Goal: Task Accomplishment & Management: Complete application form

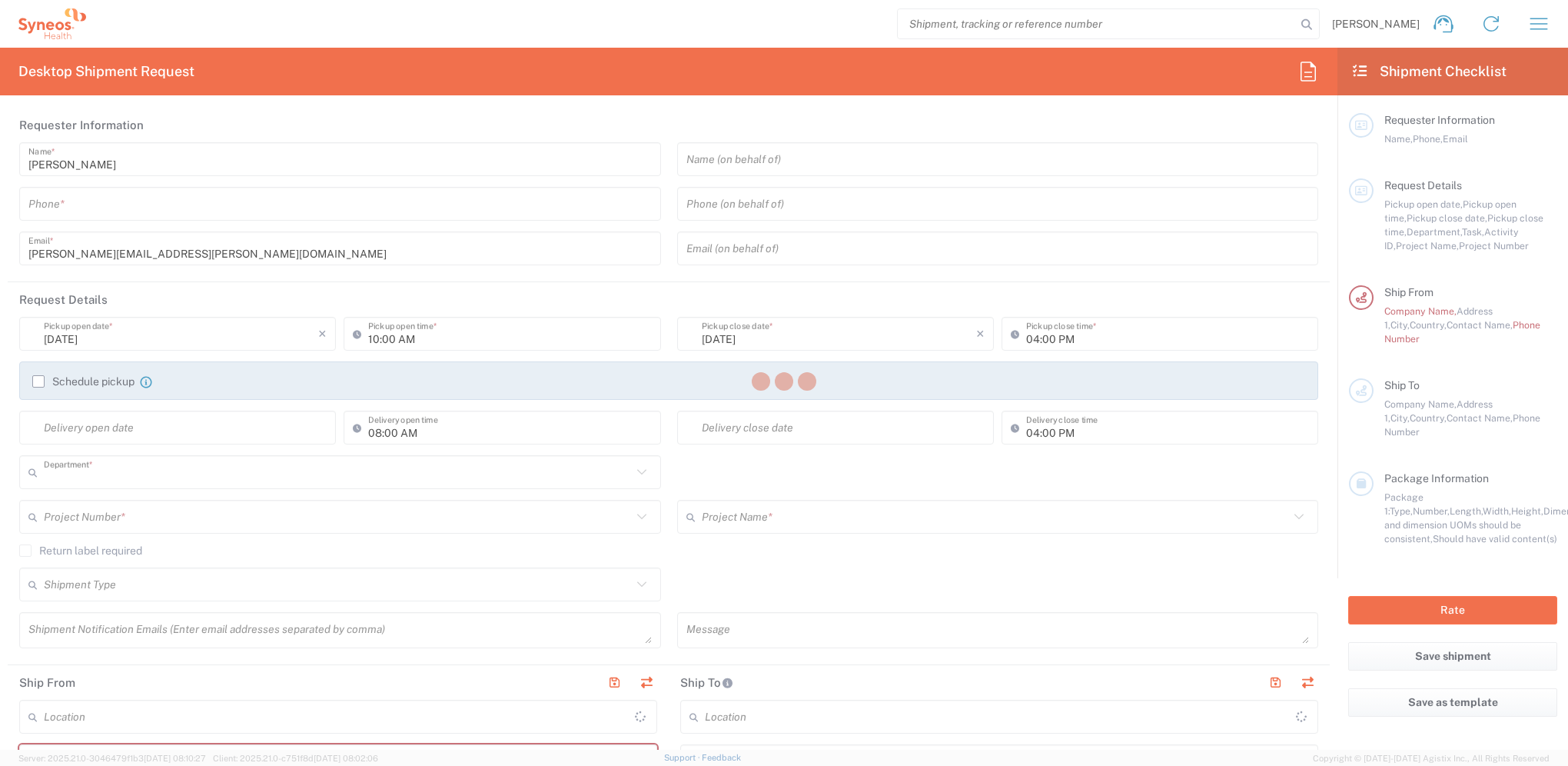
type input "3235"
type input "[GEOGRAPHIC_DATA]"
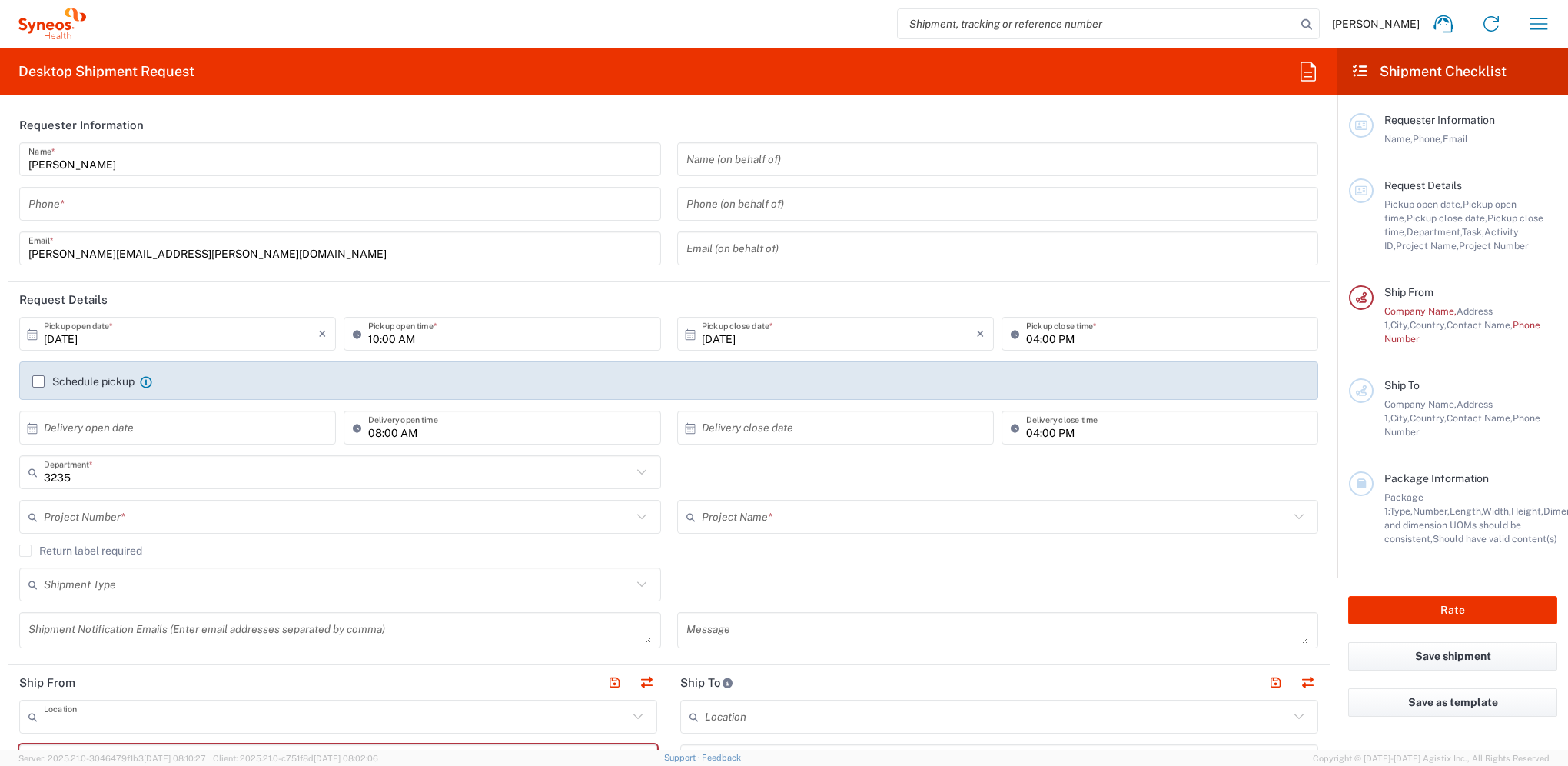
type input "Syneos Health Hungary Kft."
click at [194, 330] on input "[DATE]" at bounding box center [181, 334] width 274 height 27
click at [34, 337] on icon at bounding box center [33, 333] width 10 height 11
click at [28, 334] on icon at bounding box center [32, 334] width 14 height 14
click at [58, 340] on input "[DATE]" at bounding box center [181, 334] width 274 height 27
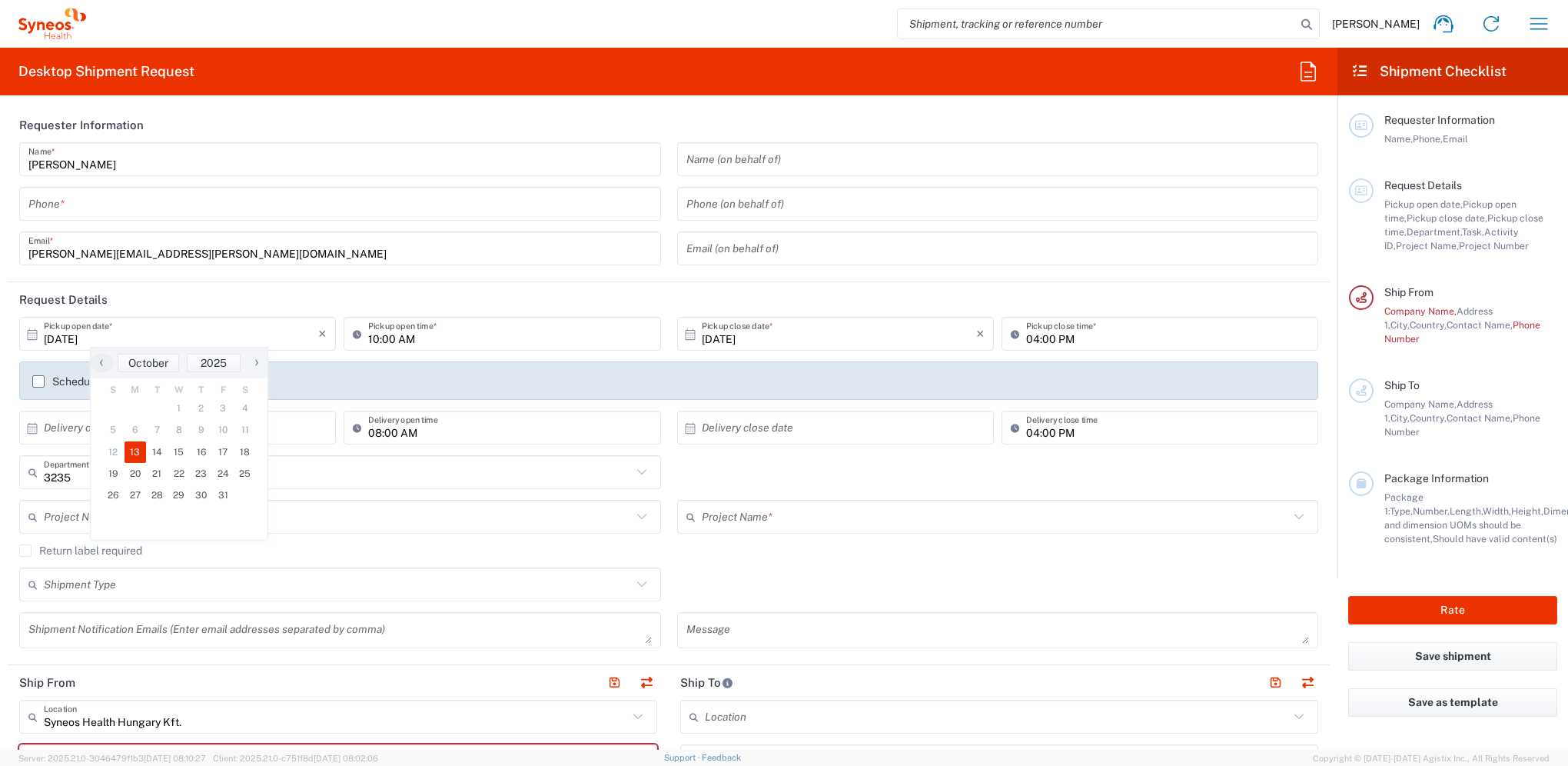
click at [69, 334] on input "[DATE]" at bounding box center [181, 334] width 274 height 27
click at [178, 452] on div "× Delivery open date Cancel Apply" at bounding box center [177, 433] width 324 height 45
click at [128, 339] on input "[DATE]" at bounding box center [181, 334] width 274 height 27
click at [71, 339] on input "[DATE]" at bounding box center [181, 334] width 274 height 27
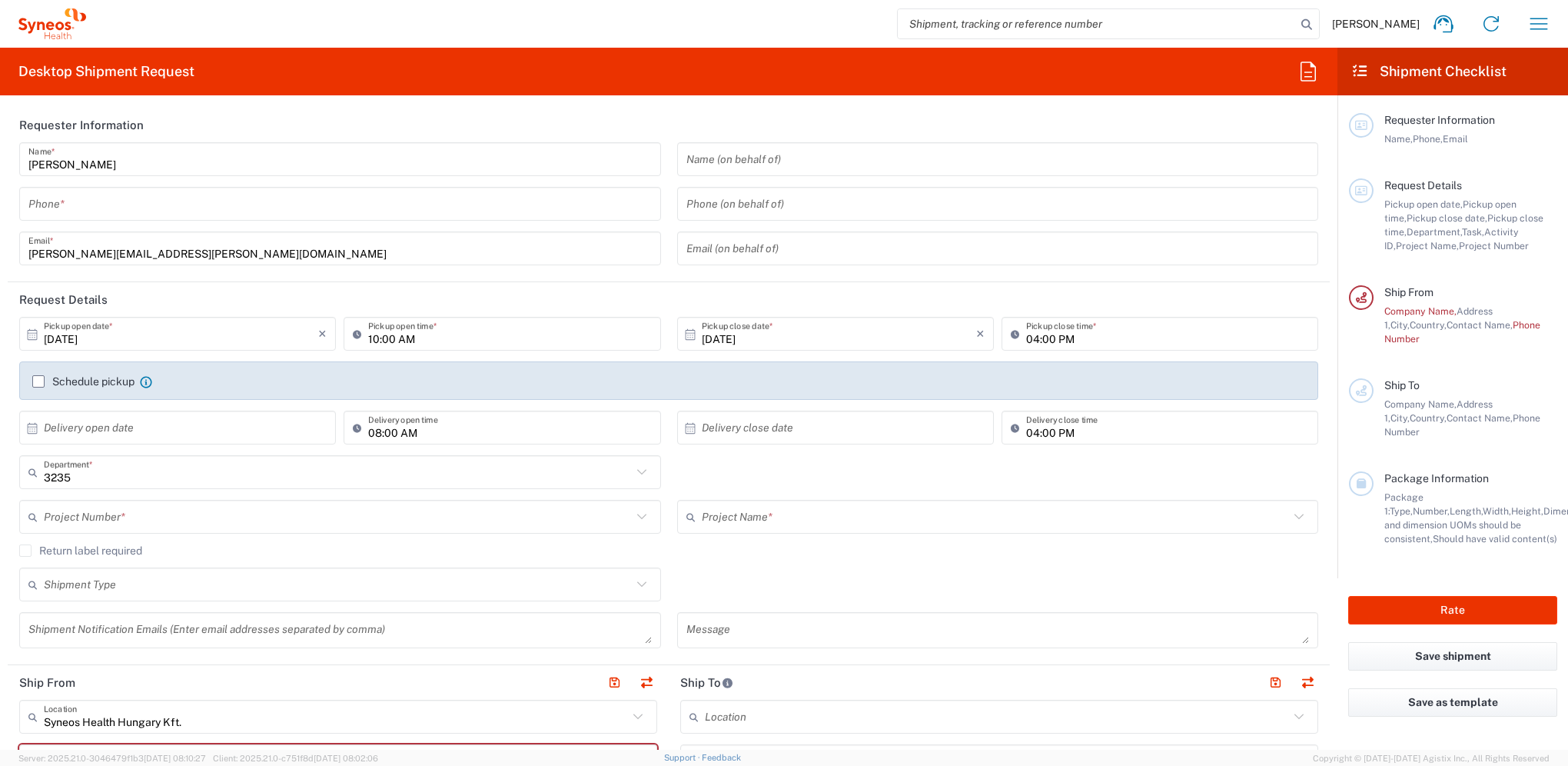
click at [76, 334] on input "[DATE]" at bounding box center [181, 334] width 274 height 27
click at [181, 450] on span "15" at bounding box center [179, 451] width 22 height 21
type input "[DATE]"
click at [510, 326] on input "10:00 AM" at bounding box center [509, 334] width 283 height 27
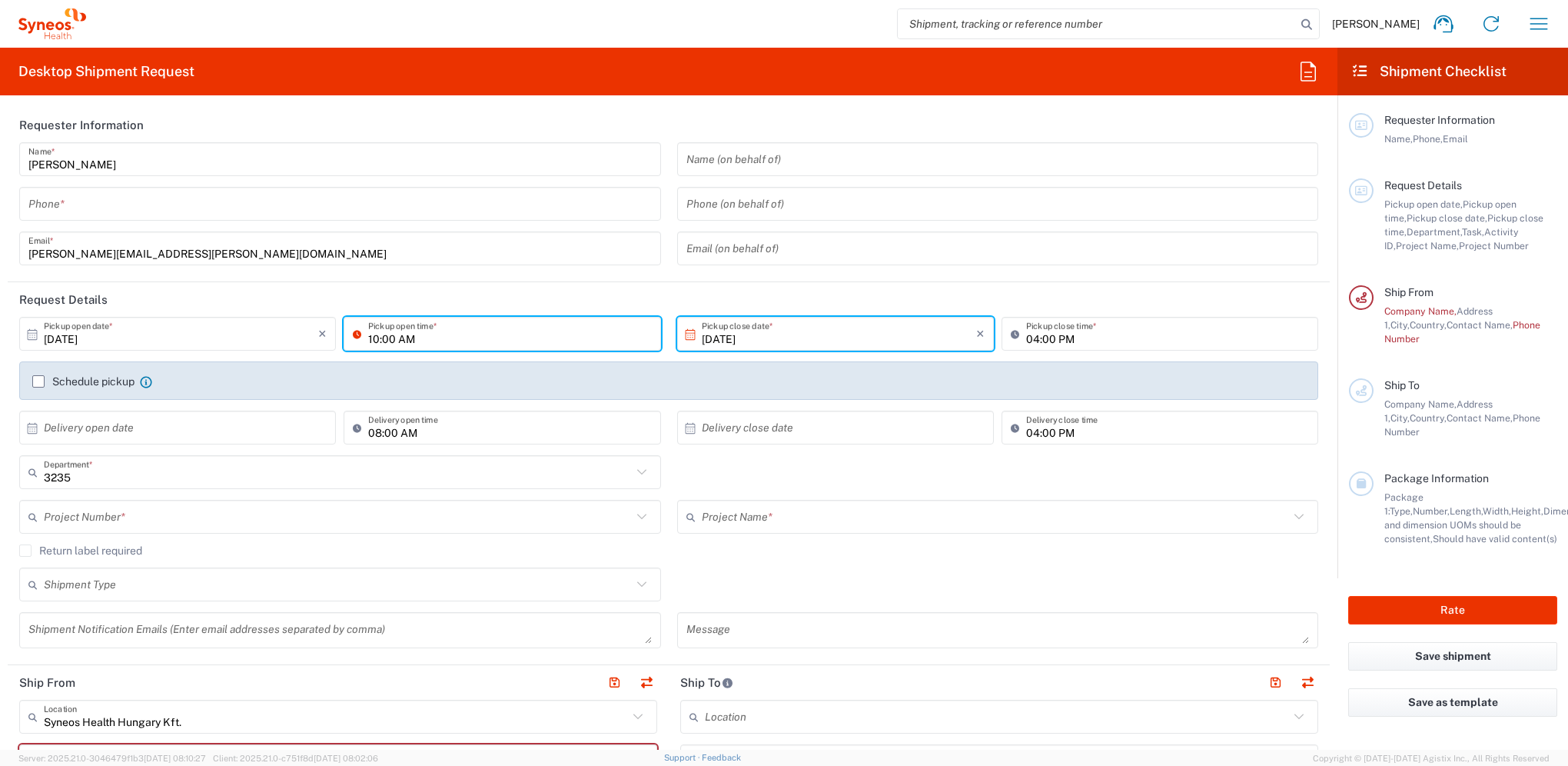
click at [249, 217] on div "Phone *" at bounding box center [340, 204] width 641 height 34
click at [248, 198] on input "tel" at bounding box center [340, 204] width 624 height 27
click at [242, 206] on input "tel" at bounding box center [340, 204] width 624 height 27
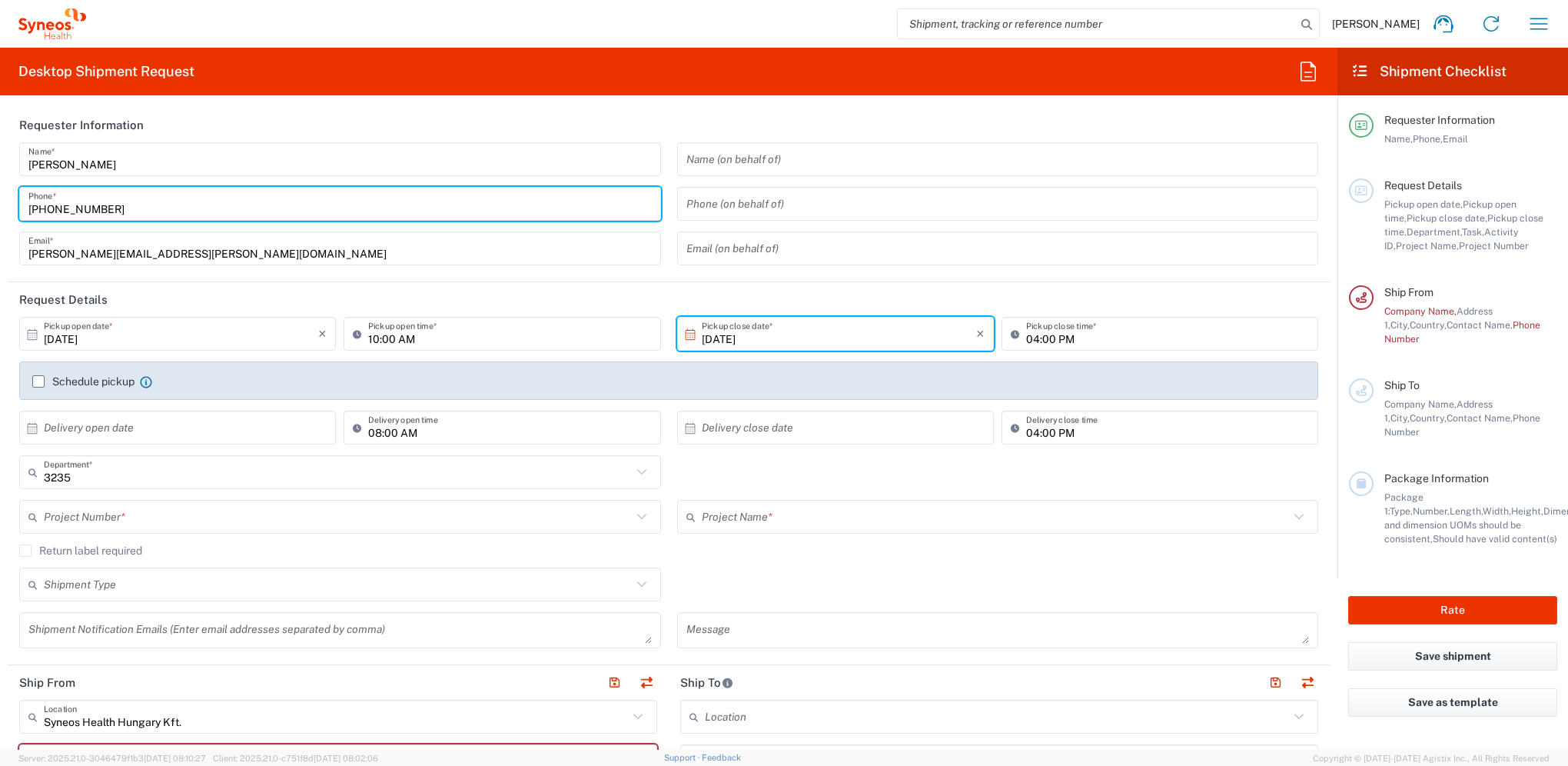
drag, startPoint x: 52, startPoint y: 209, endPoint x: 63, endPoint y: 203, distance: 12.5
click at [52, 209] on input "[PHONE_NUMBER]" at bounding box center [340, 204] width 624 height 27
click at [58, 209] on input "[PHONE_NUMBER]" at bounding box center [340, 204] width 624 height 27
type input "[PHONE_NUMBER]"
click at [38, 382] on label "Schedule pickup" at bounding box center [83, 381] width 102 height 13
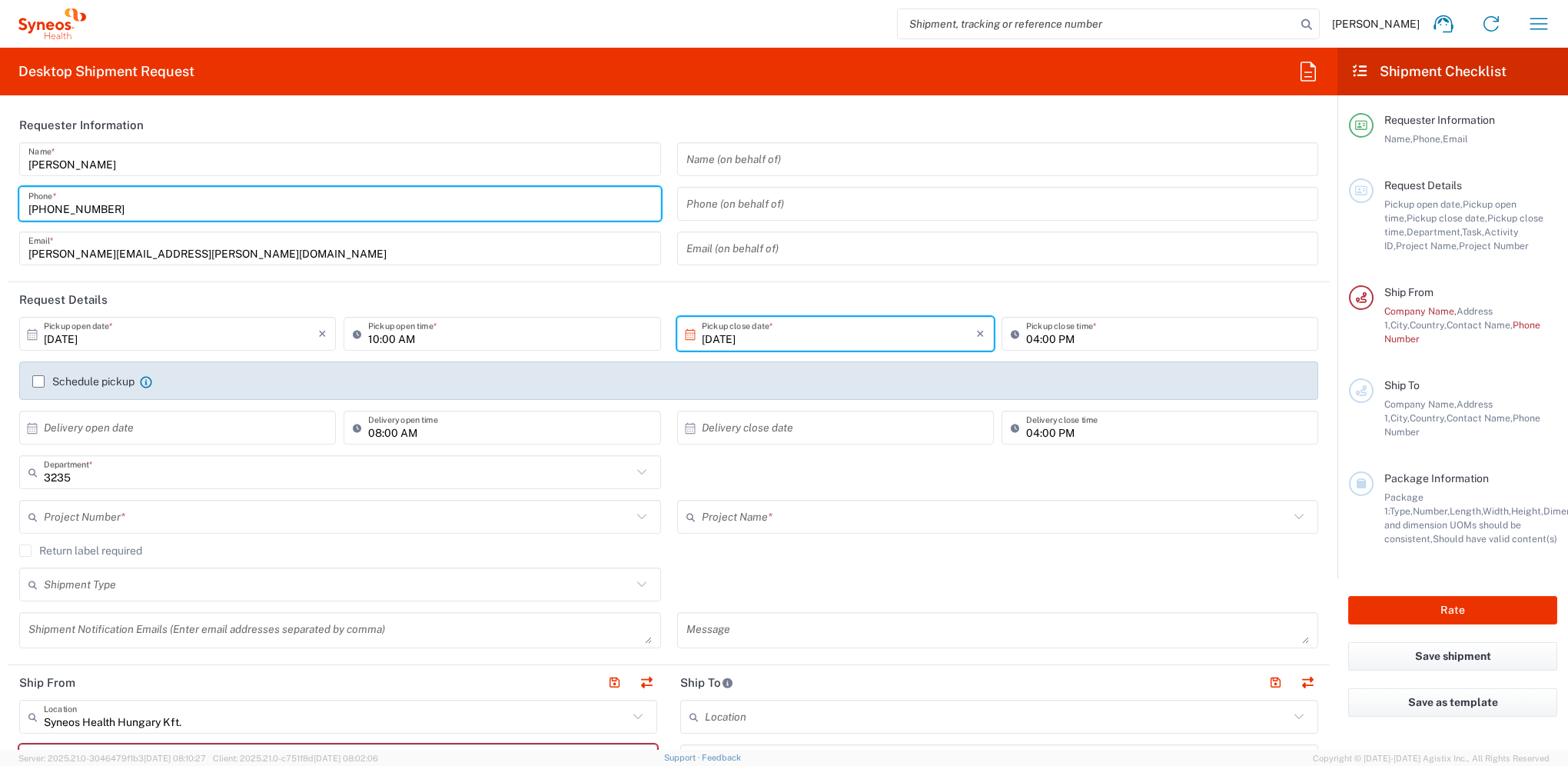
click at [38, 381] on input "Schedule pickup" at bounding box center [38, 381] width 0 height 0
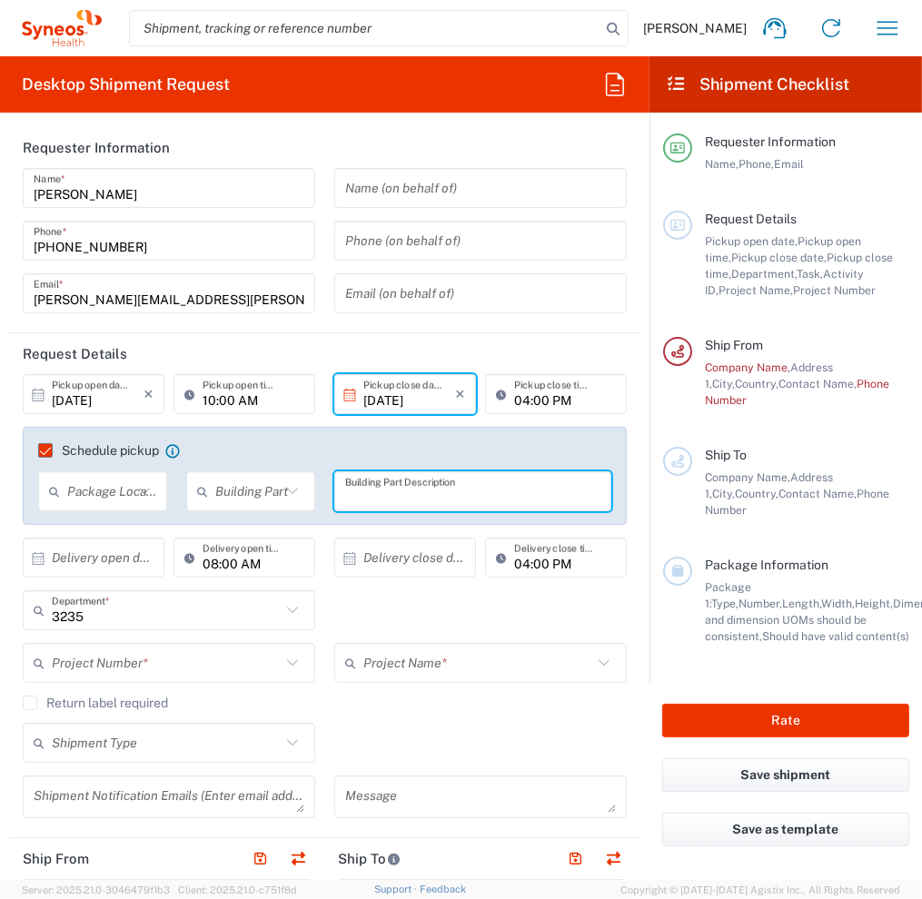
click at [345, 482] on input "text" at bounding box center [472, 492] width 255 height 32
paste input "Klinikai Vizsgálatok Koordinációs Központja"
type input "Klinikai Vizsgálatok Koordinációs Központja"
click at [239, 499] on input "text" at bounding box center [247, 492] width 65 height 32
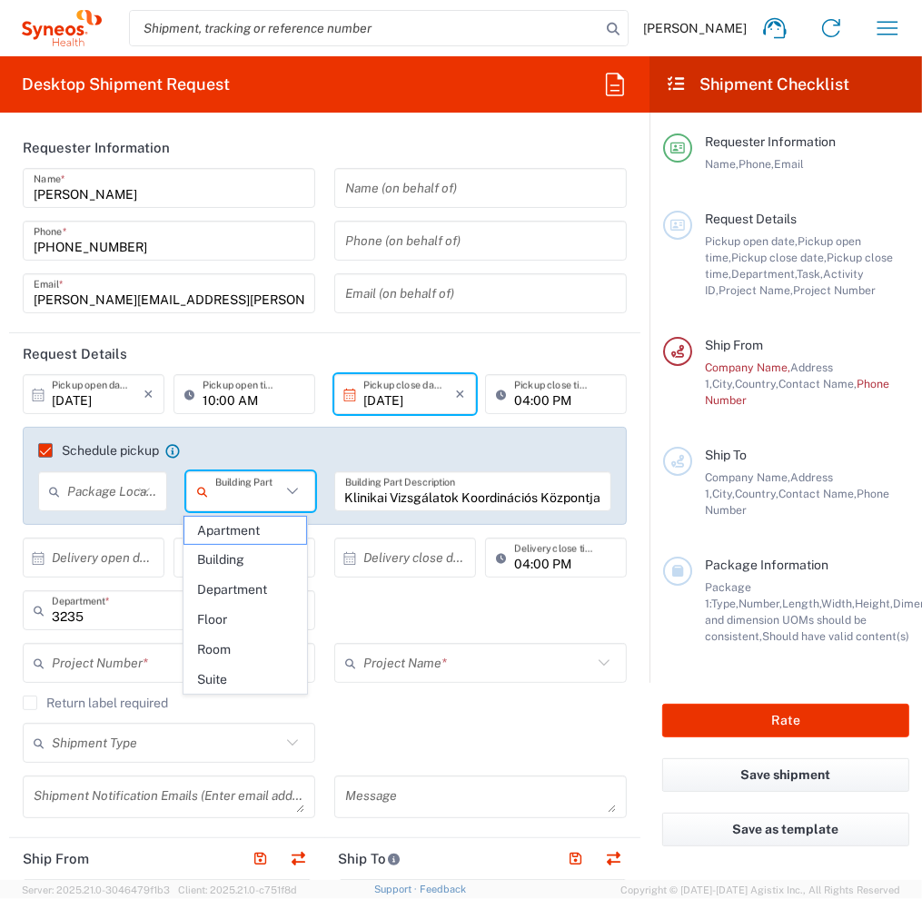
scroll to position [0, 0]
click at [232, 586] on span "Department" at bounding box center [245, 590] width 122 height 28
type input "Department"
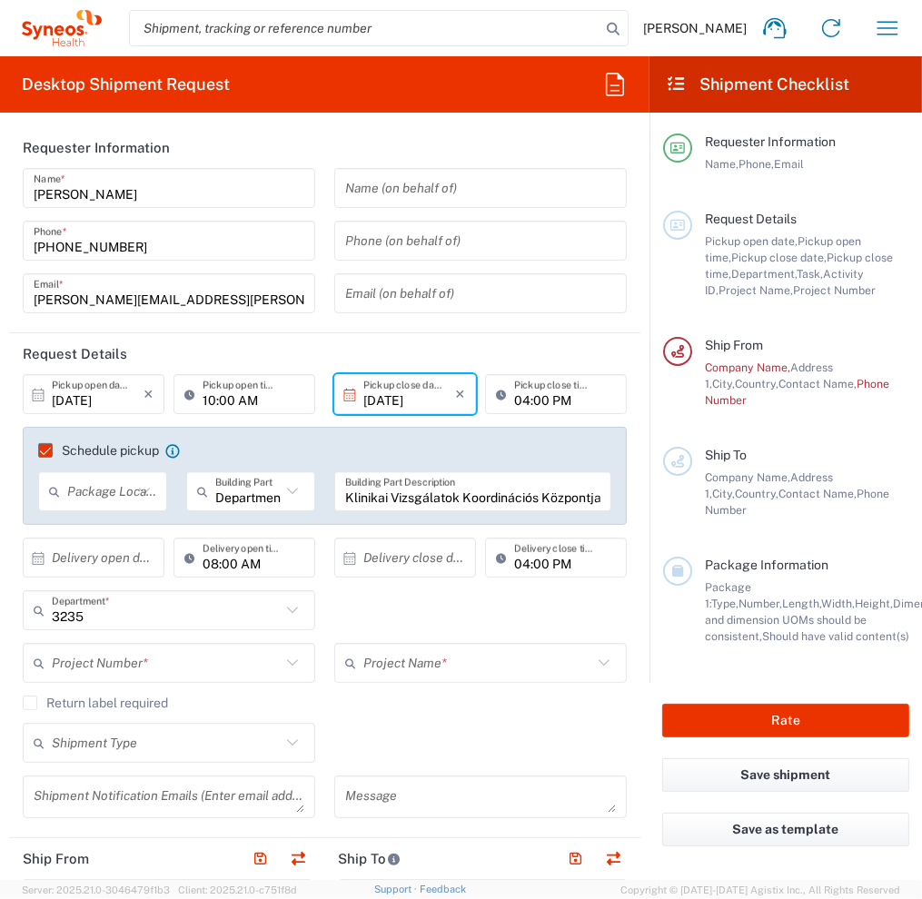
click at [104, 489] on input "text" at bounding box center [99, 492] width 65 height 32
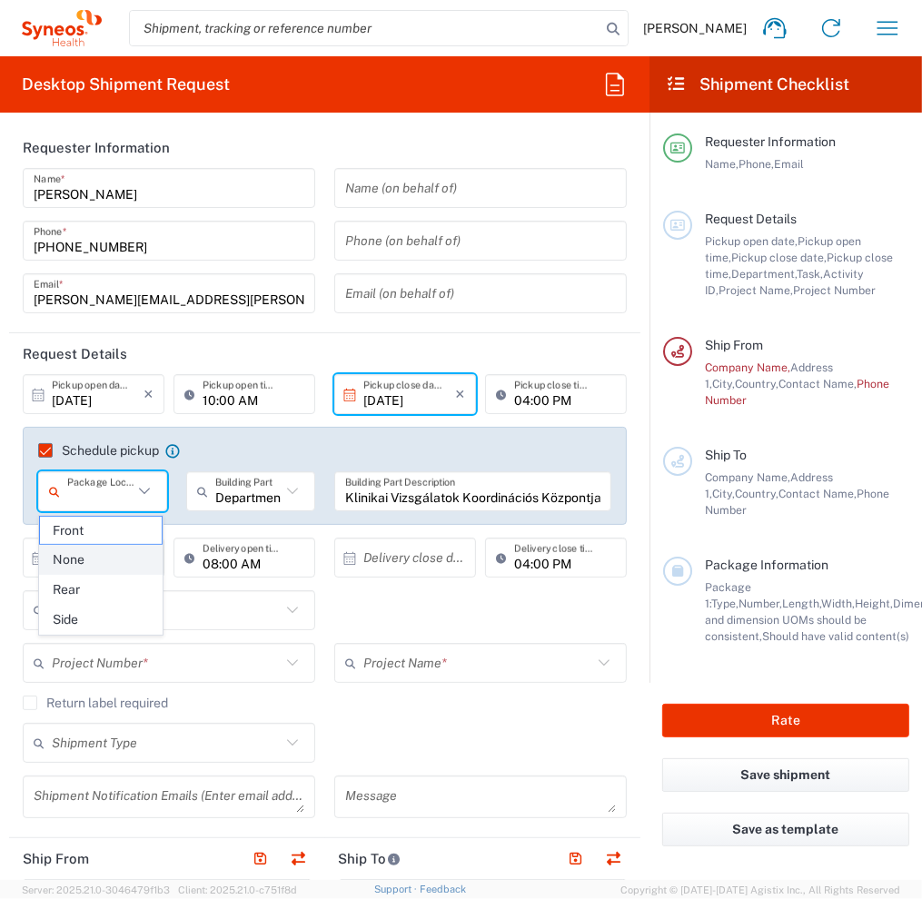
click at [101, 557] on span "None" at bounding box center [101, 560] width 122 height 28
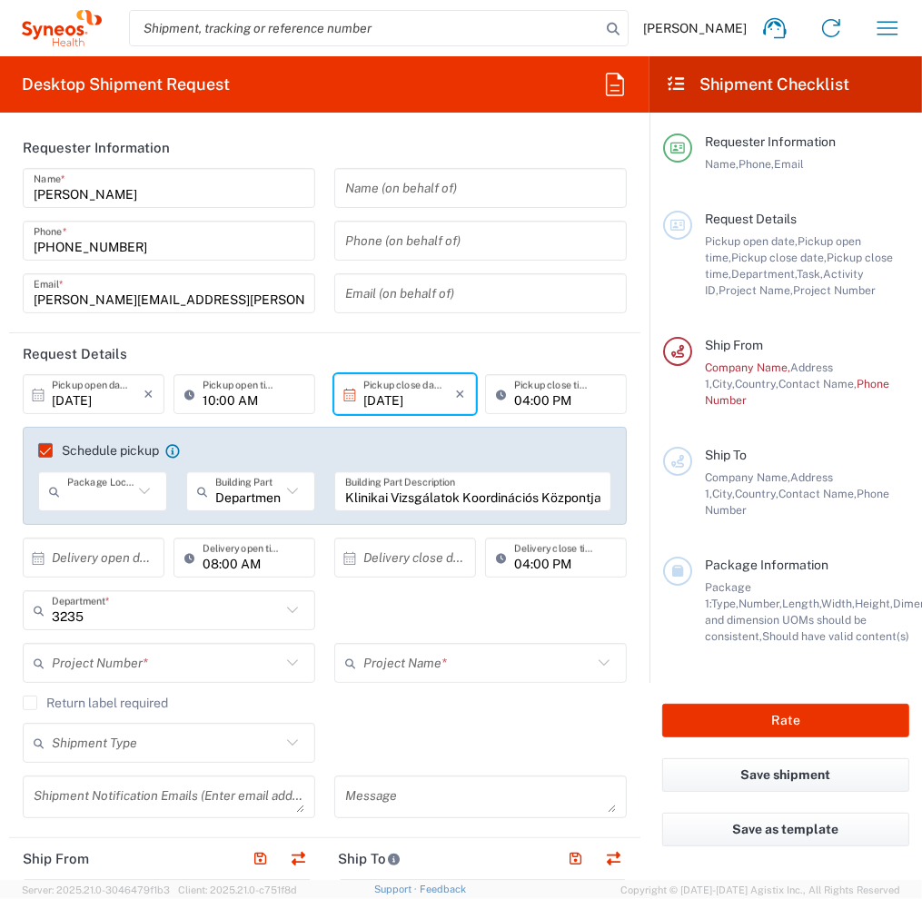
type input "None"
click at [94, 559] on input "text" at bounding box center [98, 558] width 92 height 32
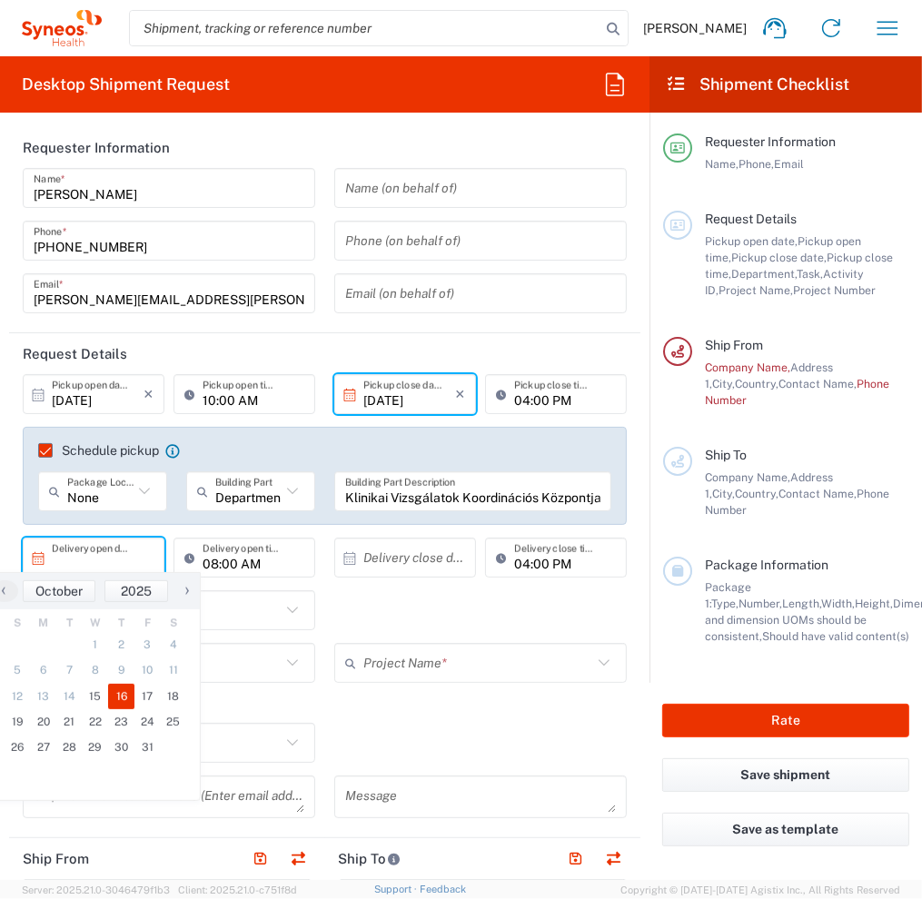
click at [118, 698] on span "16" at bounding box center [121, 696] width 26 height 25
type input "[DATE]"
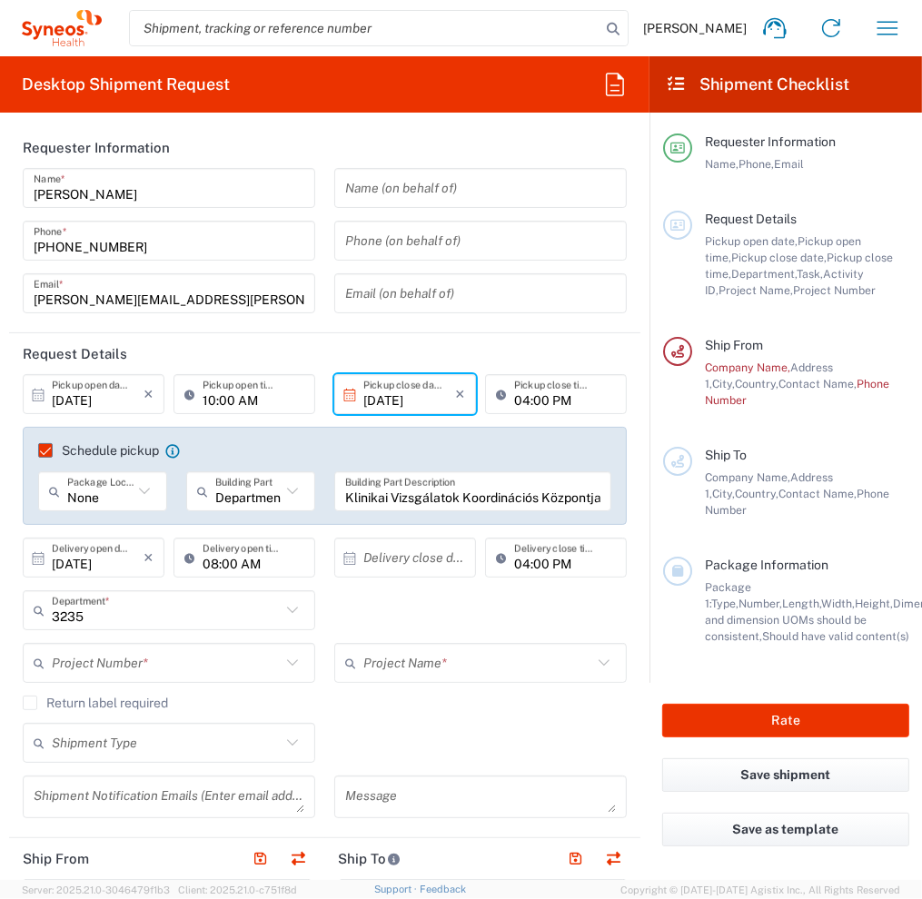
click at [265, 554] on input "08:00 AM" at bounding box center [254, 558] width 102 height 32
click at [213, 563] on input "08:00 AM" at bounding box center [254, 558] width 102 height 32
click at [223, 561] on input "08:00 AM" at bounding box center [254, 558] width 102 height 32
click at [214, 564] on input "08:00 AM" at bounding box center [254, 558] width 102 height 32
click at [207, 567] on input "08:00 AM" at bounding box center [254, 558] width 102 height 32
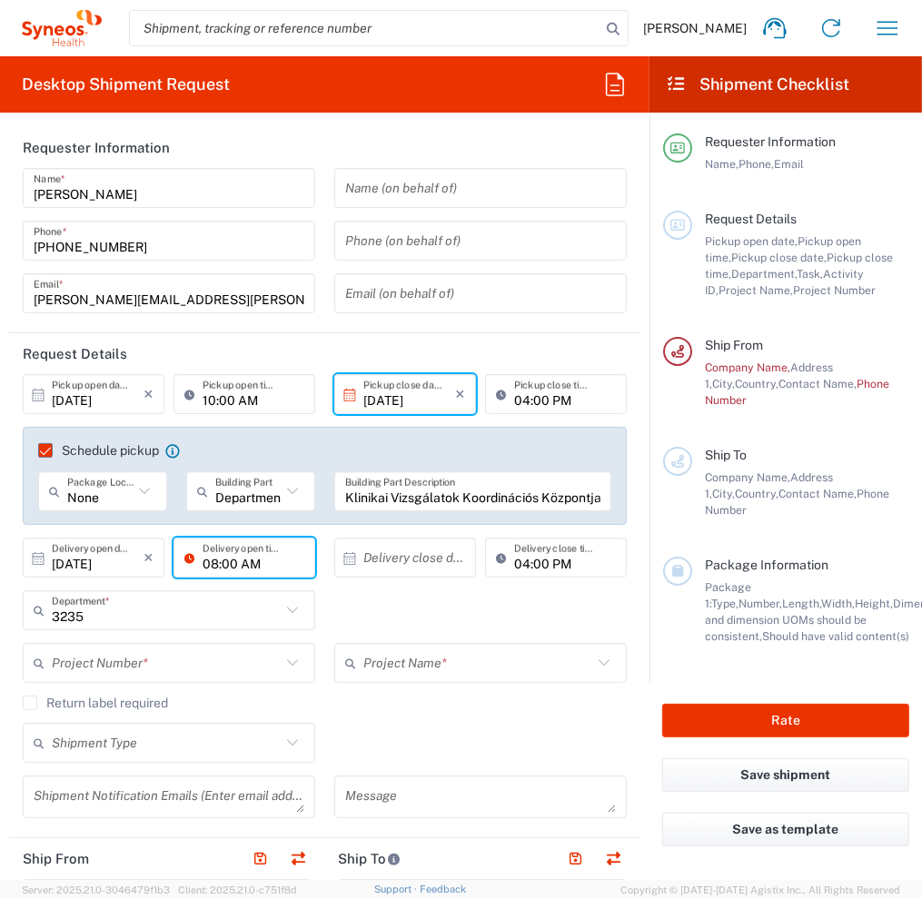
drag, startPoint x: 213, startPoint y: 563, endPoint x: 196, endPoint y: 563, distance: 16.3
click at [196, 563] on div "08:00 AM Delivery open time" at bounding box center [244, 558] width 142 height 40
type input "10:00 AM"
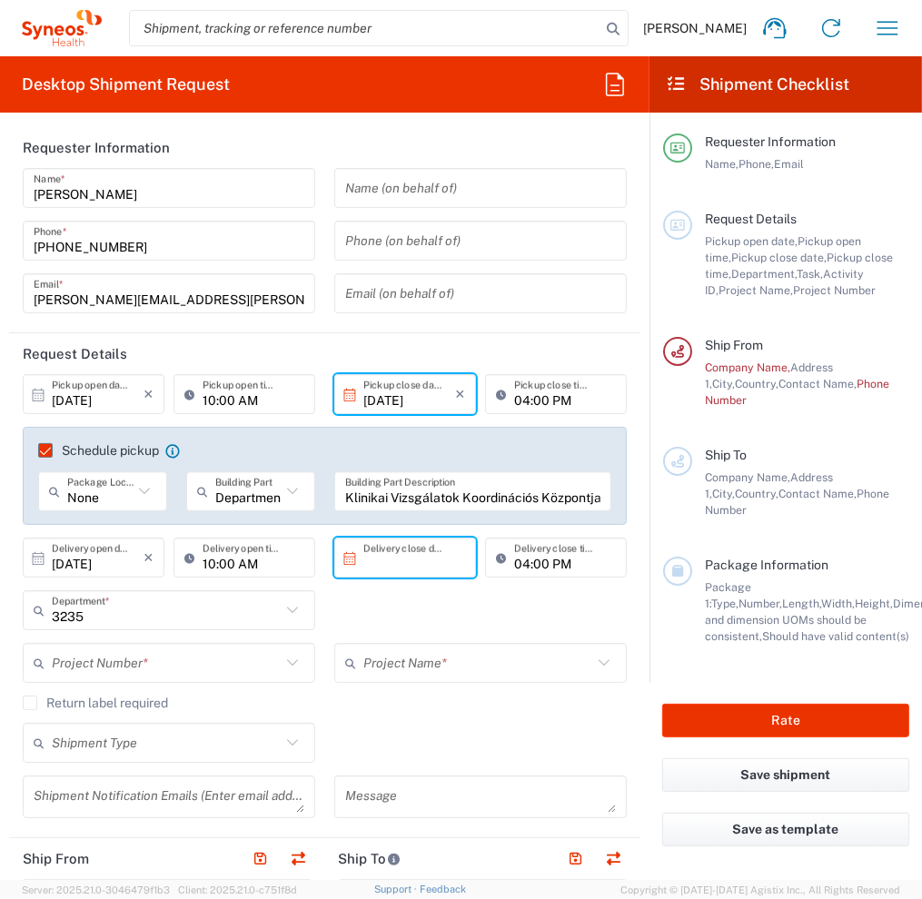
click at [381, 567] on input "text" at bounding box center [409, 558] width 92 height 32
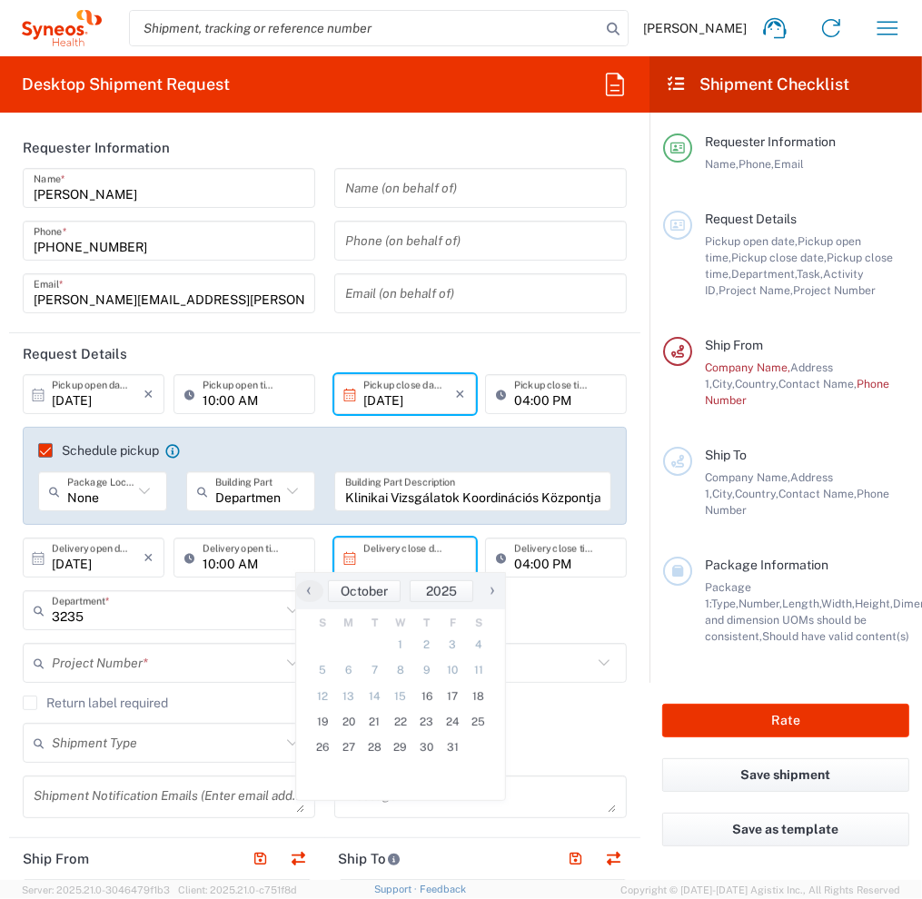
click at [369, 567] on input "text" at bounding box center [409, 558] width 92 height 32
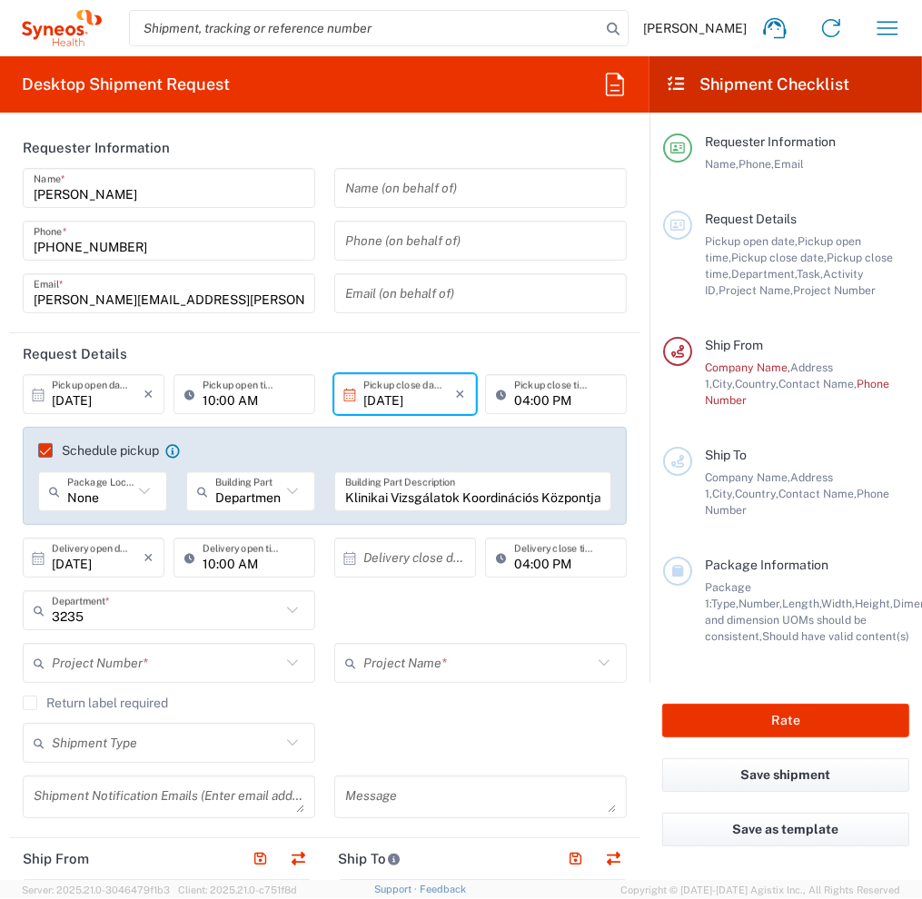
click at [383, 552] on input "text" at bounding box center [409, 558] width 92 height 32
click at [341, 559] on icon at bounding box center [349, 558] width 16 height 16
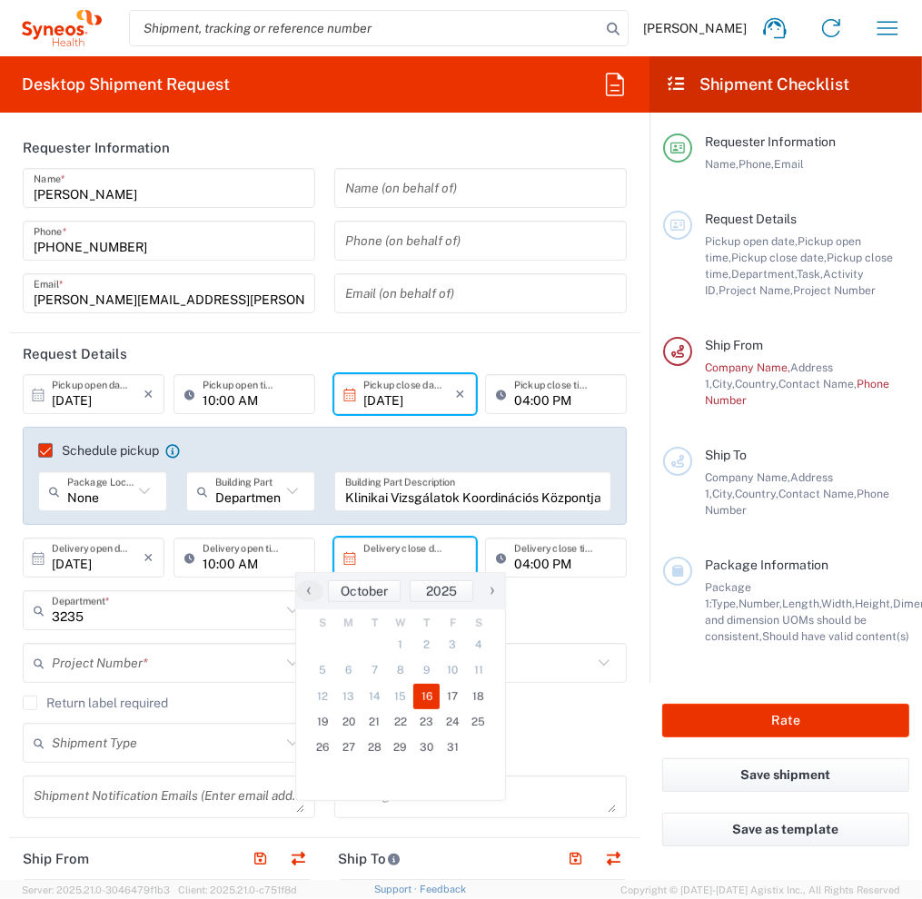
click at [429, 698] on span "16" at bounding box center [426, 696] width 26 height 25
type input "[DATE]"
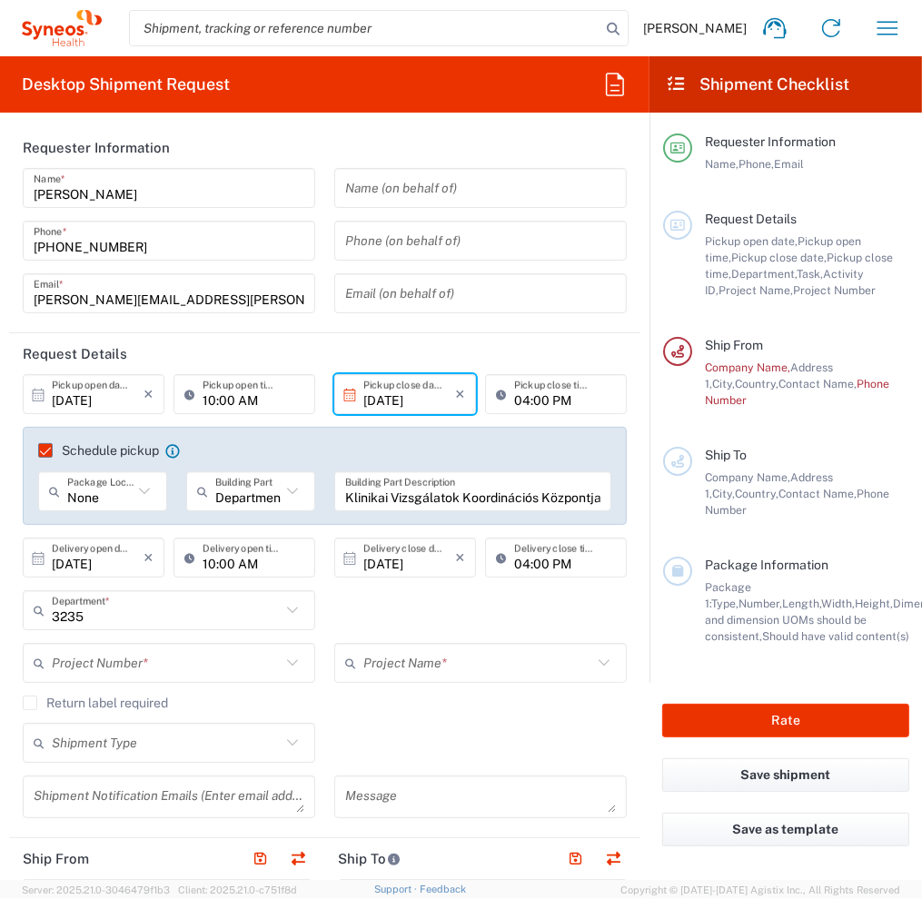
click at [134, 662] on input "text" at bounding box center [166, 664] width 229 height 32
paste input "7063420"
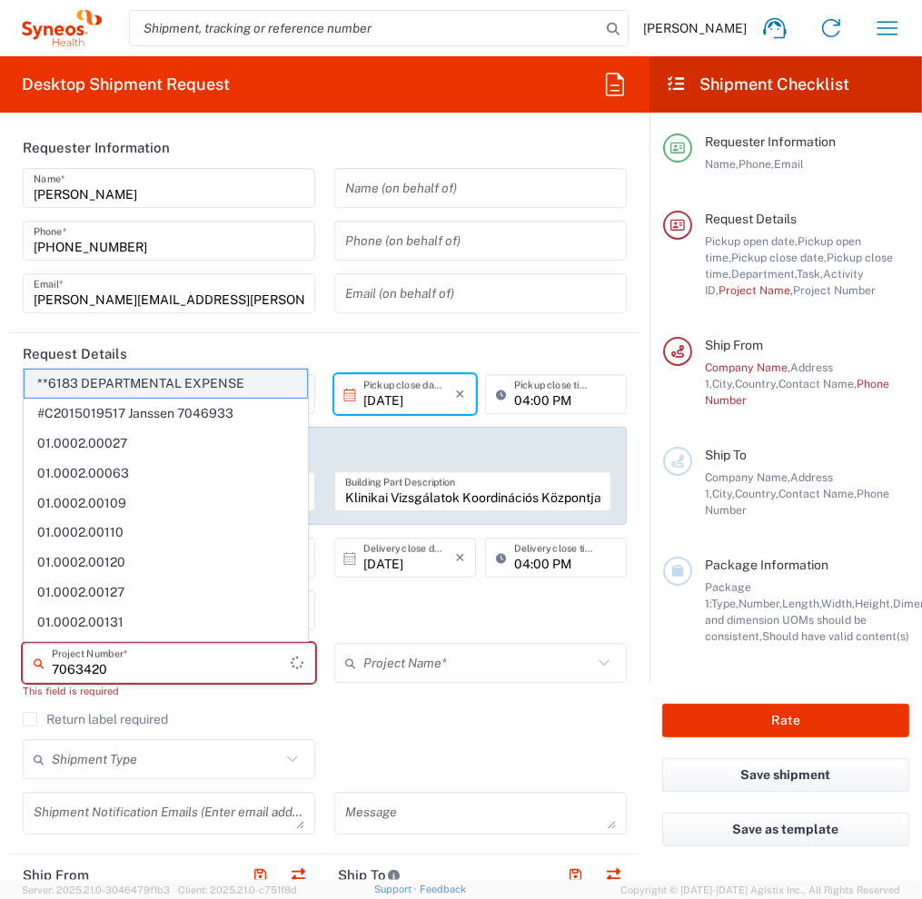
click at [94, 375] on span "**6183 DEPARTMENTAL EXPENSE" at bounding box center [166, 384] width 282 height 28
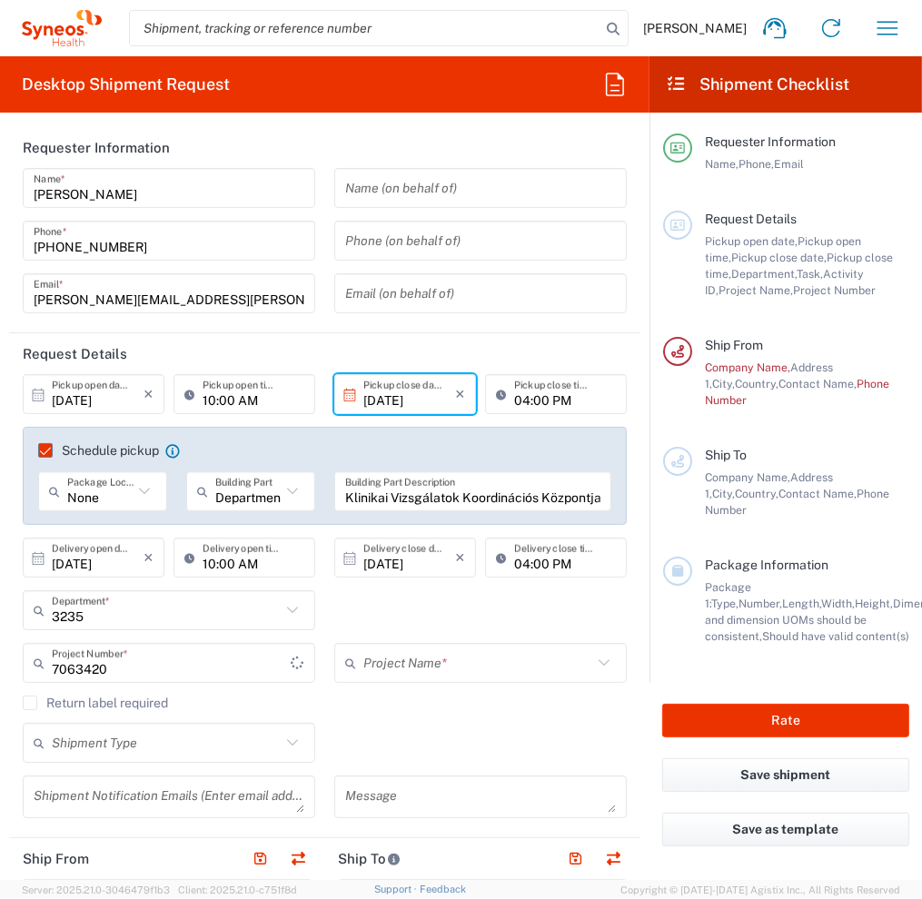
type input "**6183 DEPARTMENTAL EXPENSE"
type input "6183"
click at [127, 670] on input "text" at bounding box center [166, 664] width 229 height 32
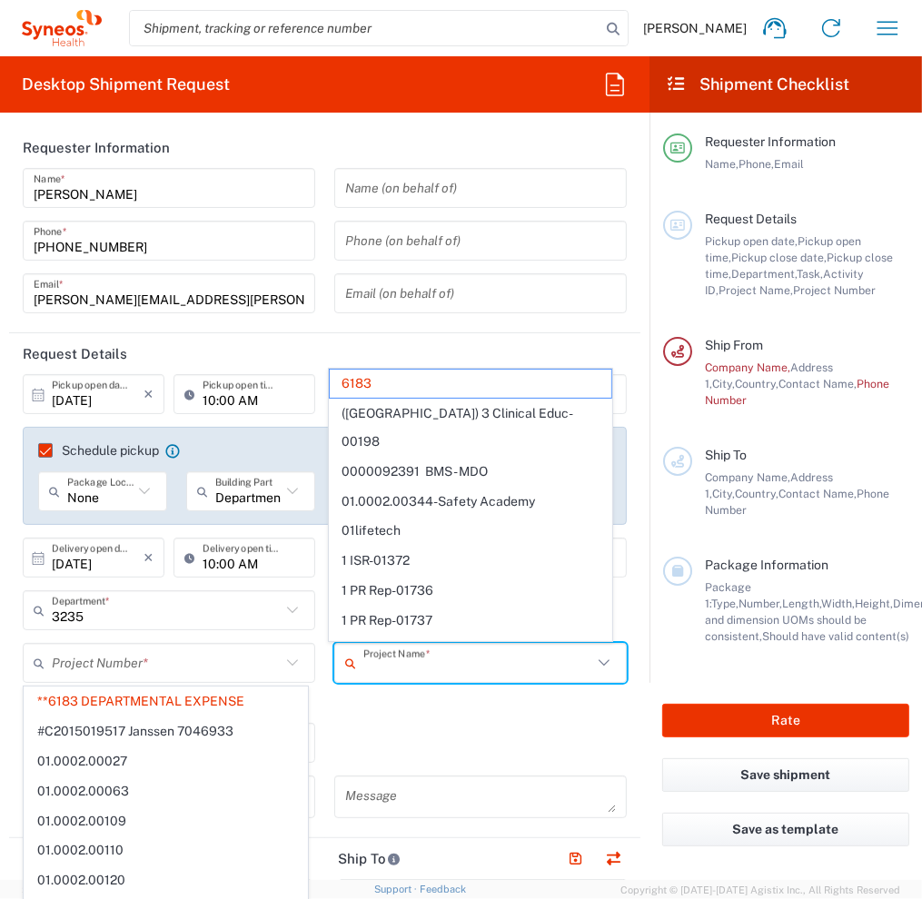
click at [449, 669] on input "text" at bounding box center [477, 664] width 229 height 32
type input "**6183 DEPARTMENTAL EXPENSE"
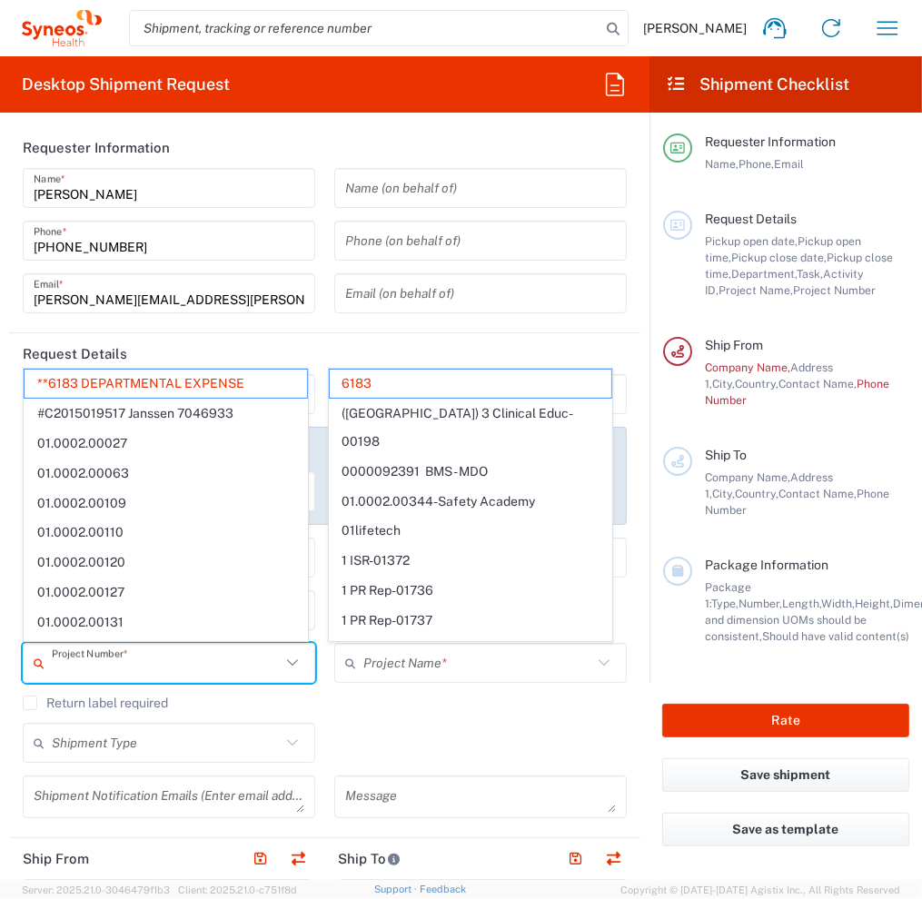
click at [250, 666] on input "text" at bounding box center [166, 664] width 229 height 32
type input "6183"
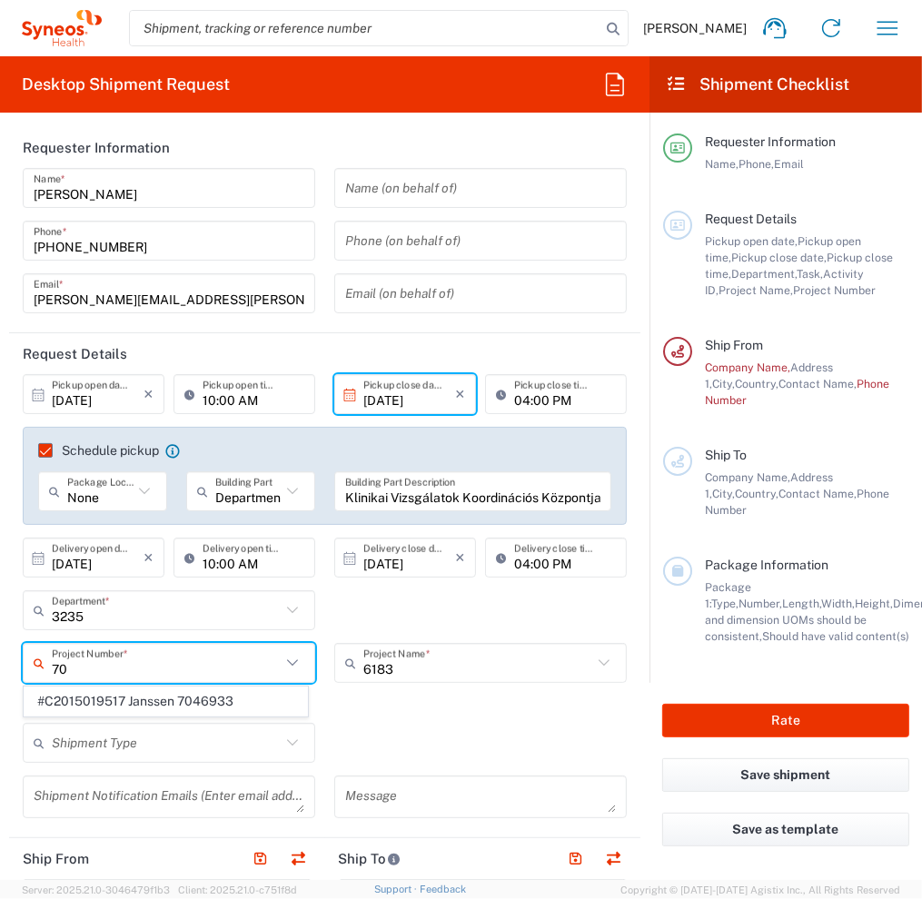
click at [87, 668] on input "70" at bounding box center [166, 664] width 229 height 32
paste input "B7451023"
type input "B"
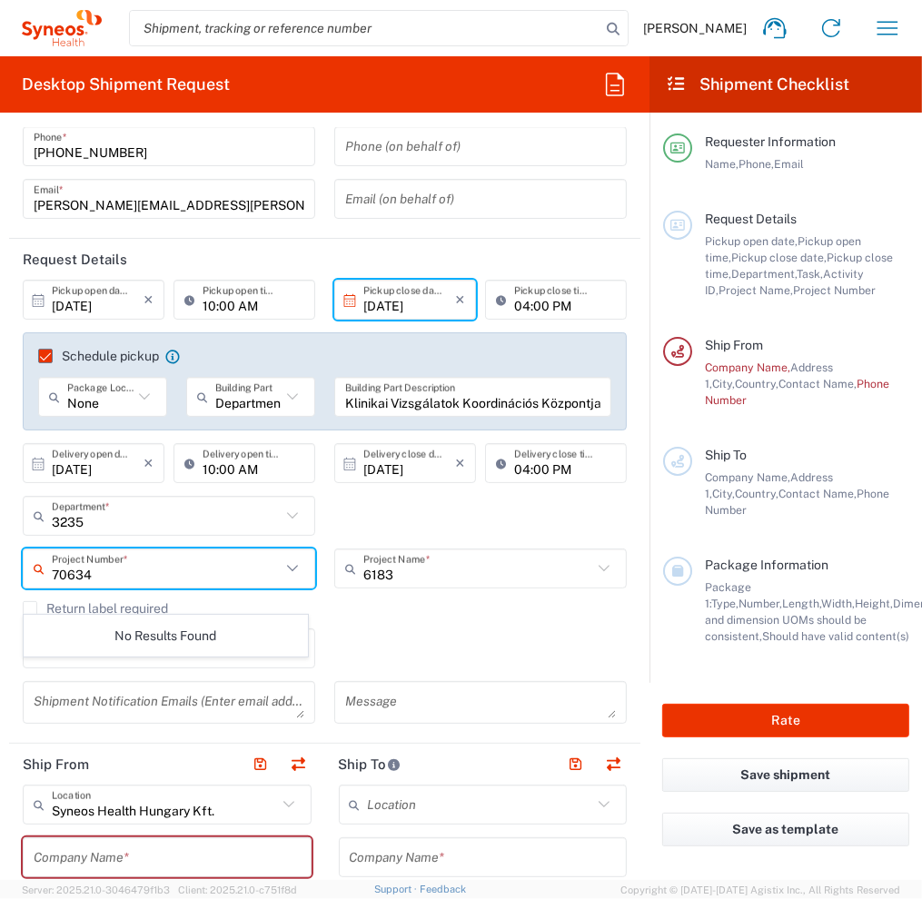
scroll to position [182, 0]
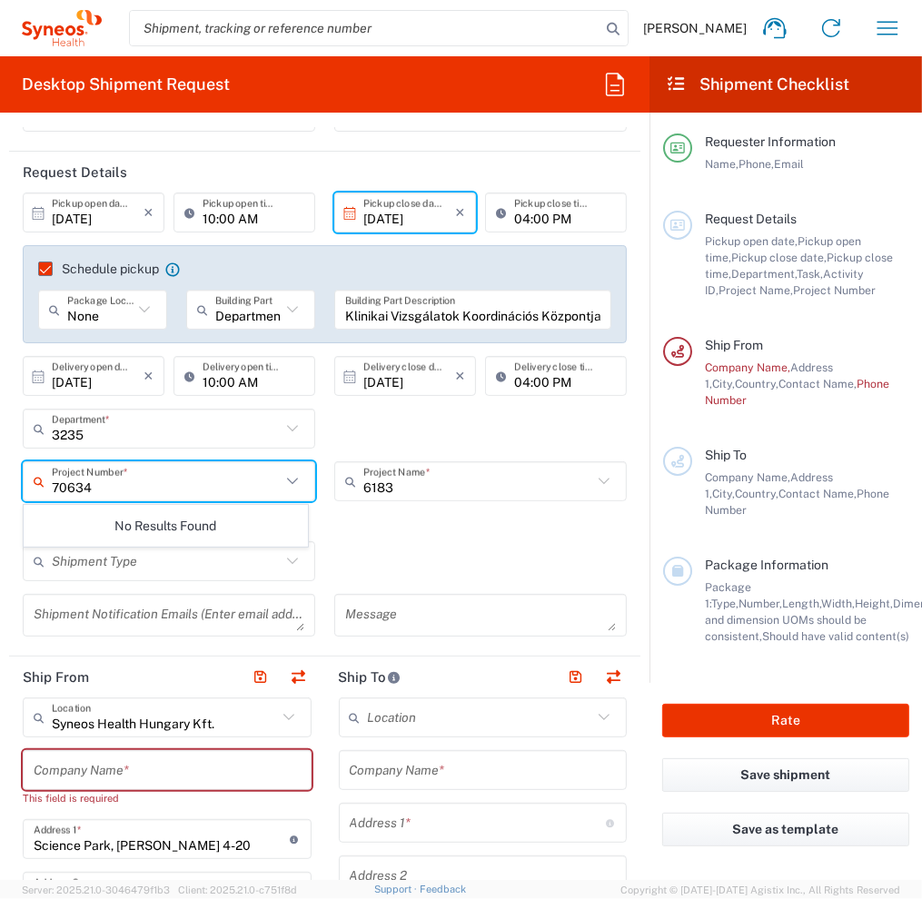
drag, startPoint x: 111, startPoint y: 482, endPoint x: 40, endPoint y: 483, distance: 70.8
click at [40, 483] on div "70634 Project Number *" at bounding box center [169, 481] width 292 height 40
paste input "B7451023"
type input "B7451023"
drag, startPoint x: 171, startPoint y: 485, endPoint x: 250, endPoint y: 495, distance: 79.6
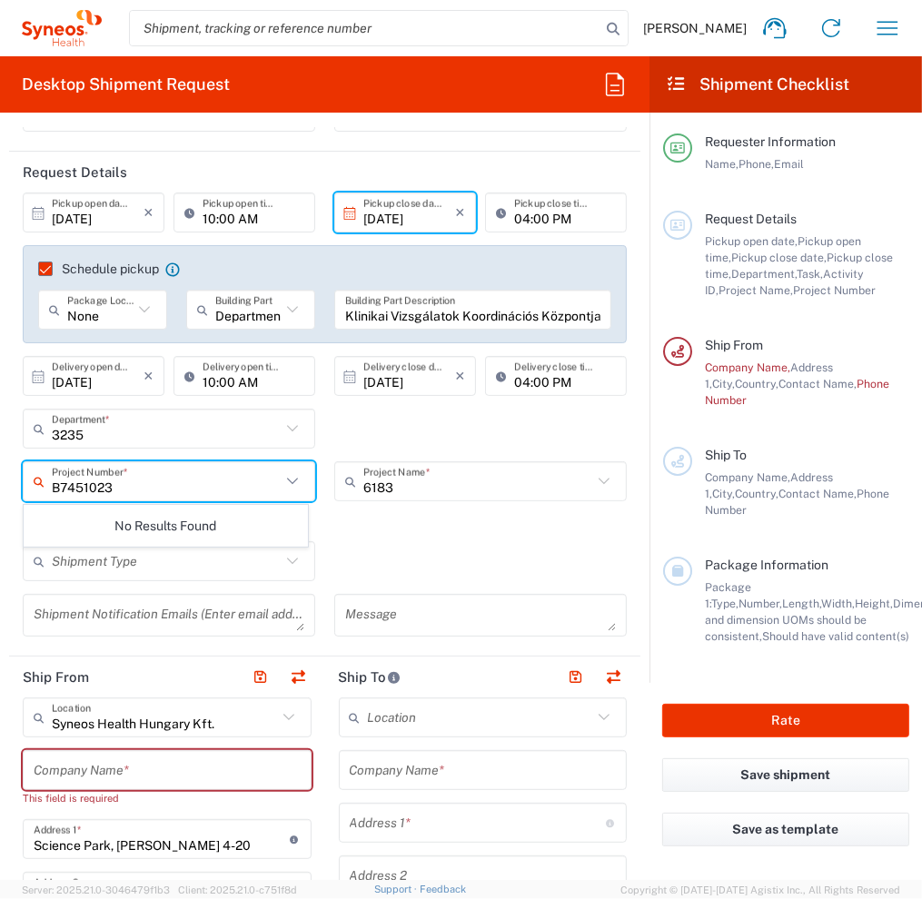
click at [0, 473] on html "[PERSON_NAME] Home Shipment estimator Shipment tracking Desktop shipment reques…" at bounding box center [461, 449] width 922 height 899
click at [288, 481] on icon at bounding box center [293, 482] width 24 height 24
click at [282, 482] on icon at bounding box center [293, 482] width 24 height 24
click at [147, 495] on input "text" at bounding box center [166, 482] width 229 height 32
type input "7"
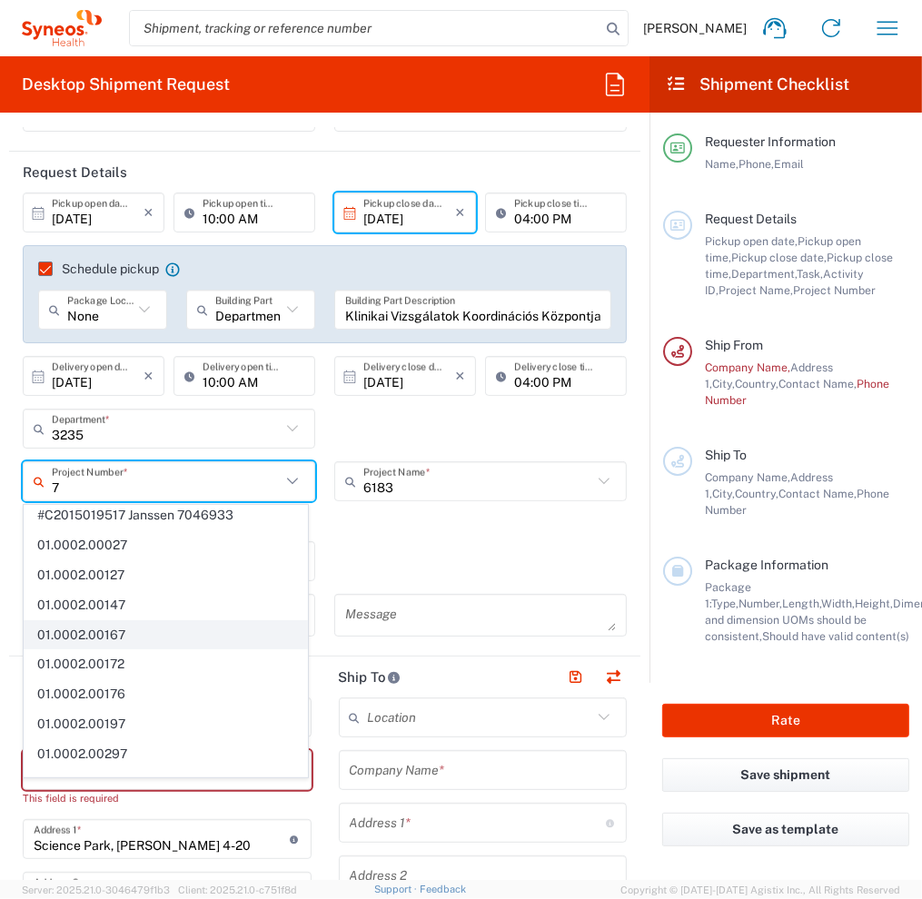
scroll to position [0, 0]
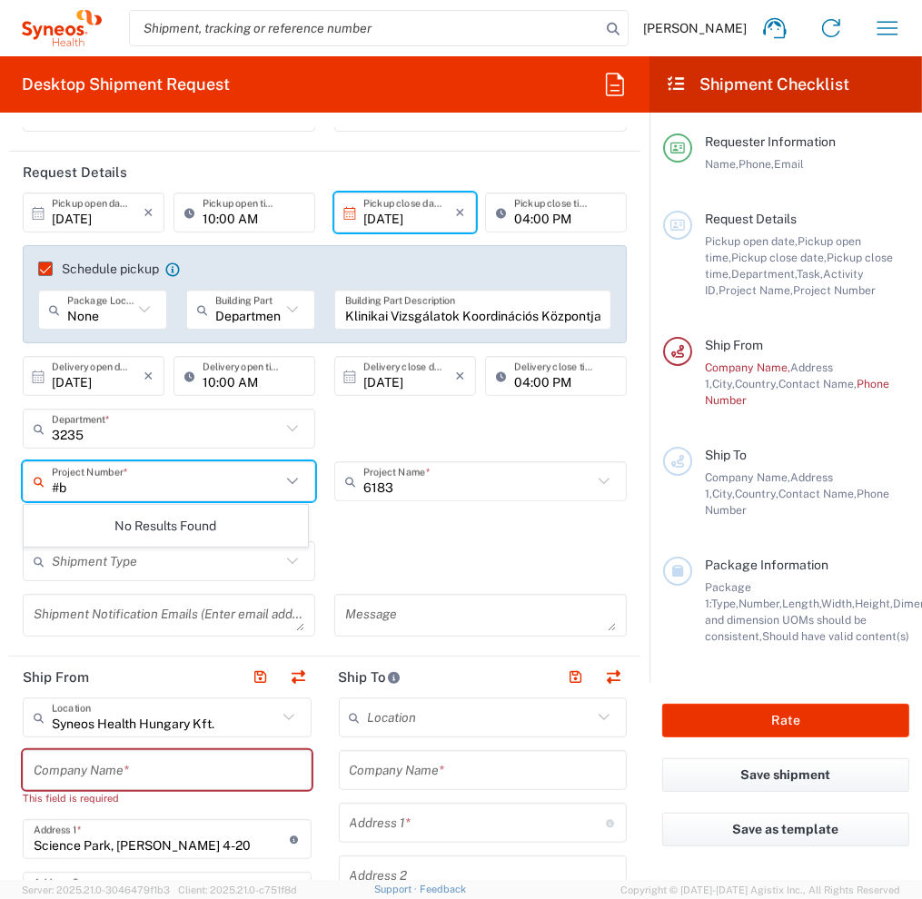
type input "#"
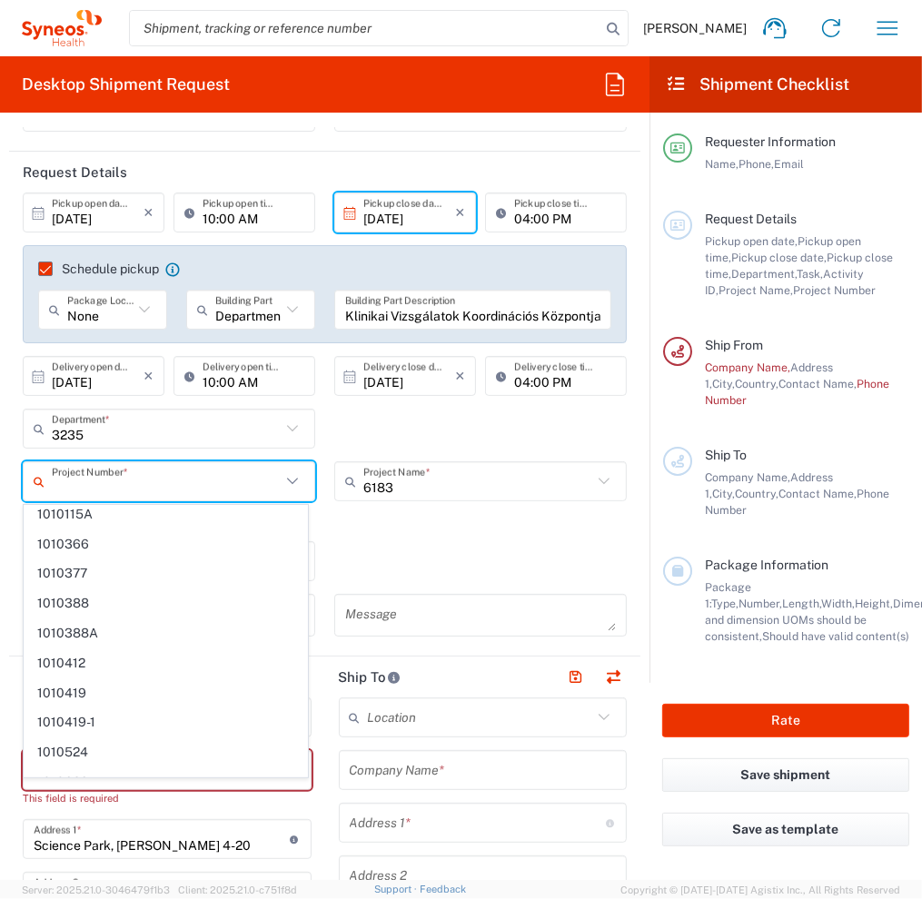
scroll to position [10055, 0]
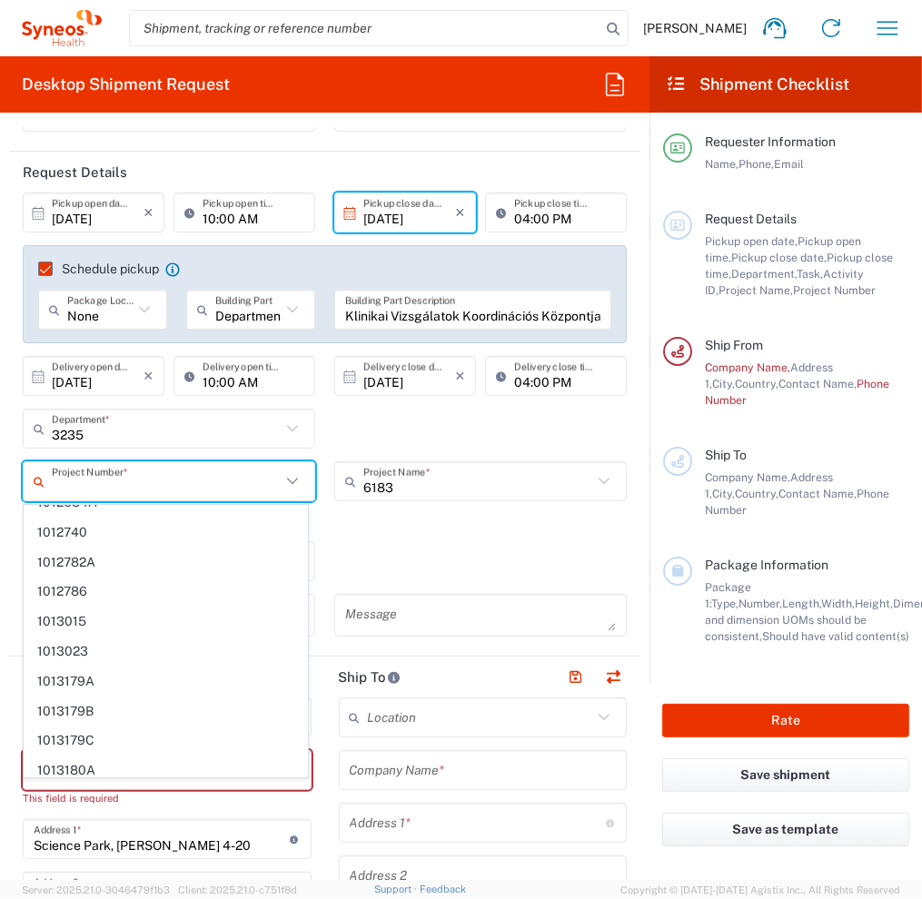
paste input "7063420"
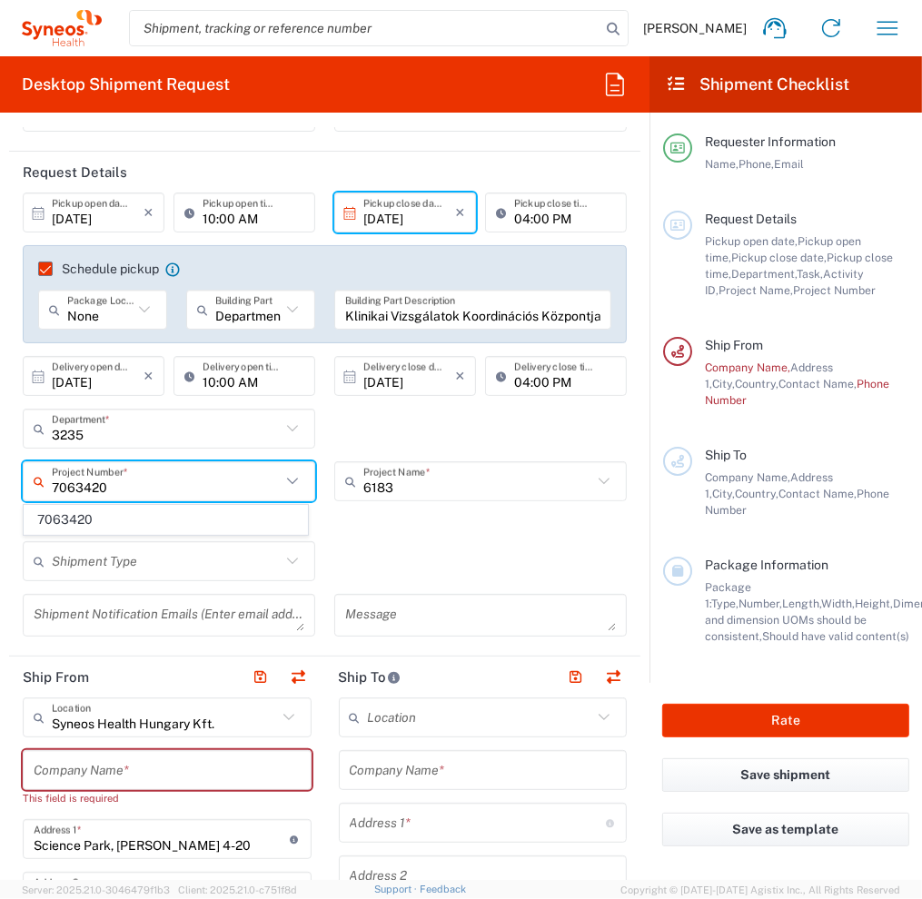
scroll to position [0, 0]
type input "7063420"
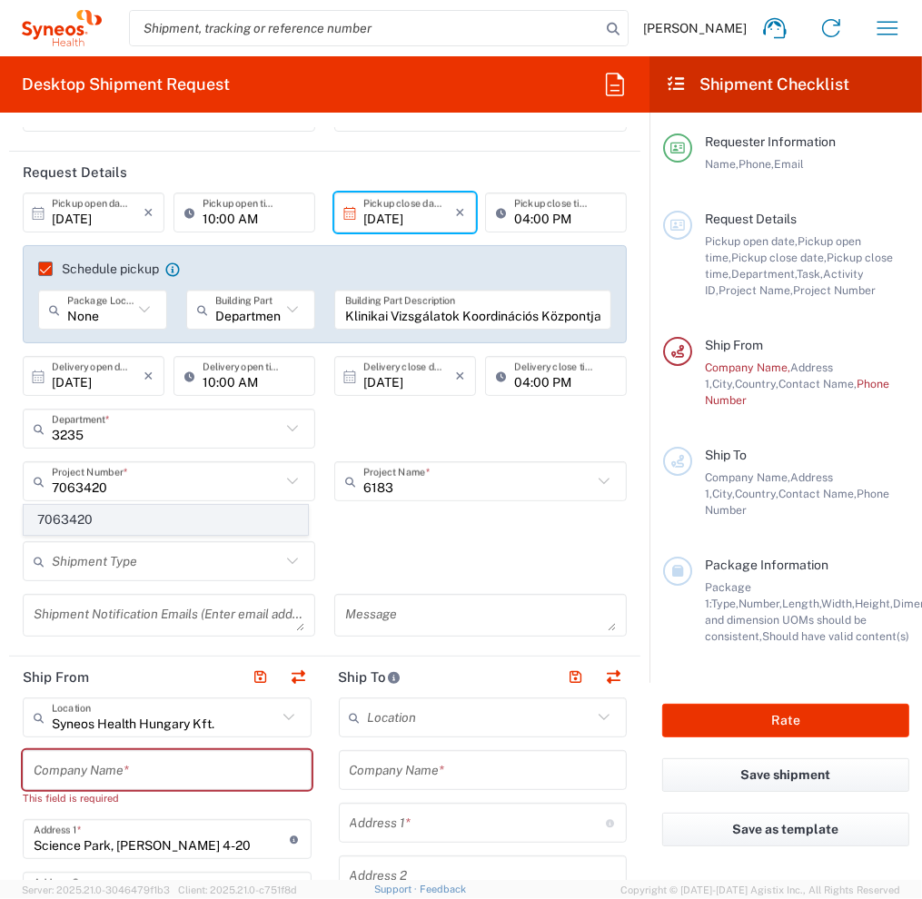
click at [78, 518] on span "7063420" at bounding box center [166, 520] width 282 height 28
type input "PFIZER 7063420"
click at [287, 567] on icon at bounding box center [293, 561] width 24 height 24
click at [218, 566] on input "text" at bounding box center [166, 562] width 229 height 32
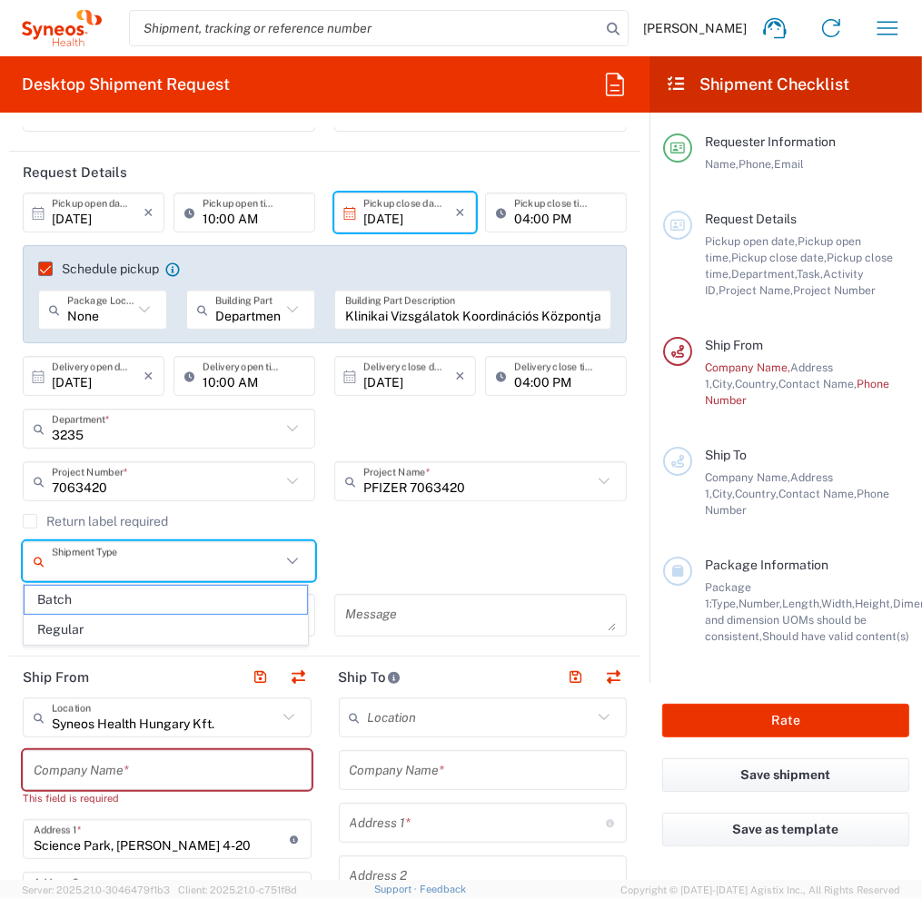
click at [207, 564] on input "text" at bounding box center [166, 562] width 229 height 32
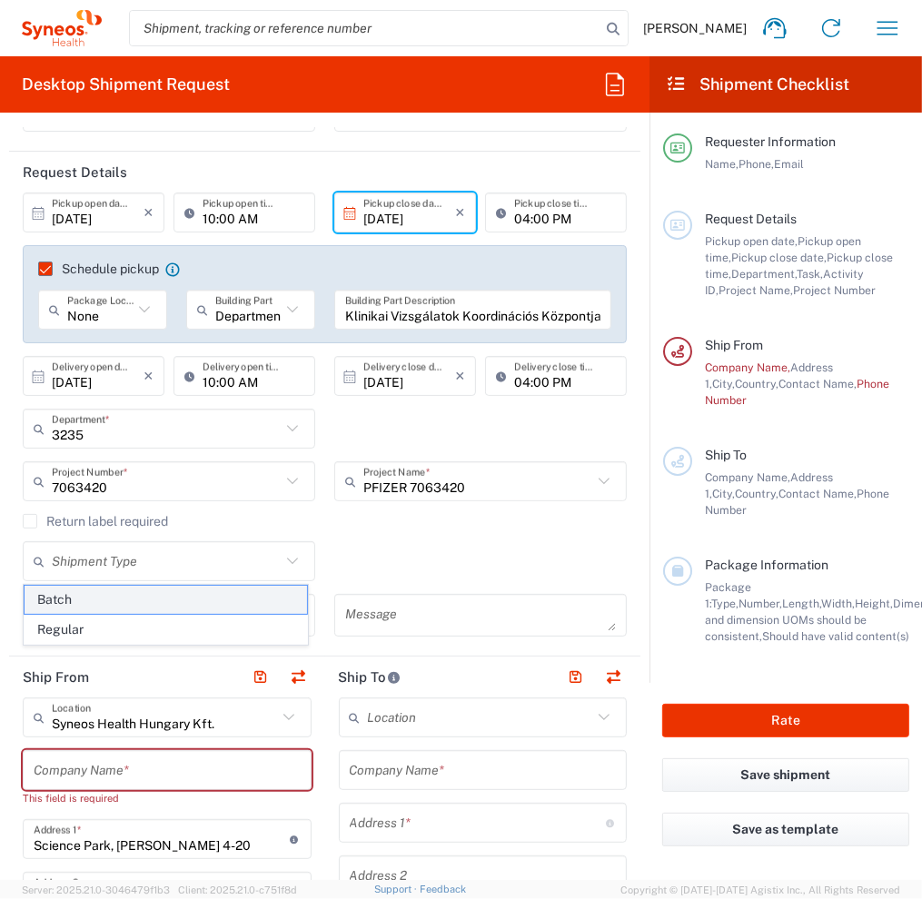
click at [32, 600] on span "Batch" at bounding box center [166, 600] width 282 height 28
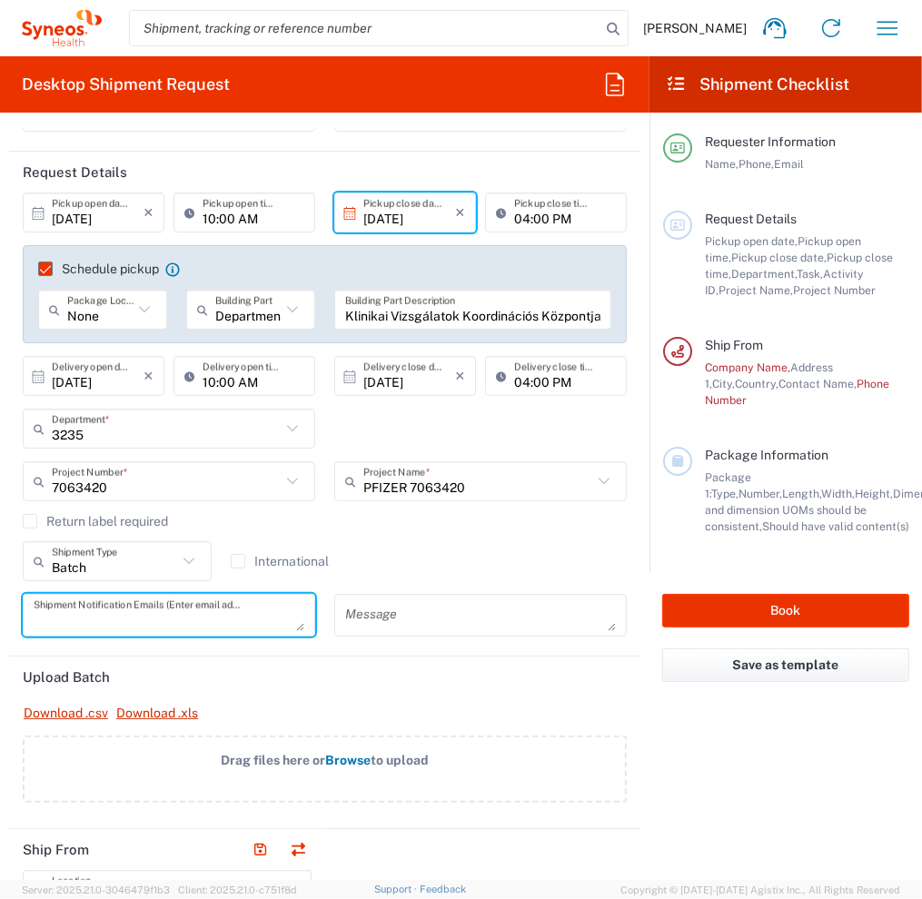
click at [39, 618] on textarea at bounding box center [169, 615] width 271 height 32
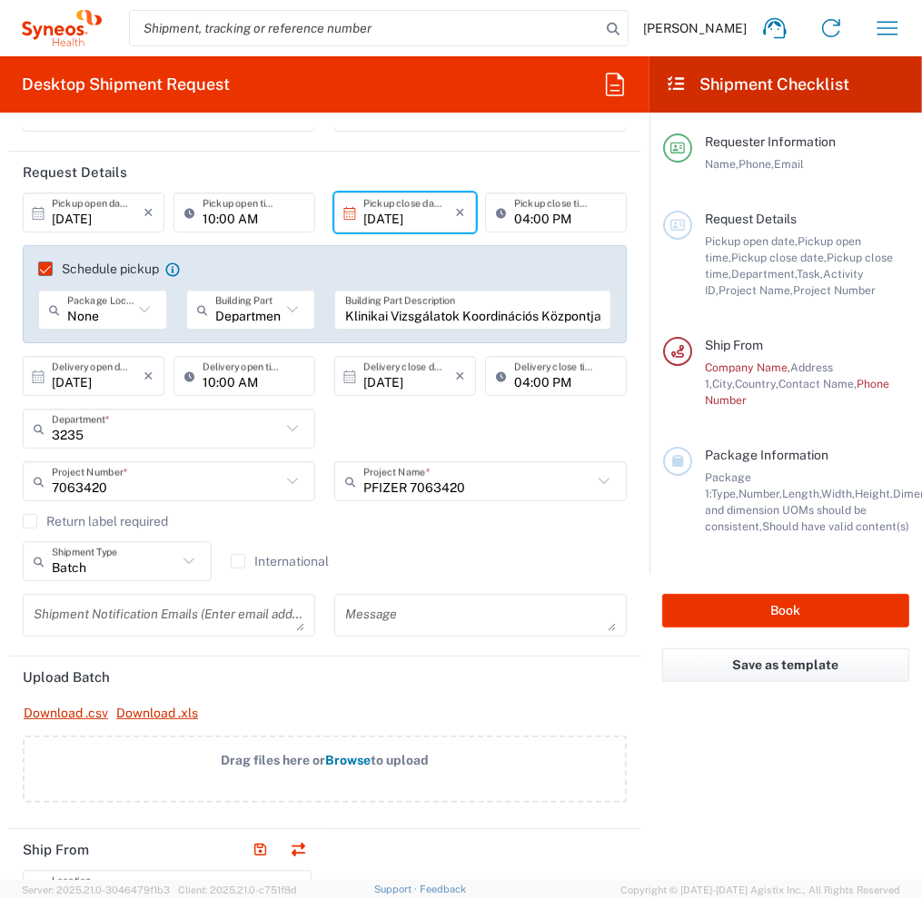
click at [197, 560] on div "Batch Shipment Type" at bounding box center [117, 561] width 189 height 40
click at [189, 561] on icon at bounding box center [189, 561] width 24 height 24
type input "Batch"
click at [402, 542] on div "Batch Shipment Type Batch Regular International" at bounding box center [325, 567] width 623 height 53
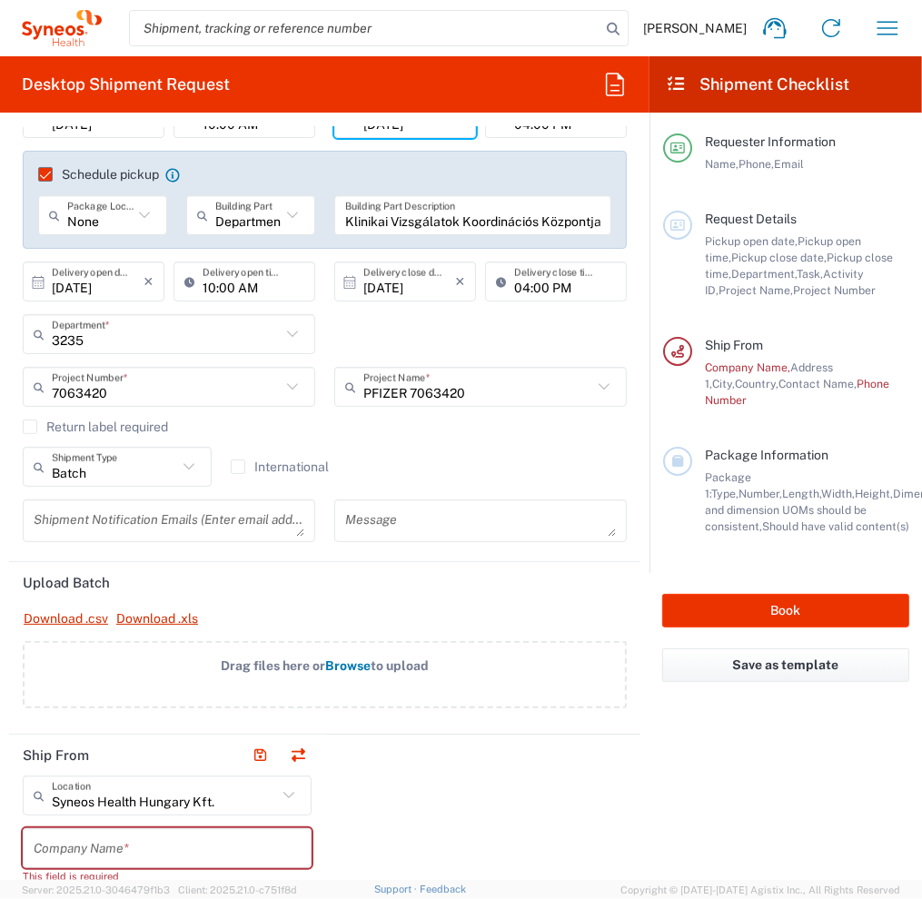
scroll to position [363, 0]
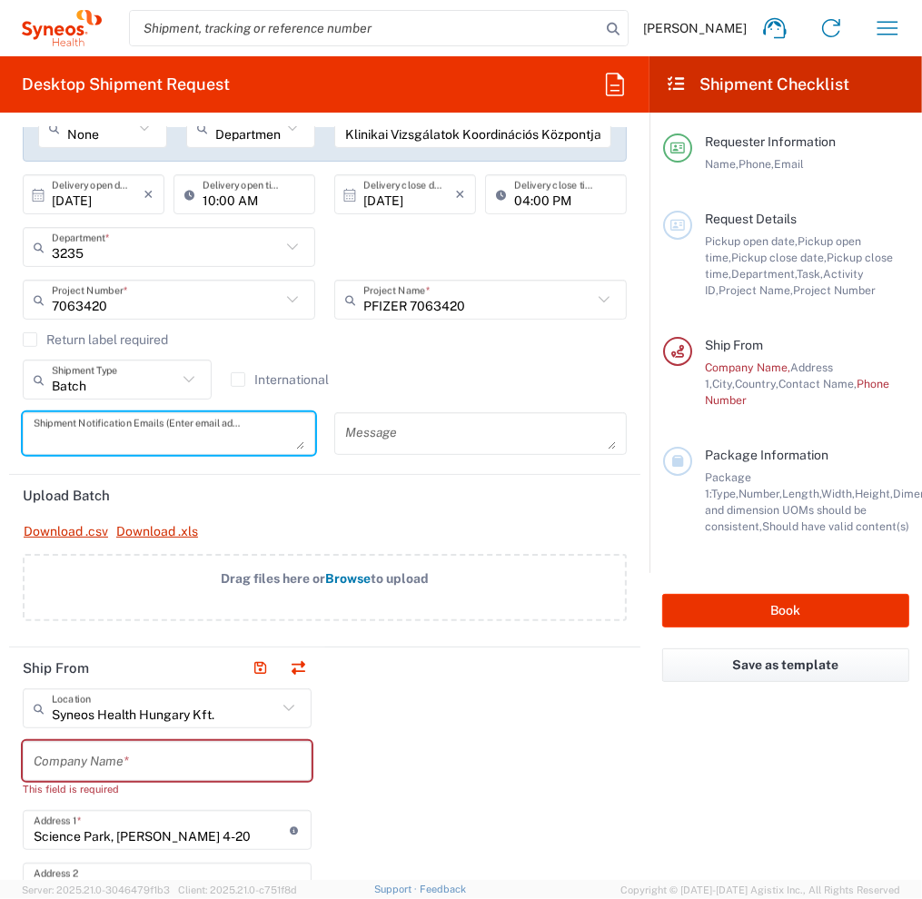
click at [147, 430] on textarea at bounding box center [169, 434] width 271 height 32
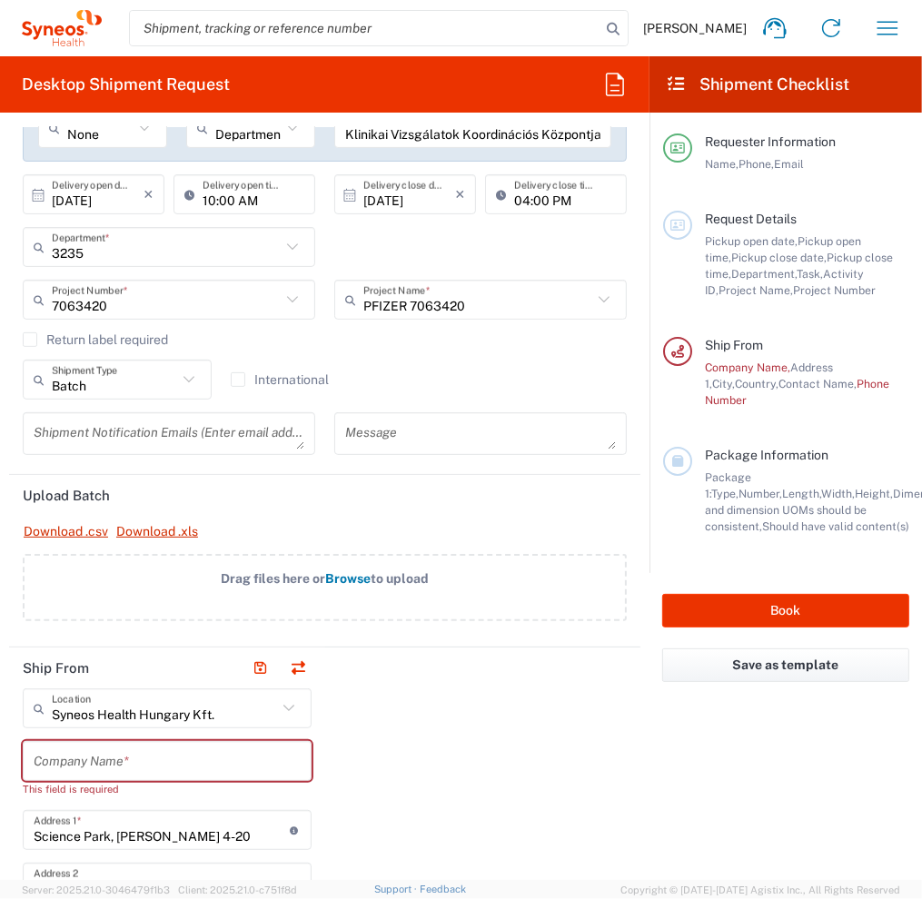
click at [183, 379] on icon at bounding box center [188, 379] width 11 height 6
click at [184, 378] on icon at bounding box center [189, 380] width 24 height 24
click at [131, 381] on input "Batch" at bounding box center [114, 380] width 125 height 32
click at [101, 383] on input "Batch" at bounding box center [114, 380] width 125 height 32
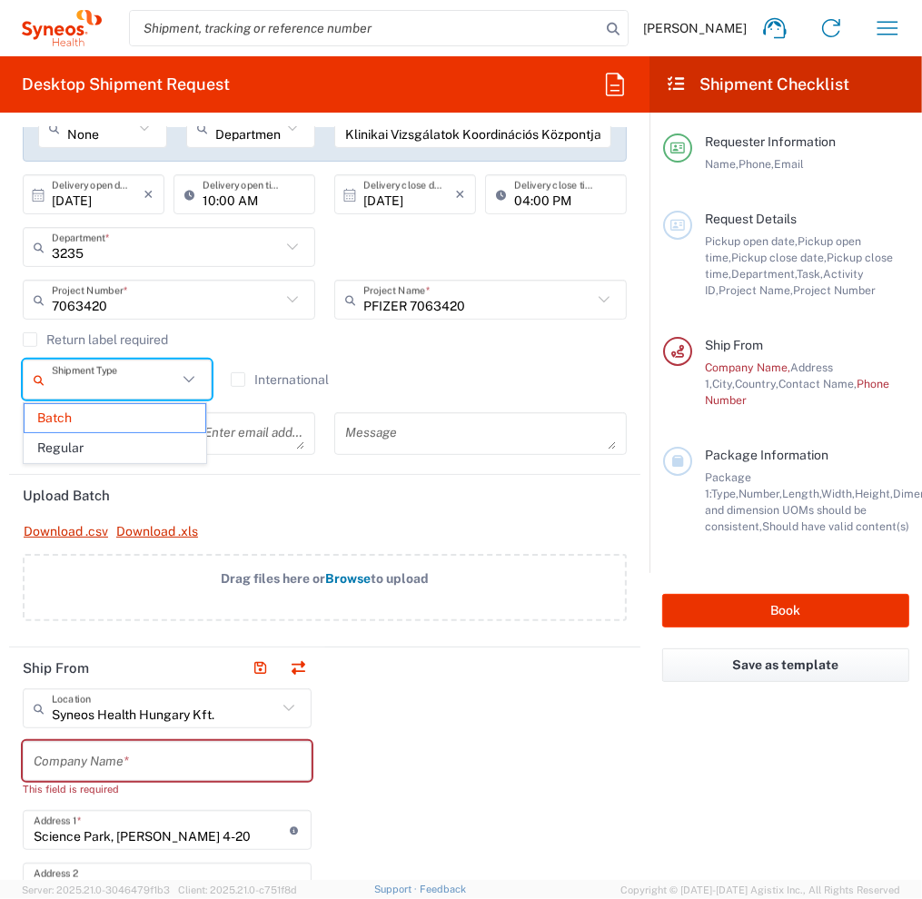
click at [98, 385] on input "text" at bounding box center [114, 380] width 125 height 32
click at [85, 457] on span "Regular" at bounding box center [115, 448] width 181 height 28
type input "Regular"
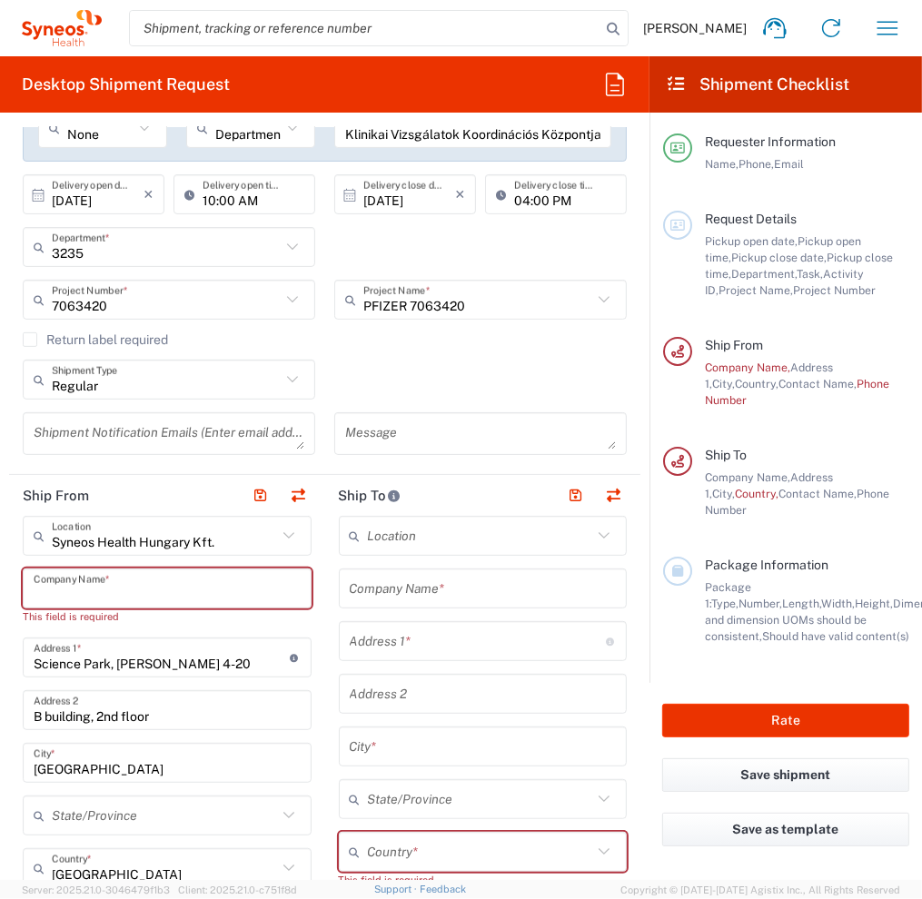
click at [113, 600] on input "text" at bounding box center [167, 589] width 267 height 32
paste input "[PERSON_NAME][EMAIL_ADDRESS][PERSON_NAME][DOMAIN_NAME]"
type input "[PERSON_NAME][EMAIL_ADDRESS][PERSON_NAME][DOMAIN_NAME]"
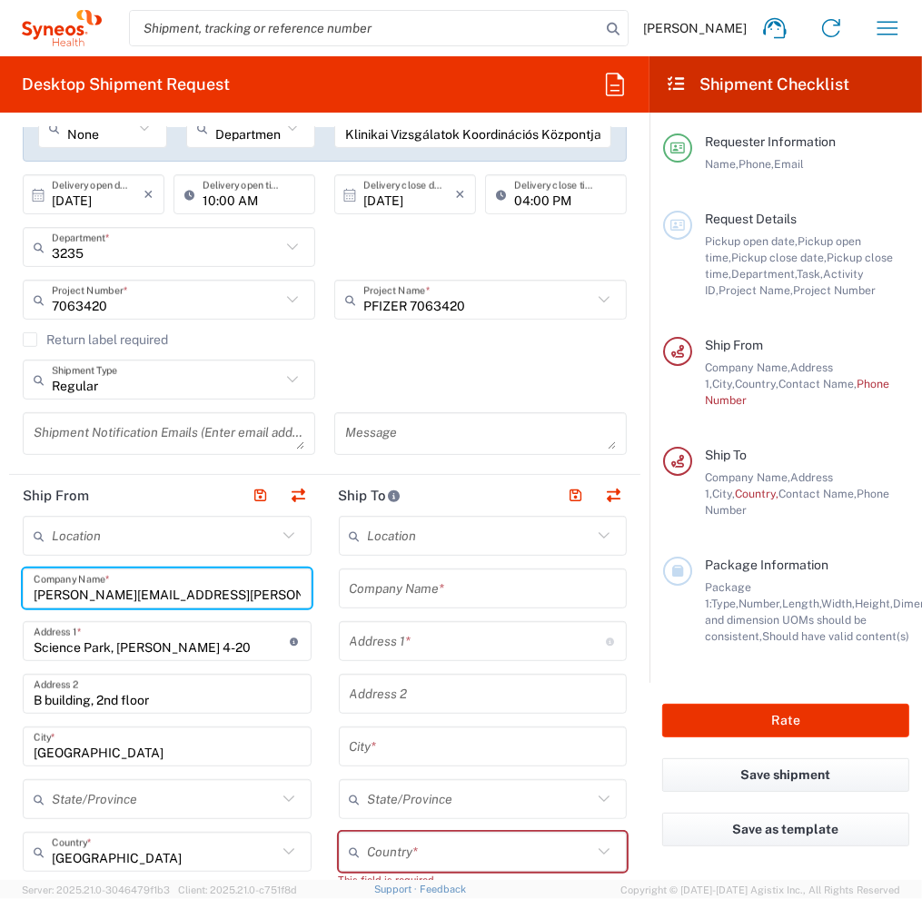
type input "[PERSON_NAME][EMAIL_ADDRESS][PERSON_NAME][DOMAIN_NAME]"
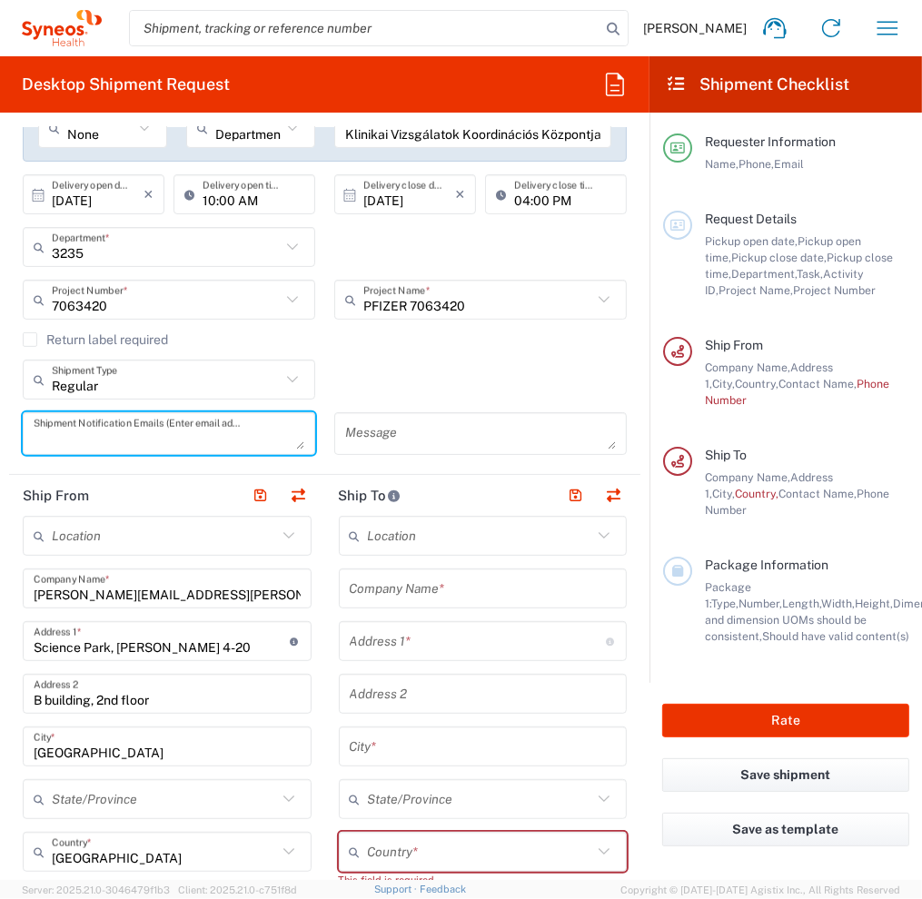
click at [104, 432] on textarea at bounding box center [169, 434] width 271 height 32
paste textarea "[PERSON_NAME][EMAIL_ADDRESS][PERSON_NAME][DOMAIN_NAME]"
type textarea "[PERSON_NAME][EMAIL_ADDRESS][PERSON_NAME][DOMAIN_NAME]"
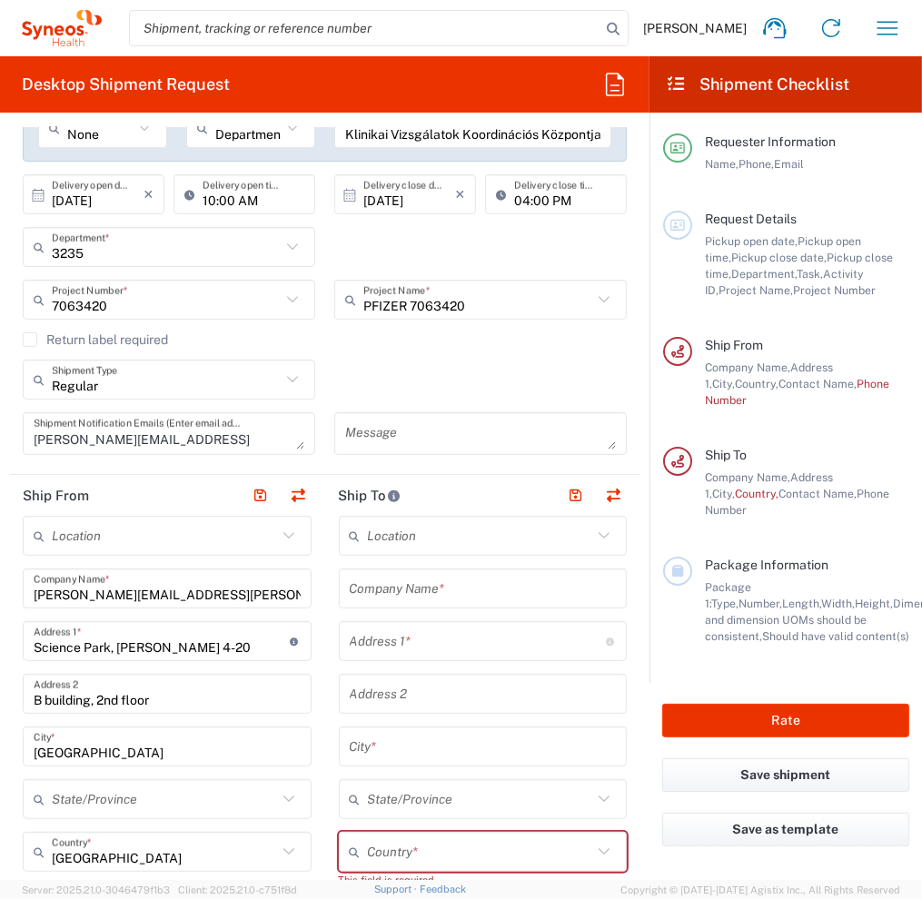
click at [287, 532] on icon at bounding box center [287, 535] width 11 height 6
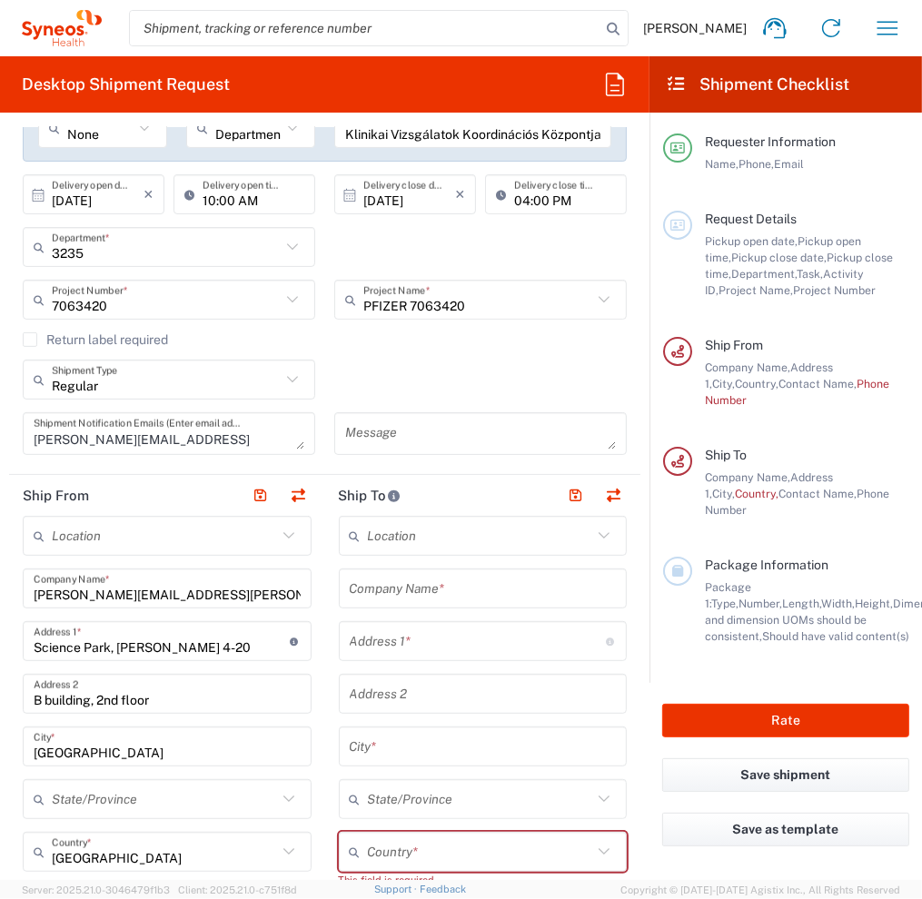
click at [325, 608] on main "Location [PERSON_NAME] LLC-[GEOGRAPHIC_DATA] [GEOGRAPHIC_DATA] [GEOGRAPHIC_DATA…" at bounding box center [483, 905] width 316 height 779
click at [156, 593] on input "[PERSON_NAME][EMAIL_ADDRESS][PERSON_NAME][DOMAIN_NAME]" at bounding box center [167, 589] width 267 height 32
drag, startPoint x: 103, startPoint y: 536, endPoint x: 148, endPoint y: 529, distance: 46.0
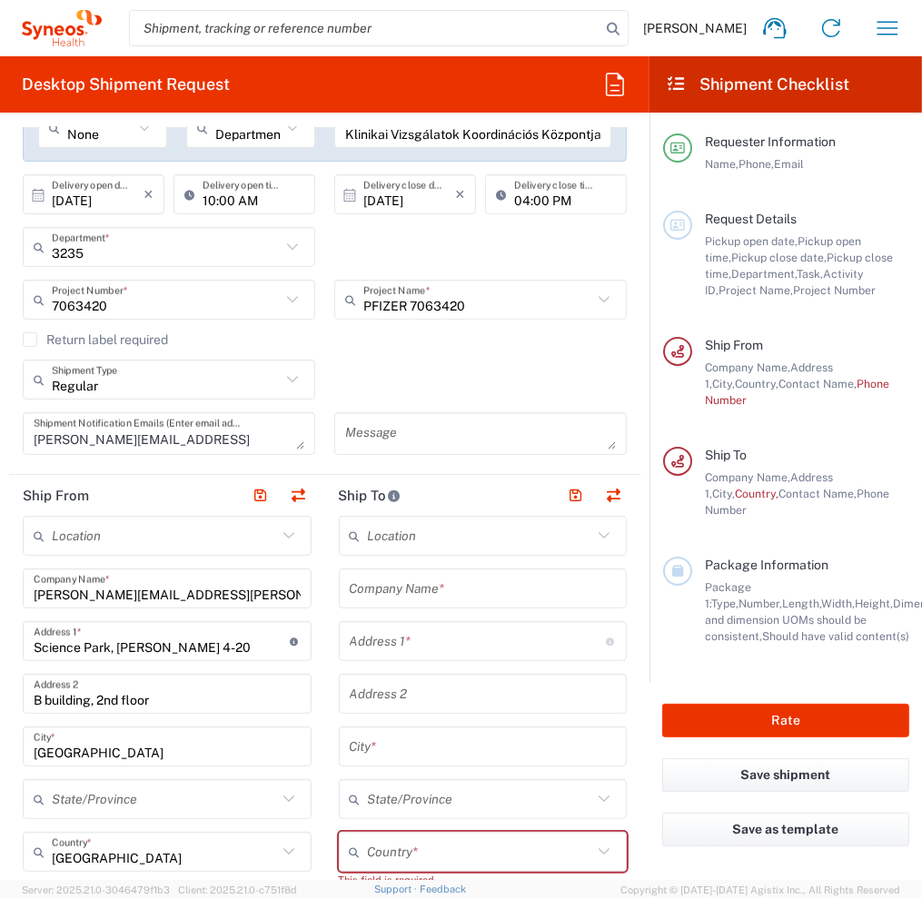
click at [103, 536] on input "text" at bounding box center [164, 536] width 225 height 32
click at [103, 535] on input "text" at bounding box center [164, 536] width 225 height 32
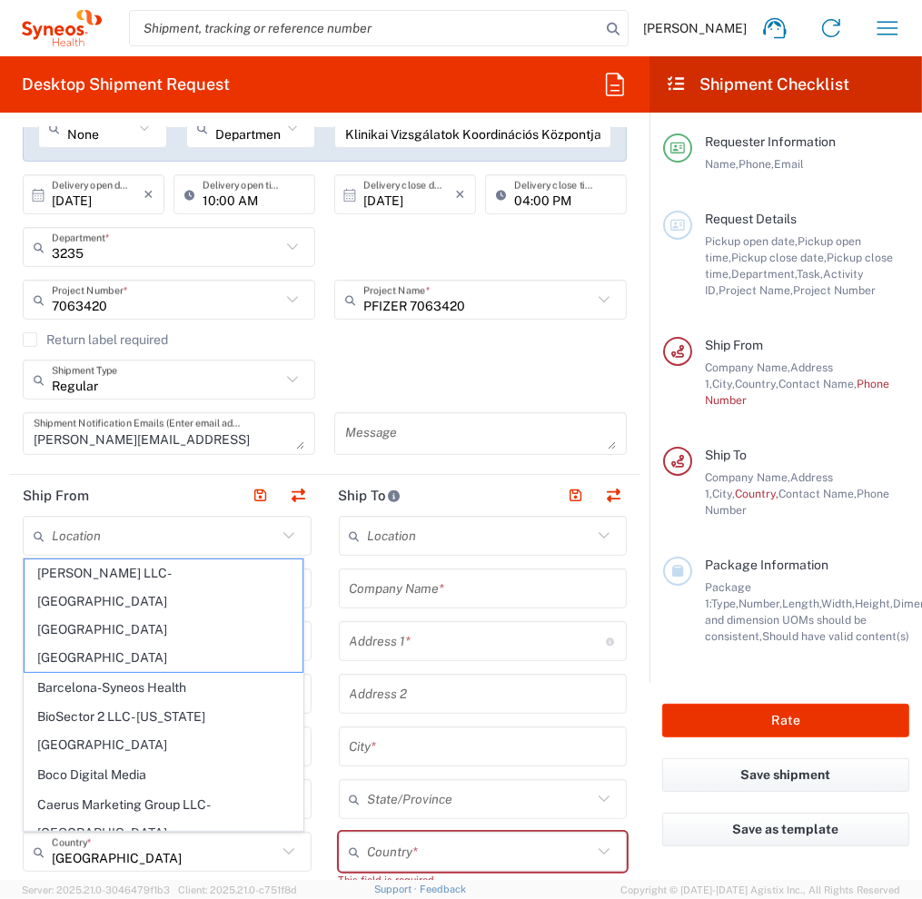
click at [325, 547] on main "Location [PERSON_NAME] LLC-[GEOGRAPHIC_DATA] [GEOGRAPHIC_DATA] [GEOGRAPHIC_DATA…" at bounding box center [483, 905] width 316 height 779
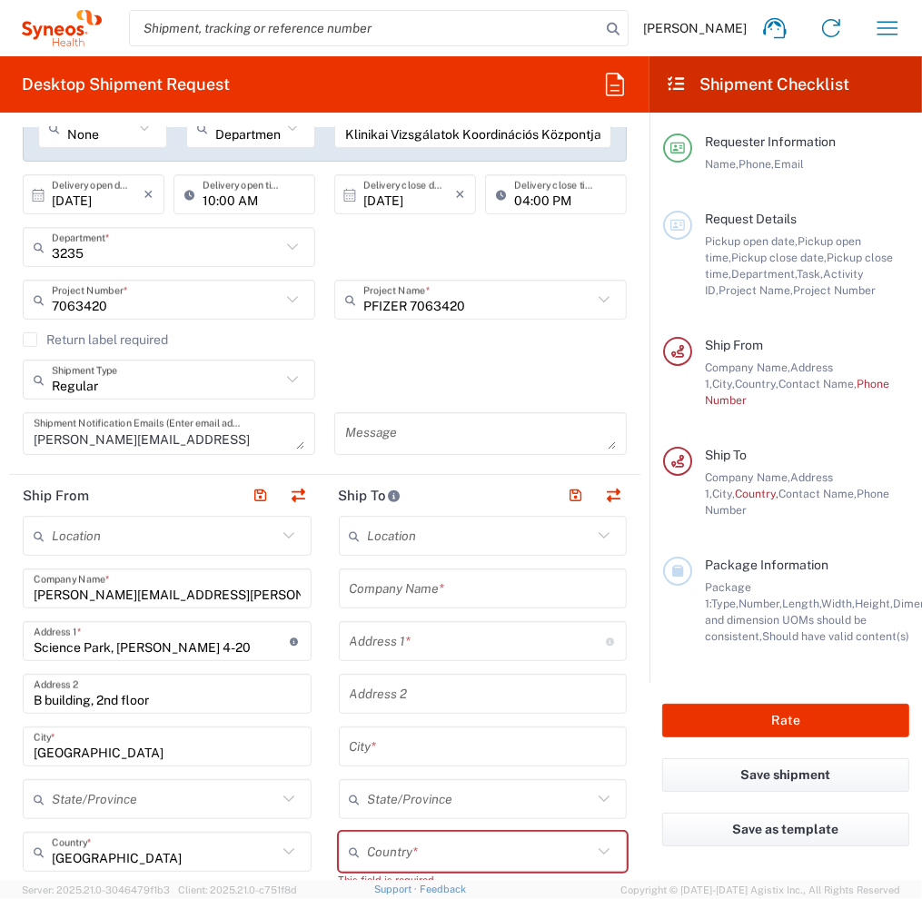
click at [109, 592] on input "[PERSON_NAME][EMAIL_ADDRESS][PERSON_NAME][DOMAIN_NAME]" at bounding box center [167, 589] width 267 height 32
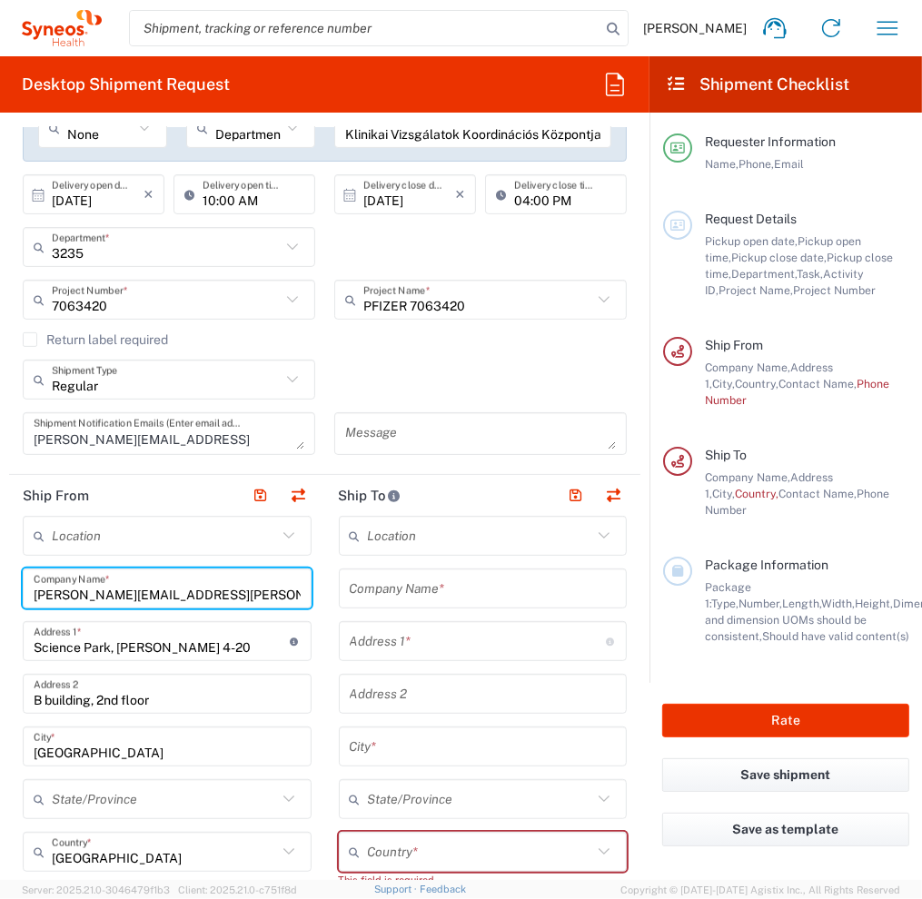
paste input "[GEOGRAPHIC_DATA]"
drag, startPoint x: 96, startPoint y: 593, endPoint x: 54, endPoint y: 615, distance: 47.1
click at [0, 593] on html "[PERSON_NAME] Home Shipment estimator Shipment tracking Desktop shipment reques…" at bounding box center [461, 449] width 922 height 899
click at [203, 597] on input "[GEOGRAPHIC_DATA] .hu" at bounding box center [167, 589] width 267 height 32
type input "[GEOGRAPHIC_DATA]"
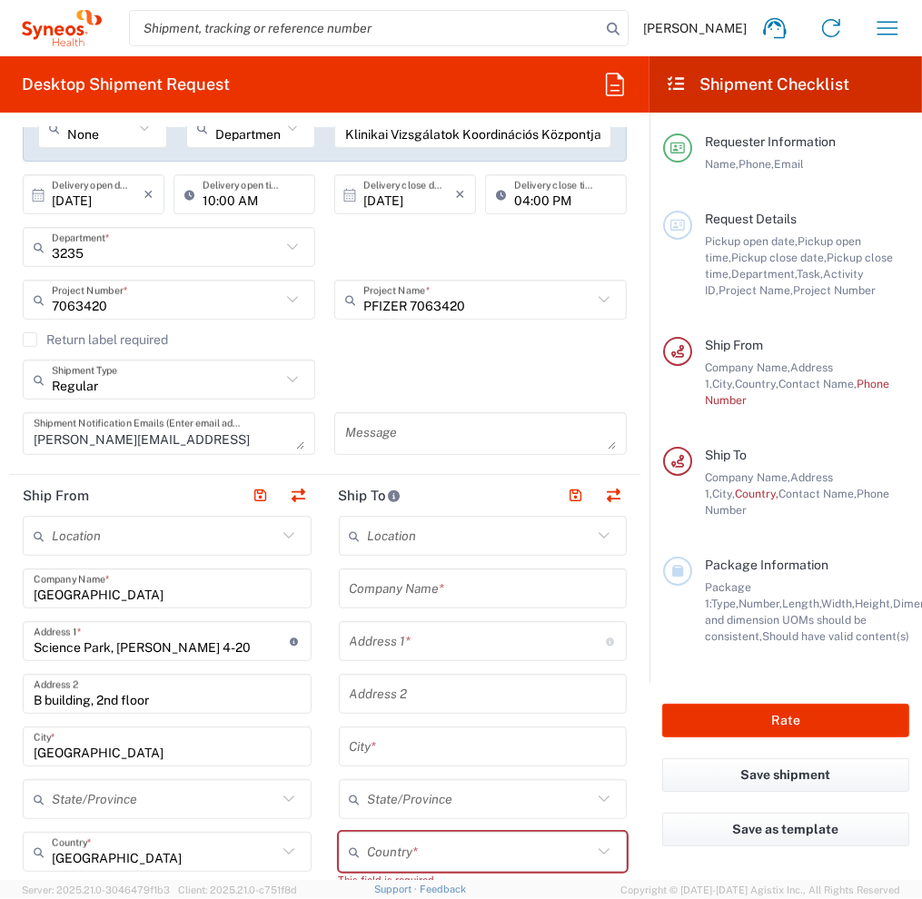
drag, startPoint x: 124, startPoint y: 648, endPoint x: 160, endPoint y: 697, distance: 61.8
click at [124, 648] on input "Science Park, [PERSON_NAME] 4-20" at bounding box center [162, 642] width 256 height 32
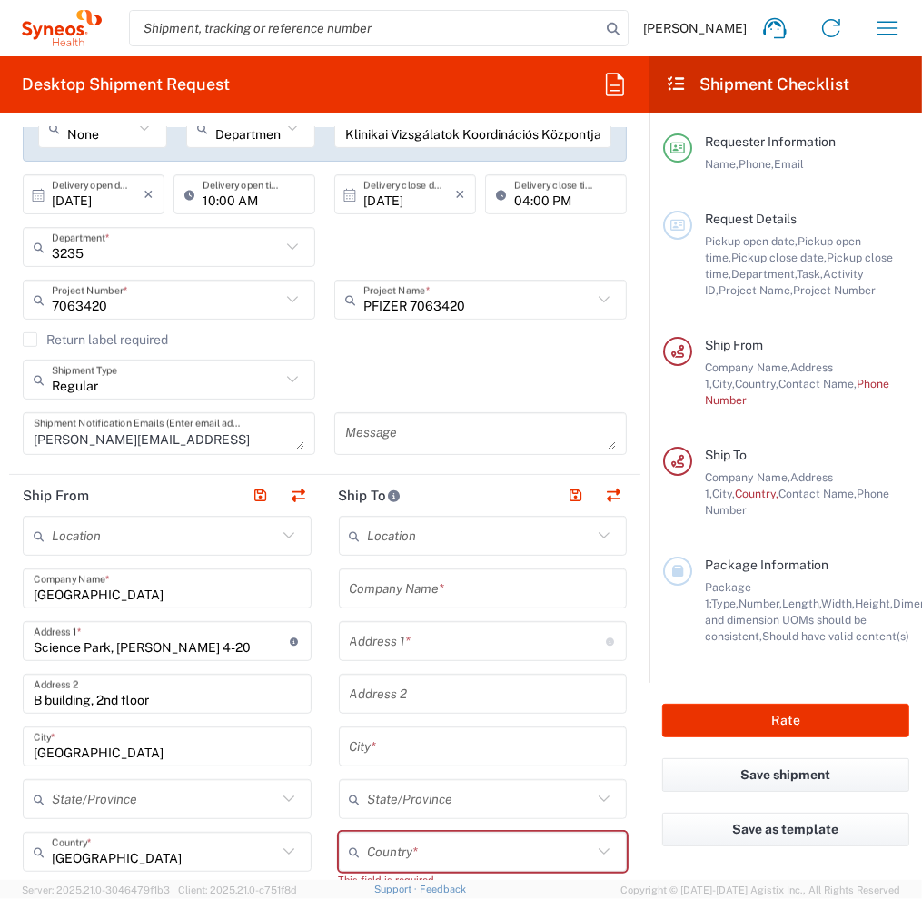
click at [124, 648] on input "Science Park, [PERSON_NAME] 4-20" at bounding box center [162, 642] width 256 height 32
click at [124, 707] on input "B building, 2nd floor" at bounding box center [167, 694] width 267 height 32
click at [120, 702] on input "B building, 2nd floor" at bounding box center [167, 694] width 267 height 32
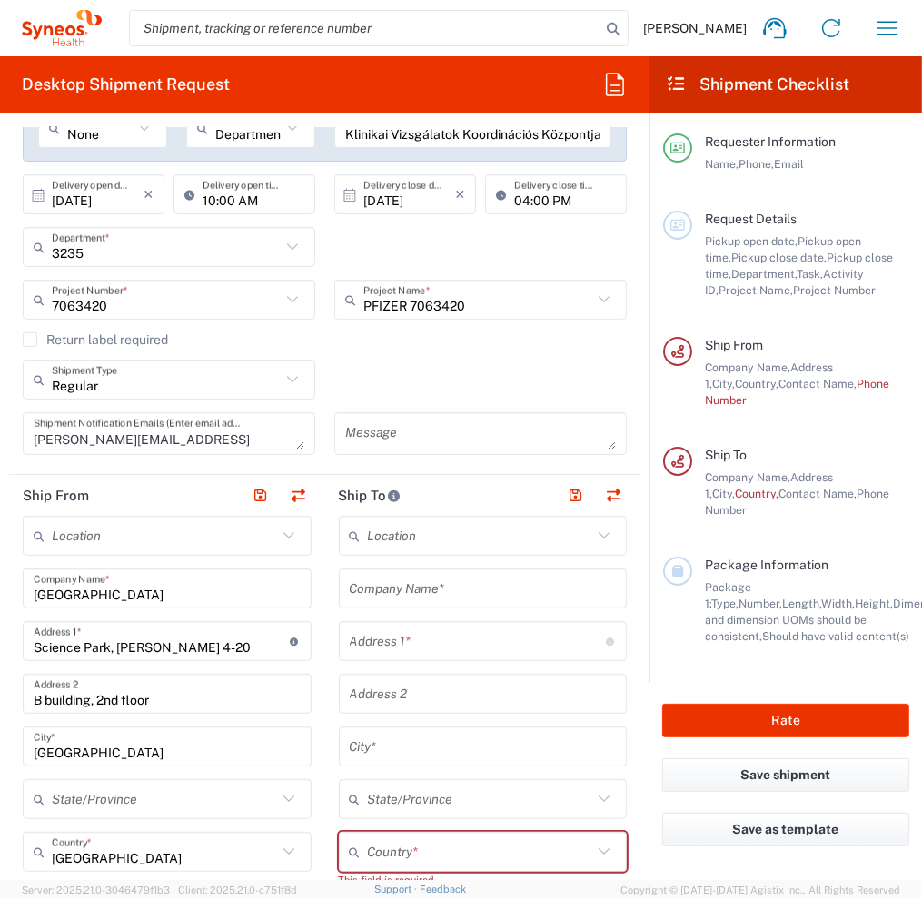
click at [193, 697] on input "B building, 2nd floor" at bounding box center [167, 694] width 267 height 32
drag, startPoint x: 154, startPoint y: 702, endPoint x: -10, endPoint y: 703, distance: 164.4
click at [0, 703] on html "[PERSON_NAME] Home Shipment estimator Shipment tracking Desktop shipment reques…" at bounding box center [461, 449] width 922 height 899
paste input "Klinikai Vizsgálatok Koordinációs Központja"
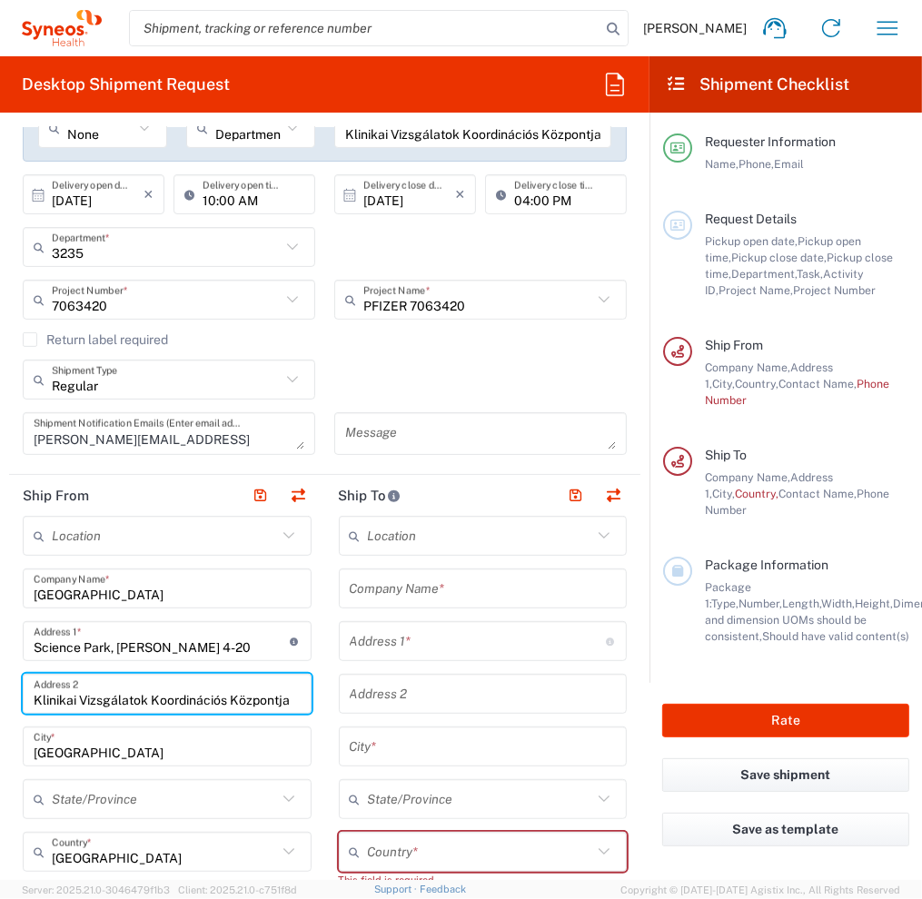
type input "Klinikai Vizsgálatok Koordinációs Központja"
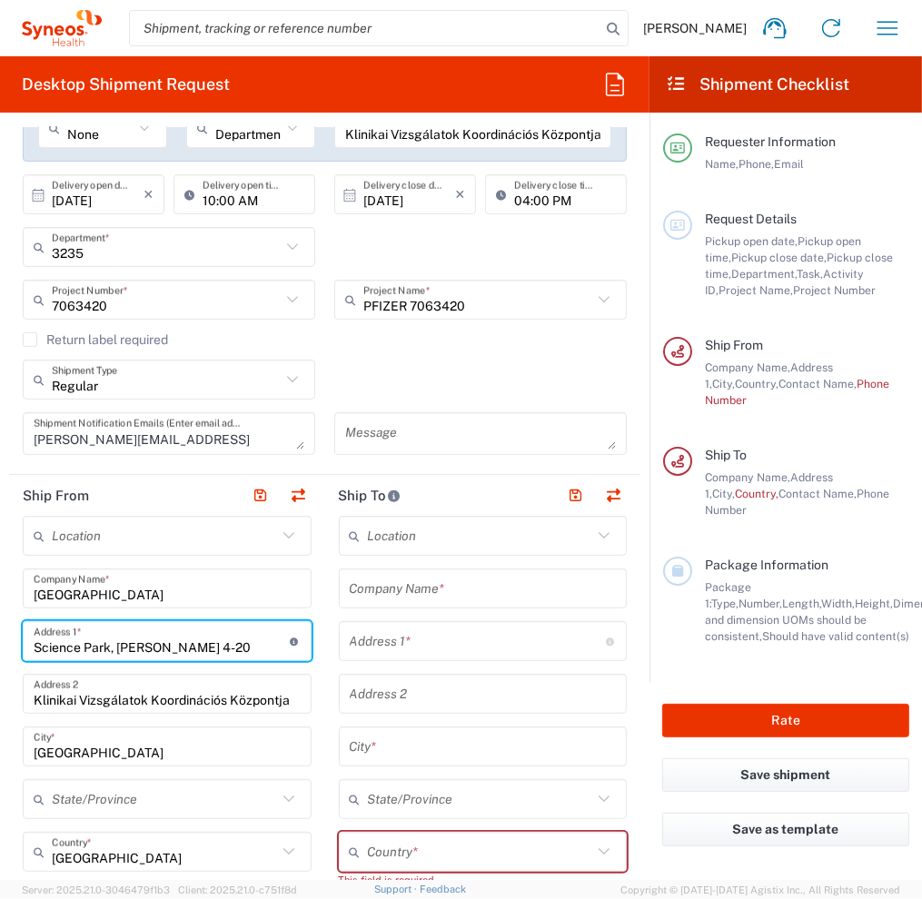
click at [241, 649] on input "Science Park, [PERSON_NAME] 4-20" at bounding box center [162, 642] width 256 height 32
drag, startPoint x: 241, startPoint y: 649, endPoint x: 11, endPoint y: 657, distance: 229.9
paste input "[STREET_ADDRESS]."
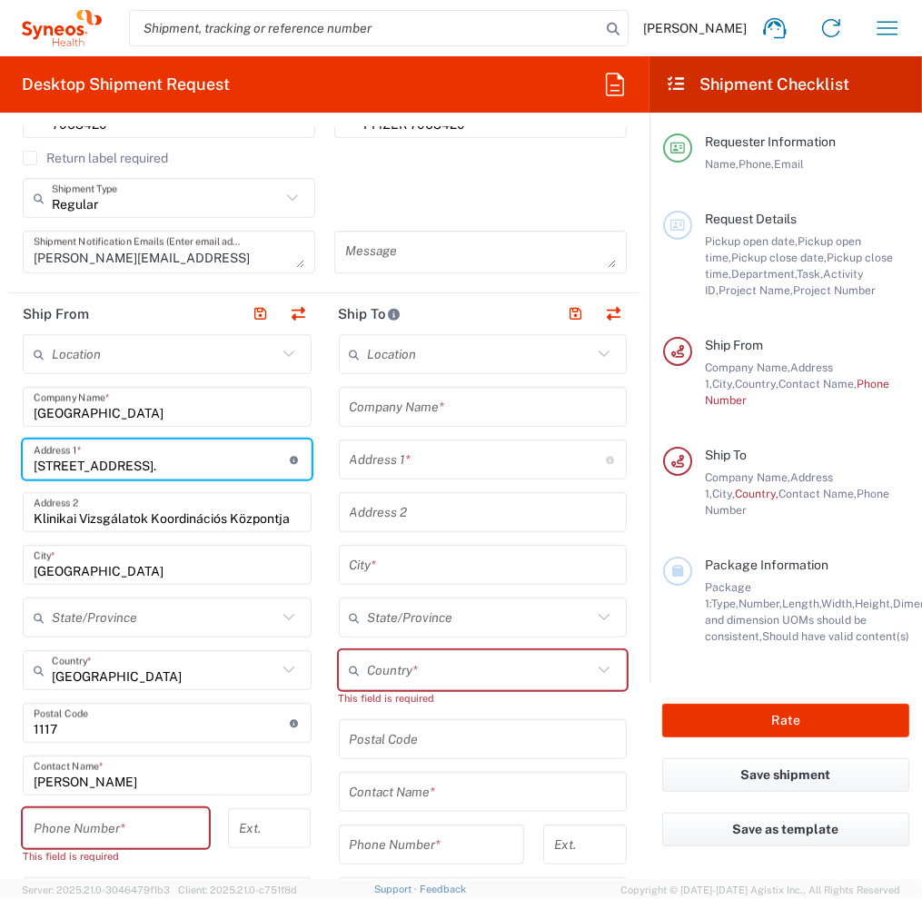
type input "[STREET_ADDRESS]."
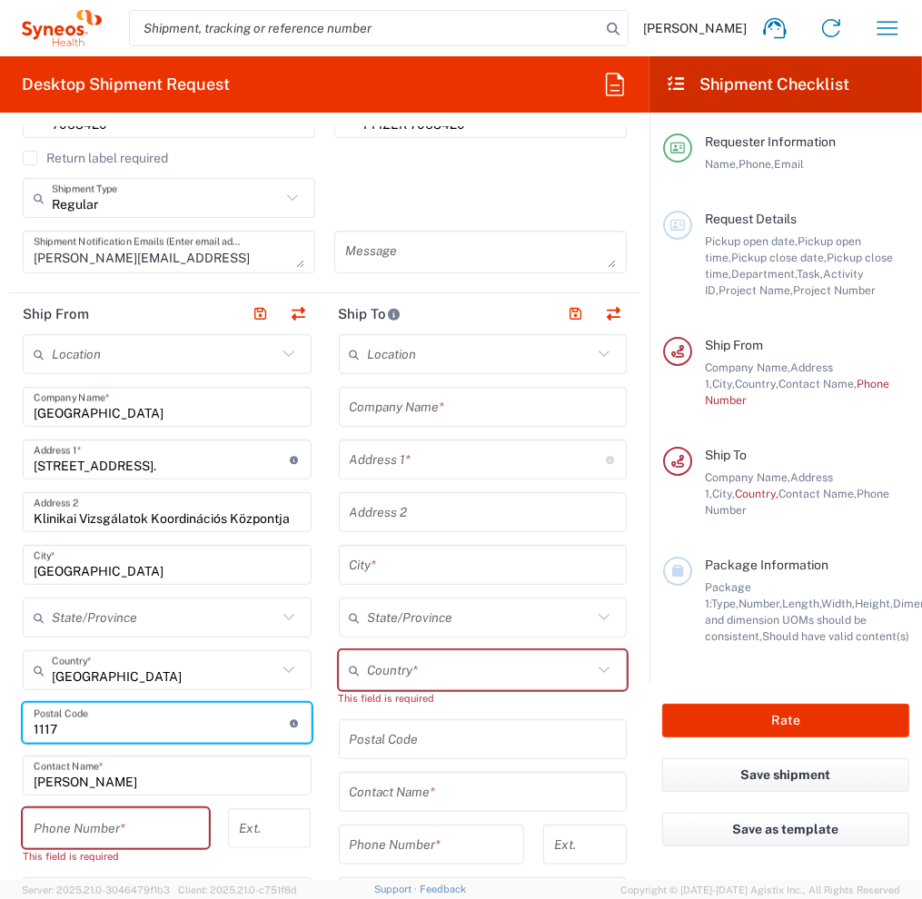
click at [76, 729] on input "undefined" at bounding box center [162, 723] width 256 height 32
click at [7, 728] on form "Requester Information [PERSON_NAME] Name * [PHONE_NUMBER] Phone * [PERSON_NAME]…" at bounding box center [324, 503] width 649 height 753
paste input "7624"
type input "7624"
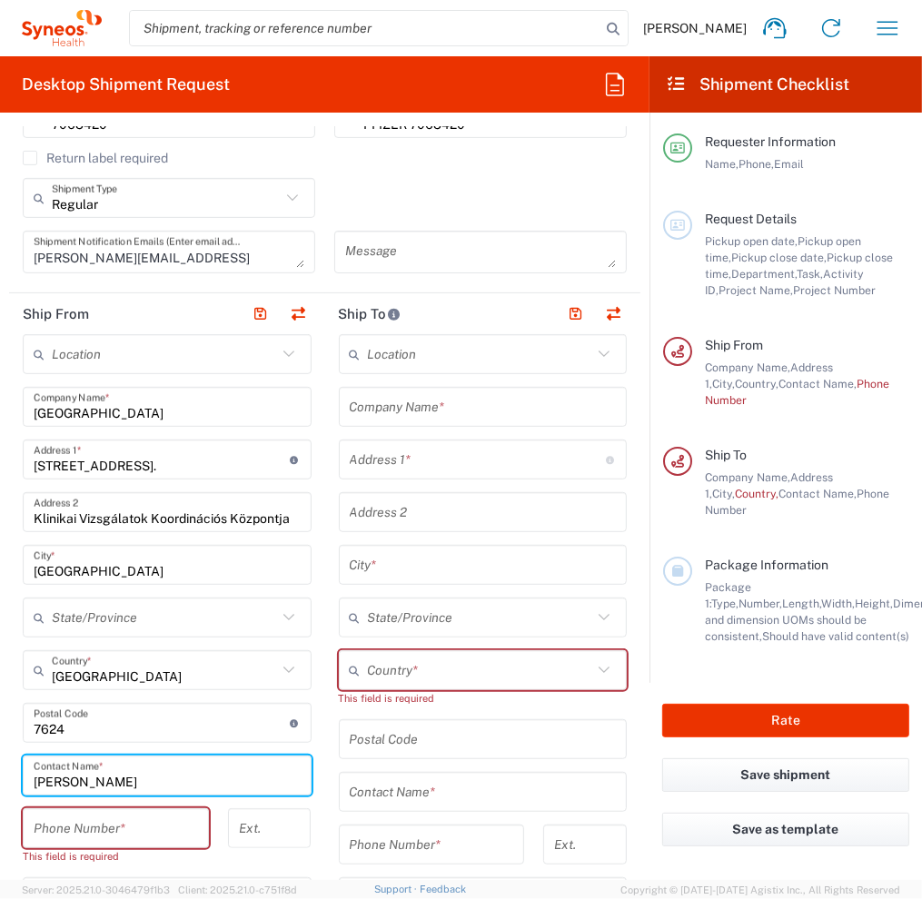
click at [125, 784] on input "[PERSON_NAME]" at bounding box center [167, 776] width 267 height 32
click at [20, 782] on main "Location [PERSON_NAME] LLC-[GEOGRAPHIC_DATA] [GEOGRAPHIC_DATA] [GEOGRAPHIC_DATA…" at bounding box center [167, 776] width 316 height 885
paste input "r. [PERSON_NAME]"
type input "Dr. [PERSON_NAME]"
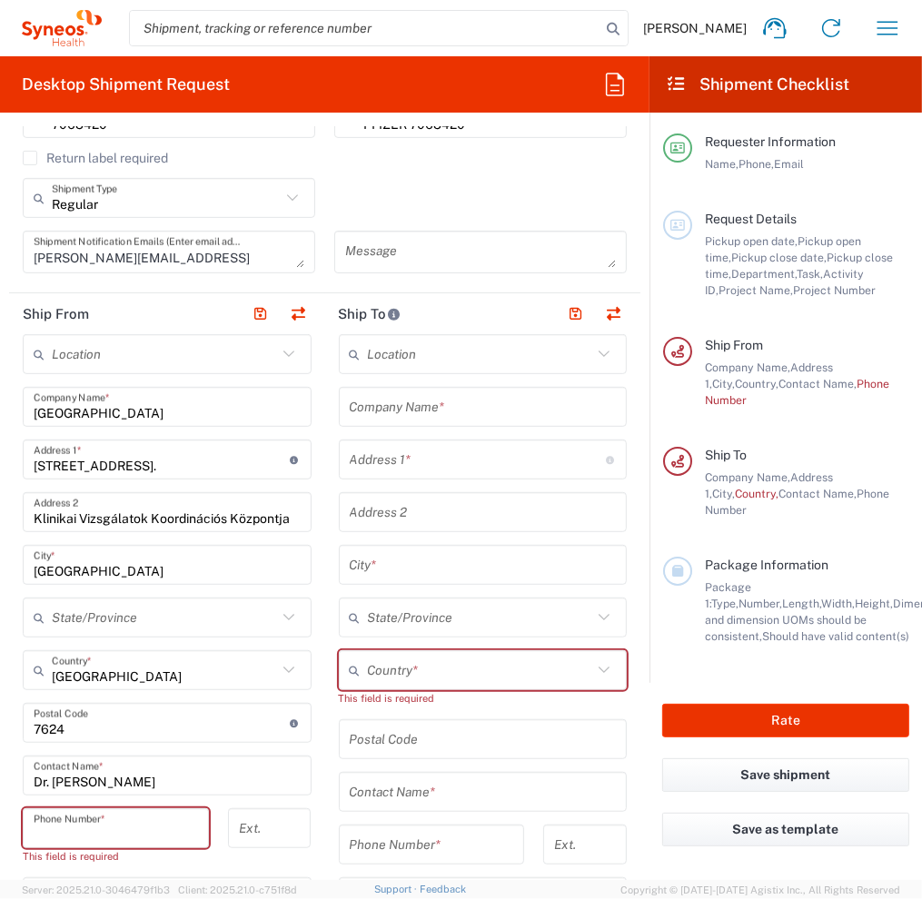
click at [103, 835] on input "tel" at bounding box center [116, 829] width 164 height 32
paste input "06 30 177 4378"
click at [37, 834] on input "06 30 177 4378" at bounding box center [116, 829] width 164 height 32
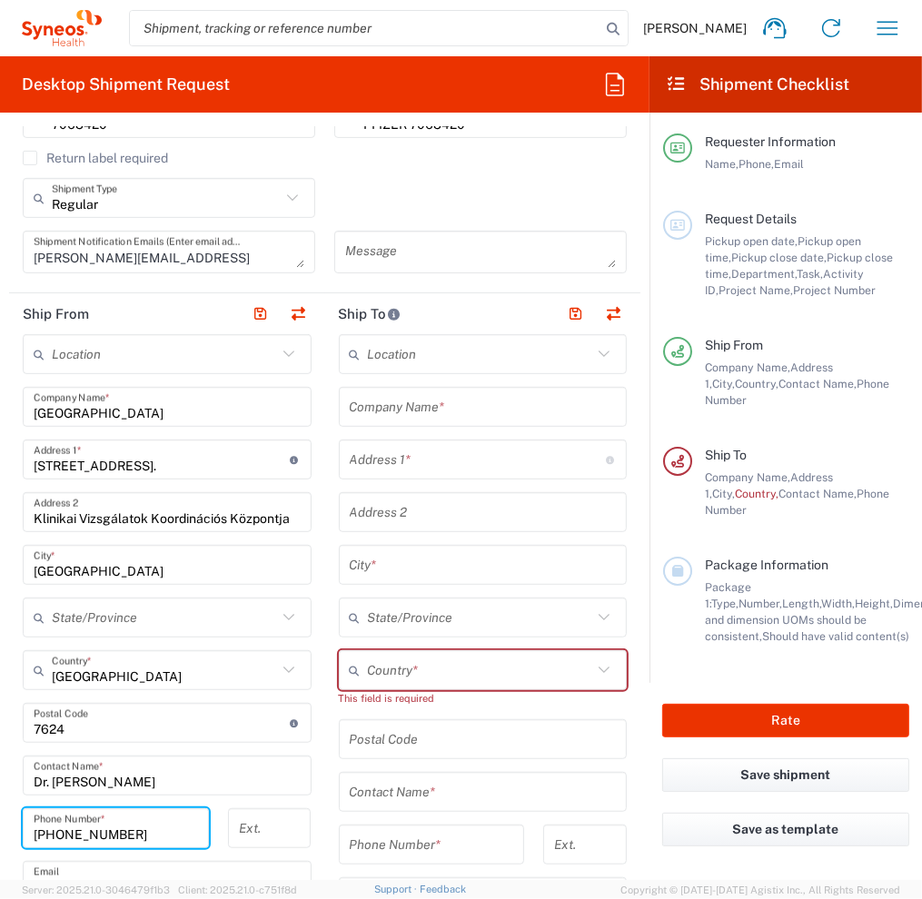
click at [98, 828] on input "[PHONE_NUMBER]" at bounding box center [116, 829] width 164 height 32
type input "[PHONE_NUMBER]"
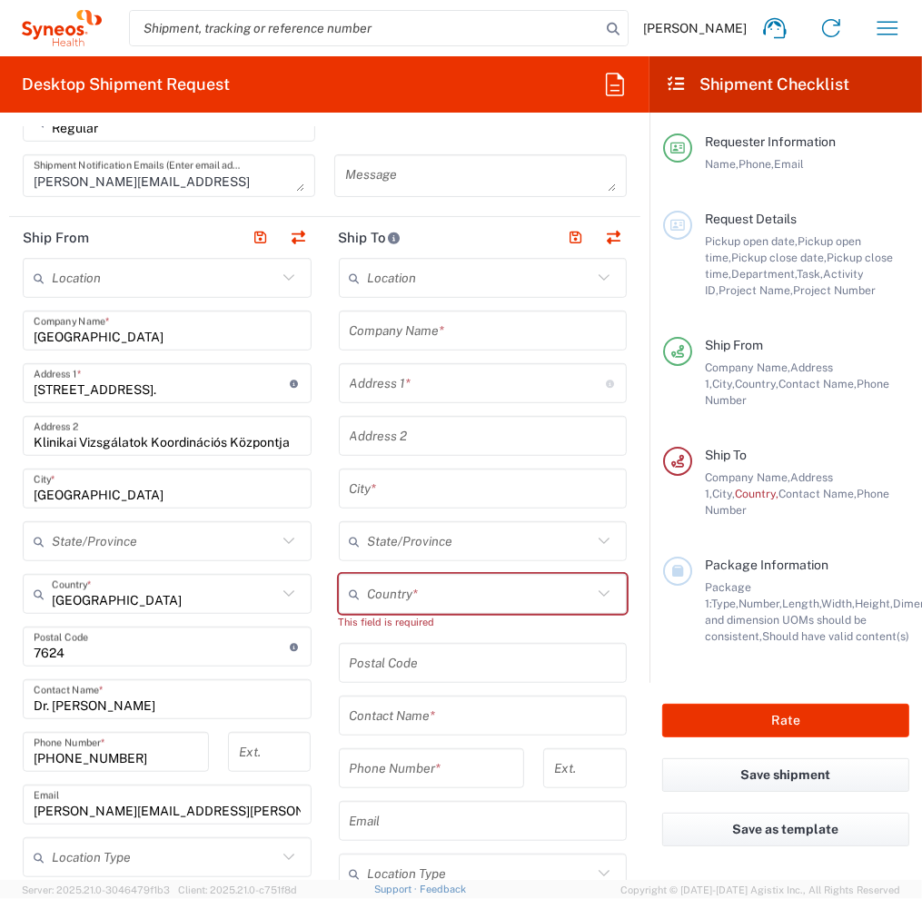
scroll to position [727, 0]
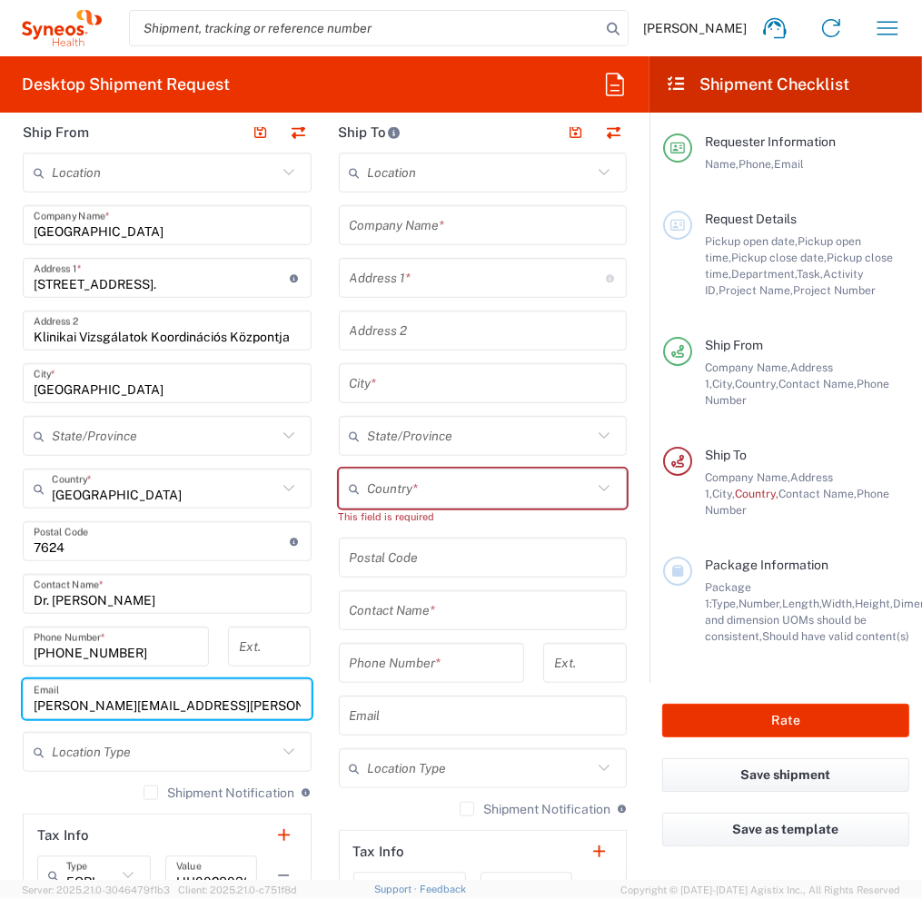
click at [158, 707] on input "[PERSON_NAME][EMAIL_ADDRESS][PERSON_NAME][DOMAIN_NAME]" at bounding box center [167, 700] width 267 height 32
click at [153, 705] on input "[PERSON_NAME][EMAIL_ADDRESS][PERSON_NAME][DOMAIN_NAME]" at bounding box center [167, 700] width 267 height 32
paste input "06 30 177 4378"
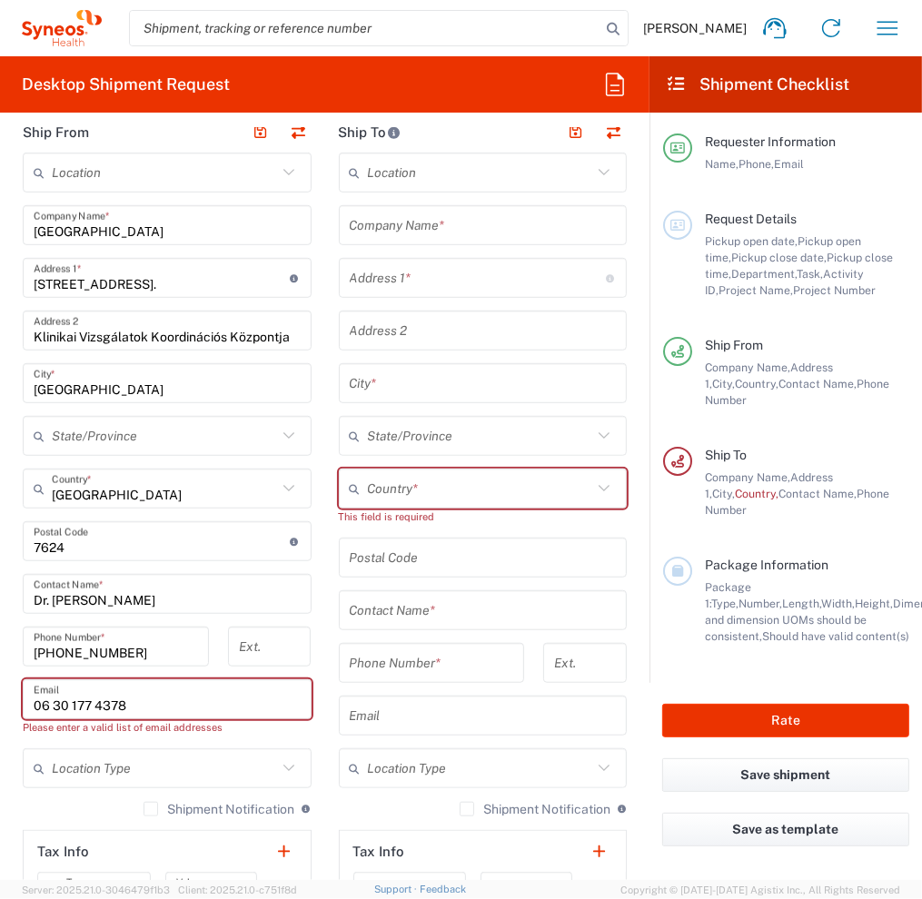
drag, startPoint x: 123, startPoint y: 760, endPoint x: 141, endPoint y: 702, distance: 60.9
click at [122, 760] on input "text" at bounding box center [164, 769] width 225 height 32
click at [148, 694] on input "06 30 177 4378" at bounding box center [167, 700] width 267 height 32
click at [135, 703] on input "06 30 177 4378" at bounding box center [167, 700] width 267 height 32
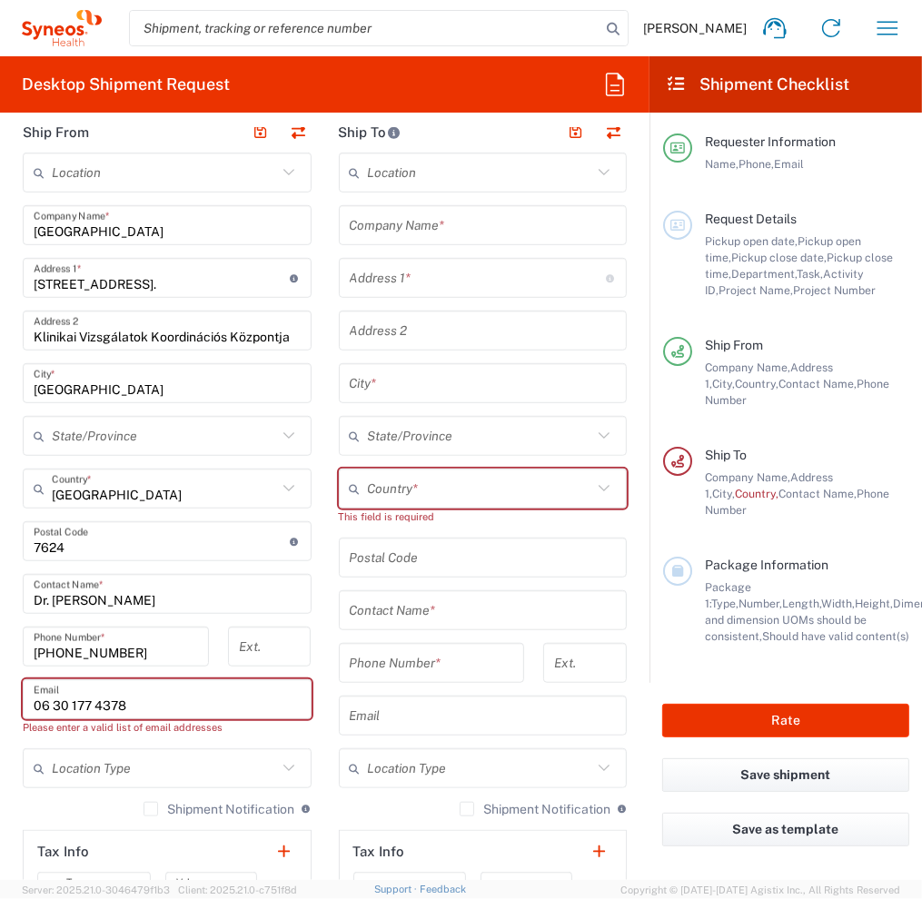
drag, startPoint x: 141, startPoint y: 702, endPoint x: 21, endPoint y: 703, distance: 119.9
click at [23, 704] on div "06 30 177 4378 Email" at bounding box center [167, 699] width 289 height 40
paste input "[PERSON_NAME][EMAIL_ADDRESS][PERSON_NAME][DOMAIN_NAME]"
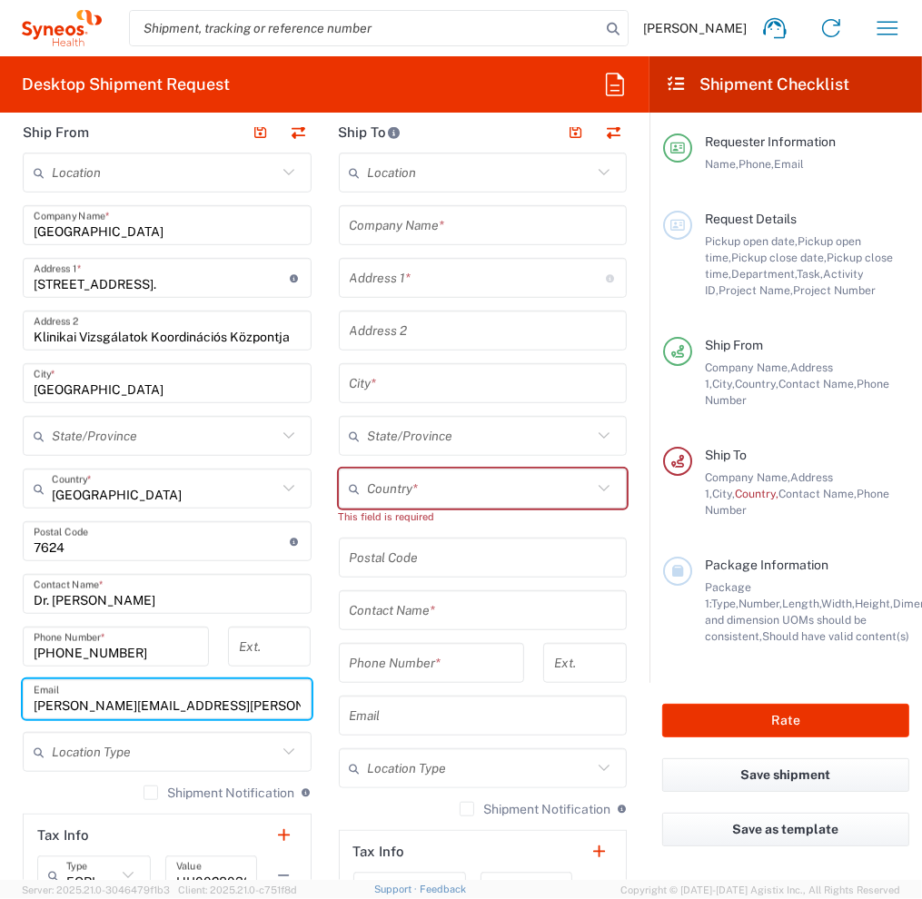
type input "[PERSON_NAME][EMAIL_ADDRESS][PERSON_NAME][DOMAIN_NAME]"
click at [280, 747] on icon at bounding box center [289, 752] width 24 height 24
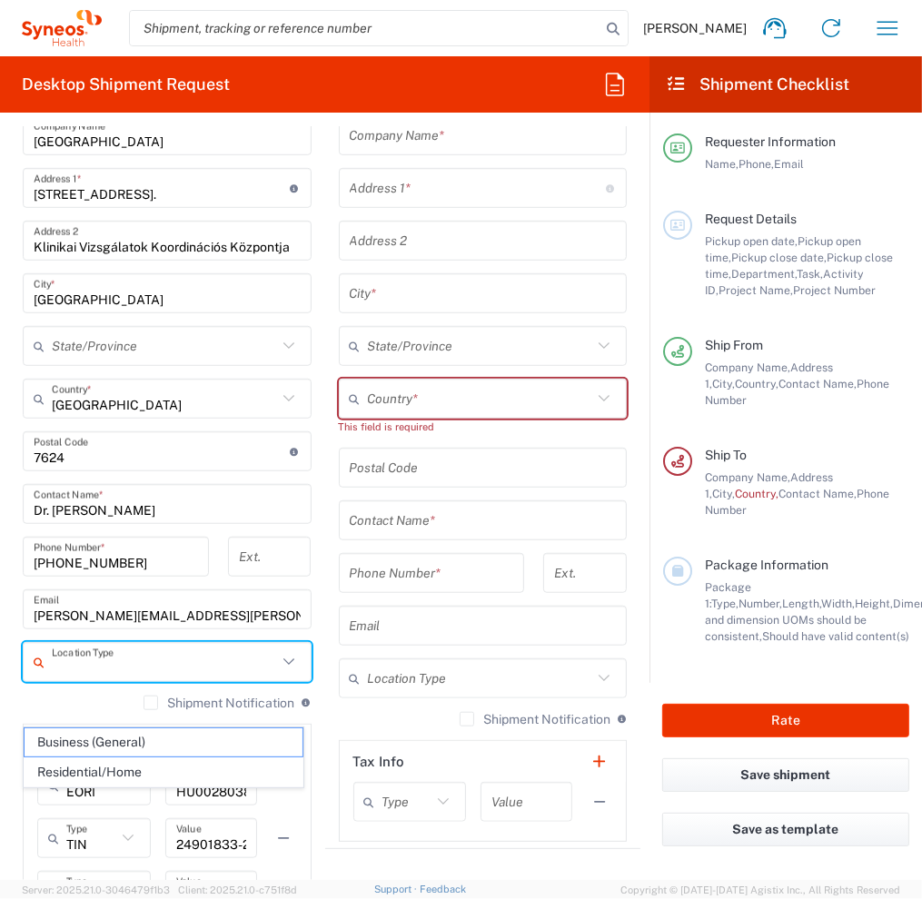
scroll to position [817, 0]
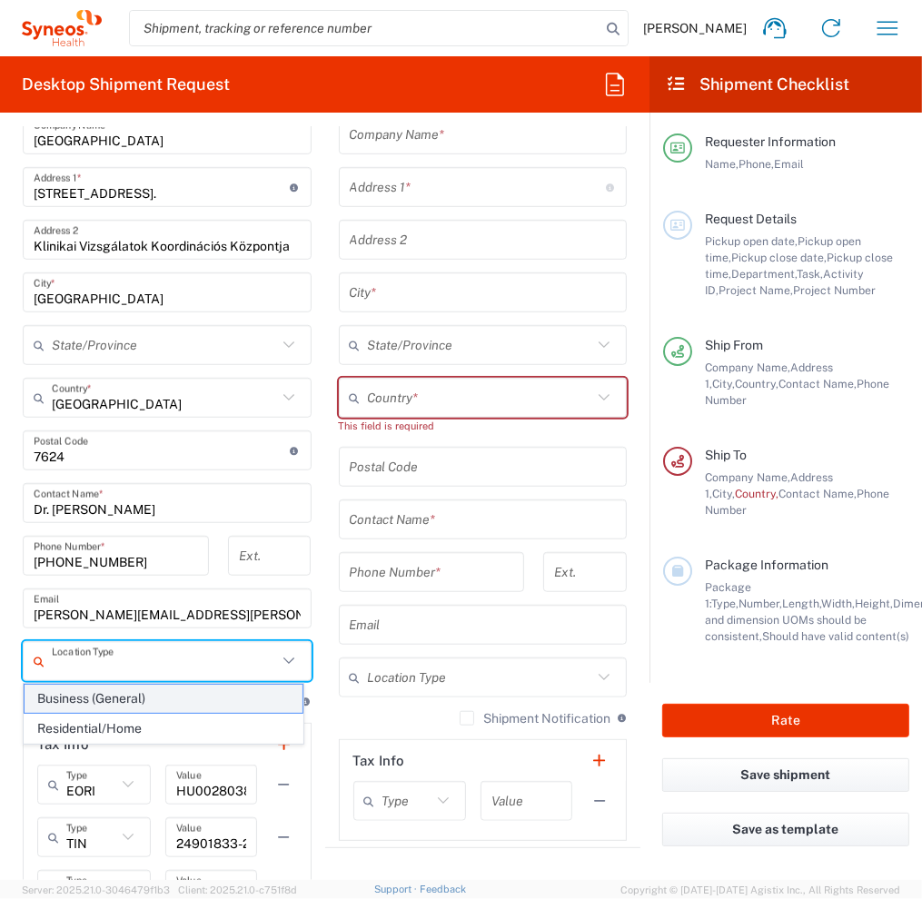
click at [82, 704] on span "Business (General)" at bounding box center [164, 699] width 278 height 28
type input "Business (General)"
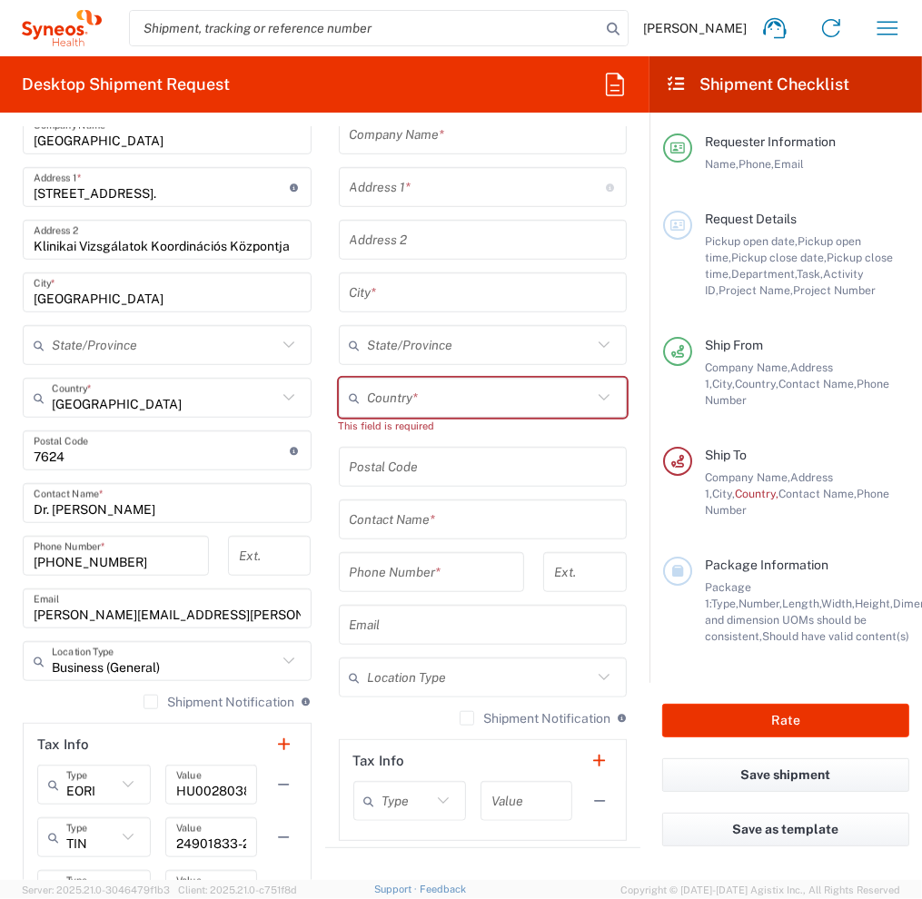
click at [143, 697] on label "Shipment Notification" at bounding box center [218, 702] width 151 height 15
click at [151, 702] on input "Shipment Notification" at bounding box center [151, 702] width 0 height 0
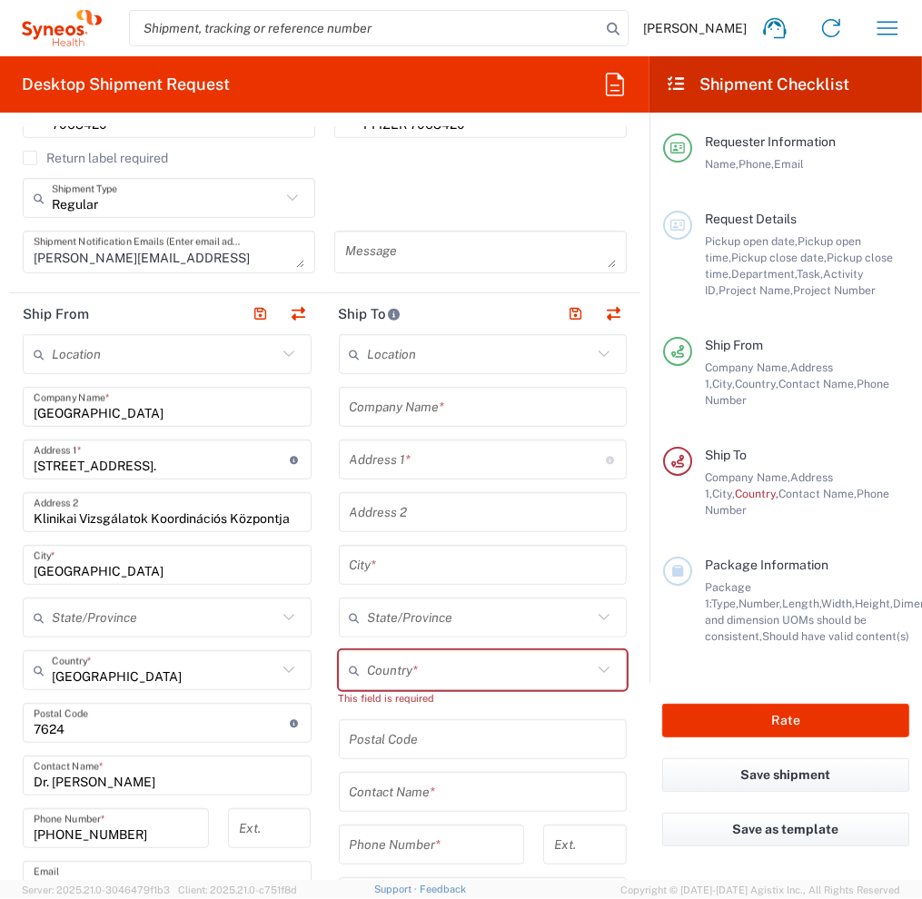
click at [592, 354] on icon at bounding box center [604, 354] width 24 height 24
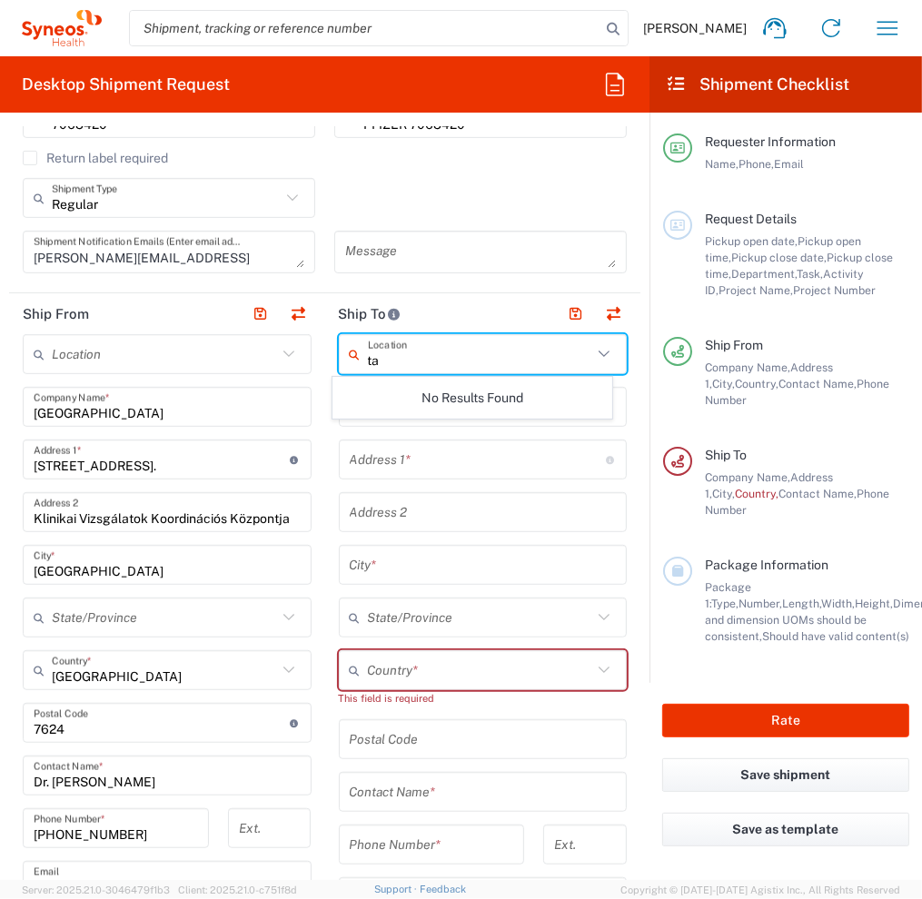
type input "t"
type input "T"
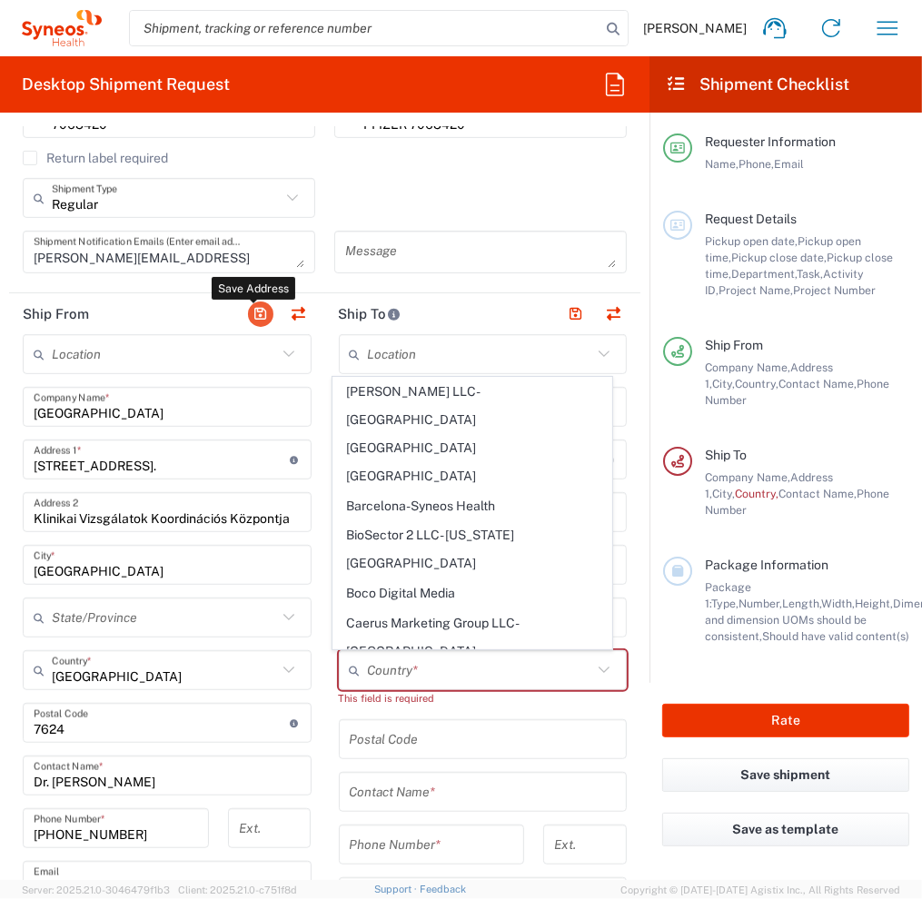
click at [250, 317] on button "button" at bounding box center [260, 314] width 25 height 25
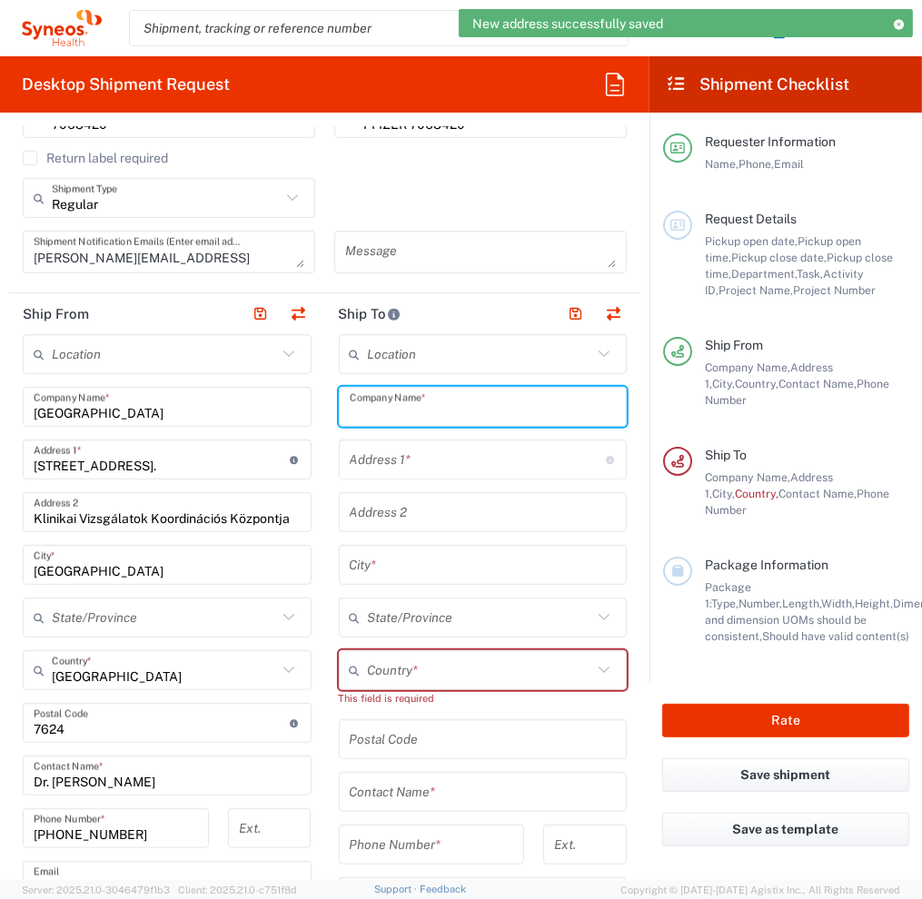
click at [402, 404] on input "text" at bounding box center [483, 407] width 267 height 32
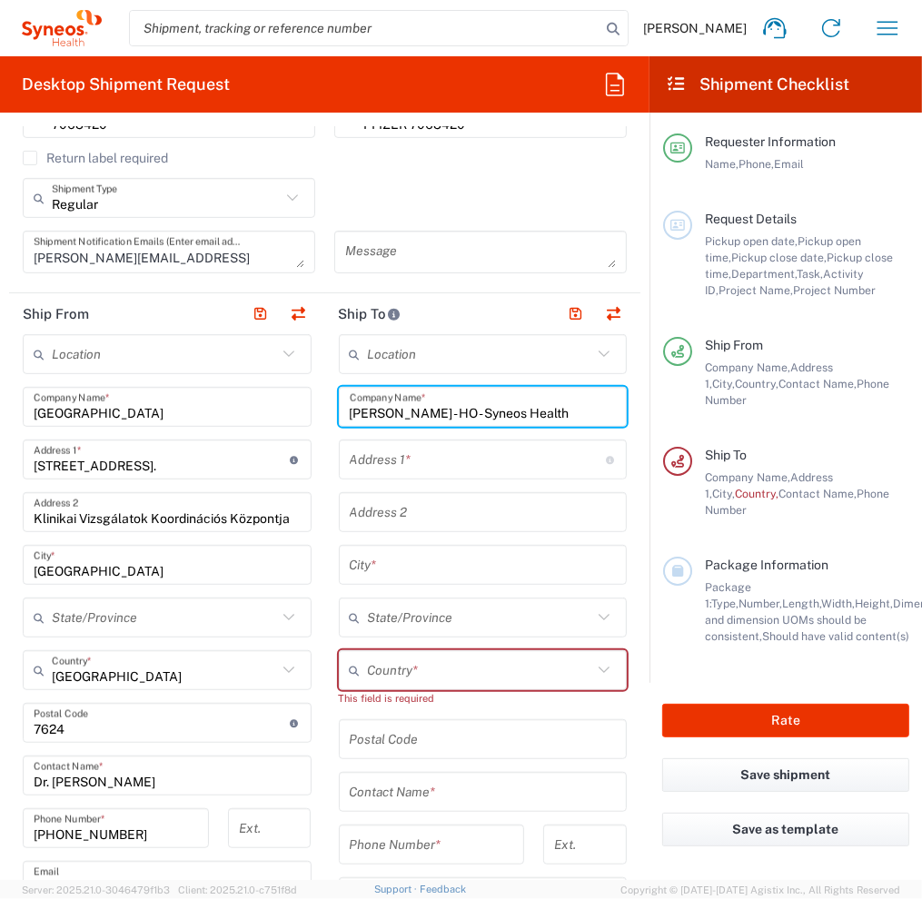
type input "[PERSON_NAME] - HO - Syneos Health"
click at [474, 458] on input "text" at bounding box center [478, 460] width 256 height 32
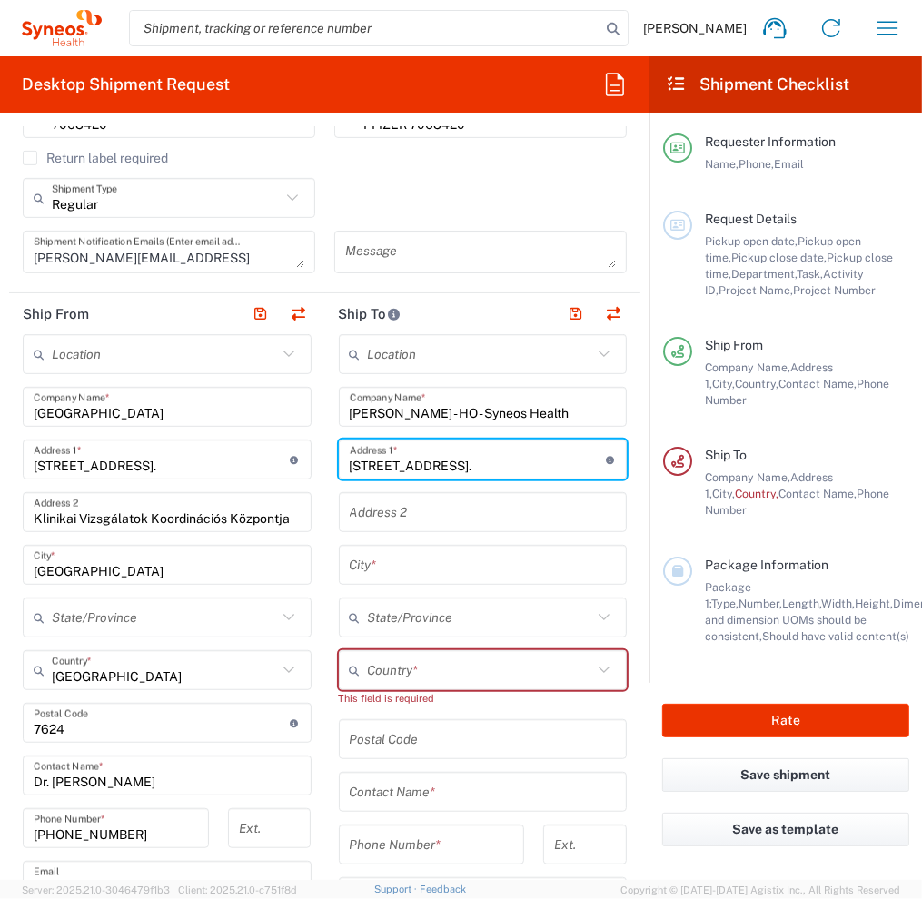
type input "[STREET_ADDRESS]."
click at [350, 512] on input "text" at bounding box center [483, 513] width 267 height 32
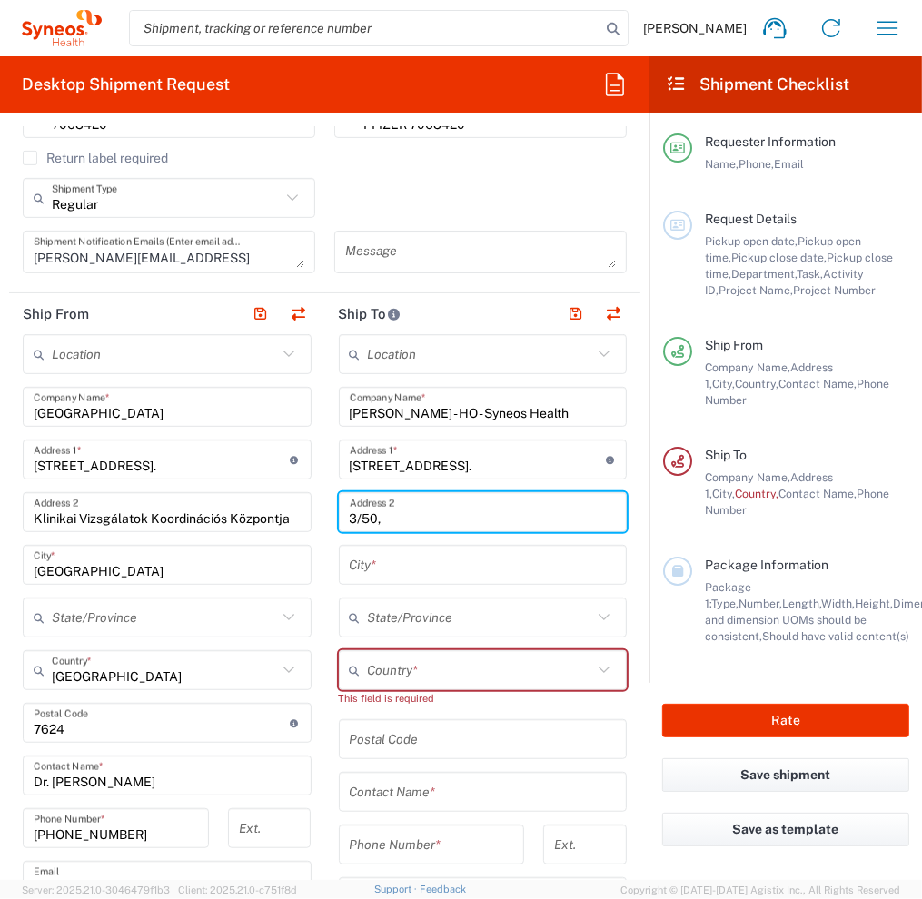
type input "3/50,"
click at [119, 570] on input "[GEOGRAPHIC_DATA]" at bounding box center [167, 565] width 267 height 32
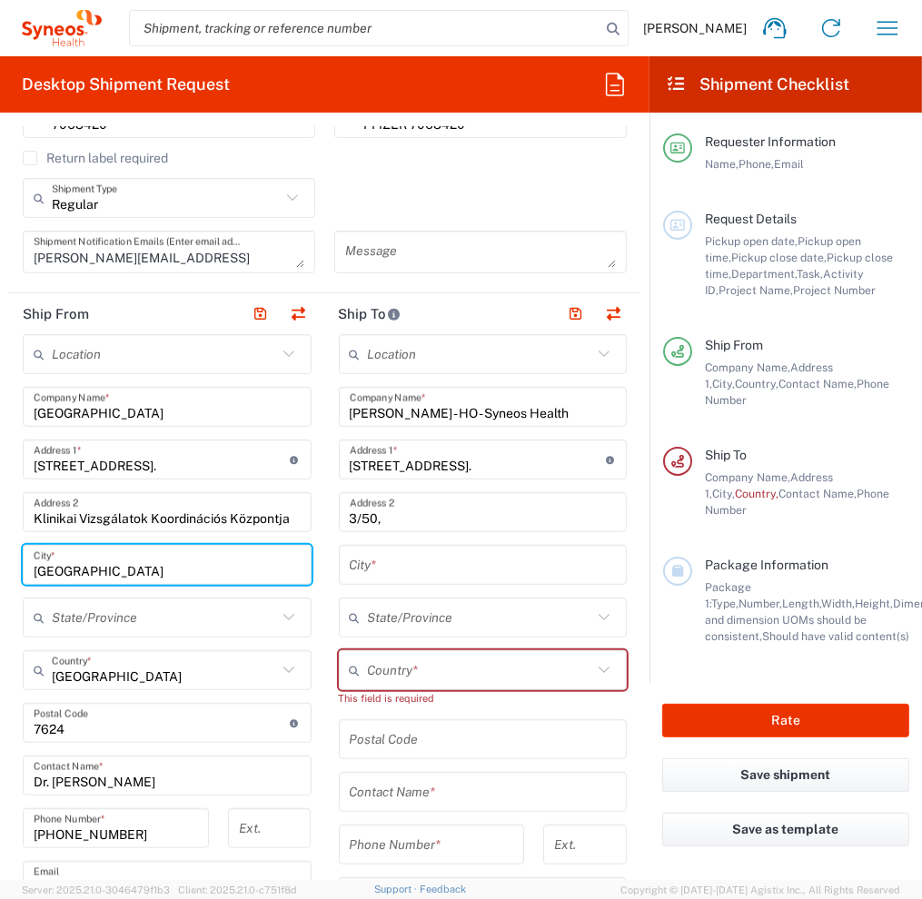
click at [25, 573] on div "[GEOGRAPHIC_DATA] *" at bounding box center [167, 565] width 289 height 40
type input "[GEOGRAPHIC_DATA]"
click at [252, 313] on button "button" at bounding box center [260, 314] width 25 height 25
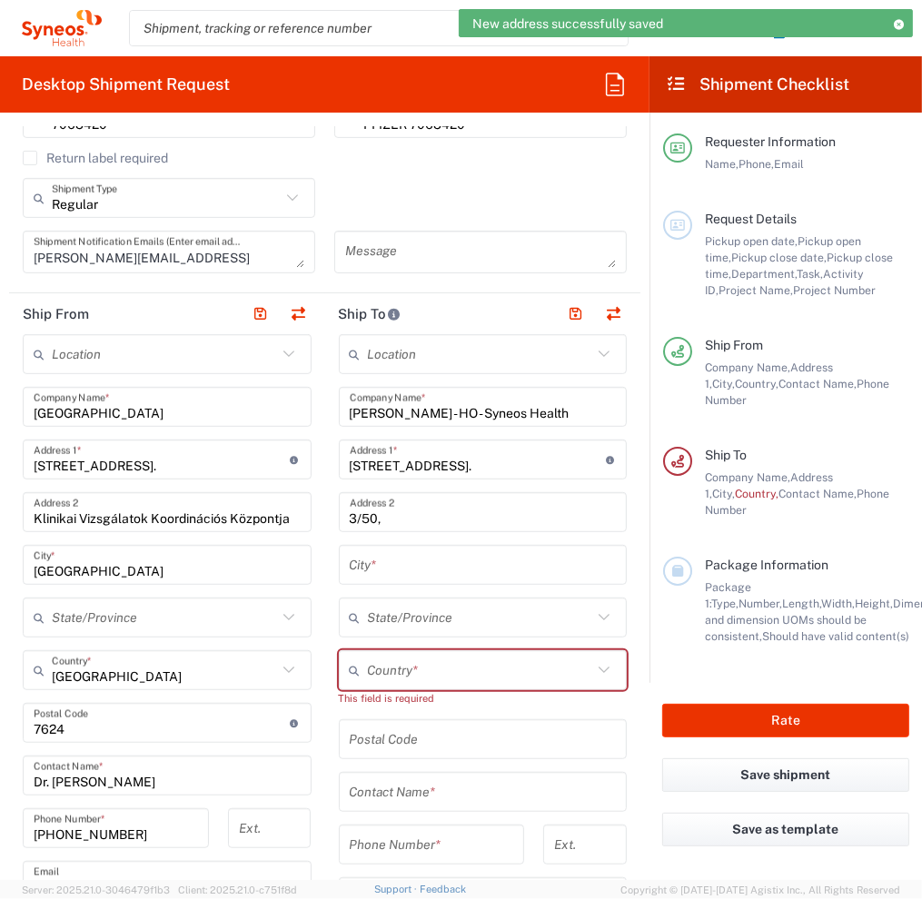
click at [387, 565] on input "text" at bounding box center [483, 565] width 267 height 32
click at [465, 510] on input "3/50," at bounding box center [483, 513] width 267 height 32
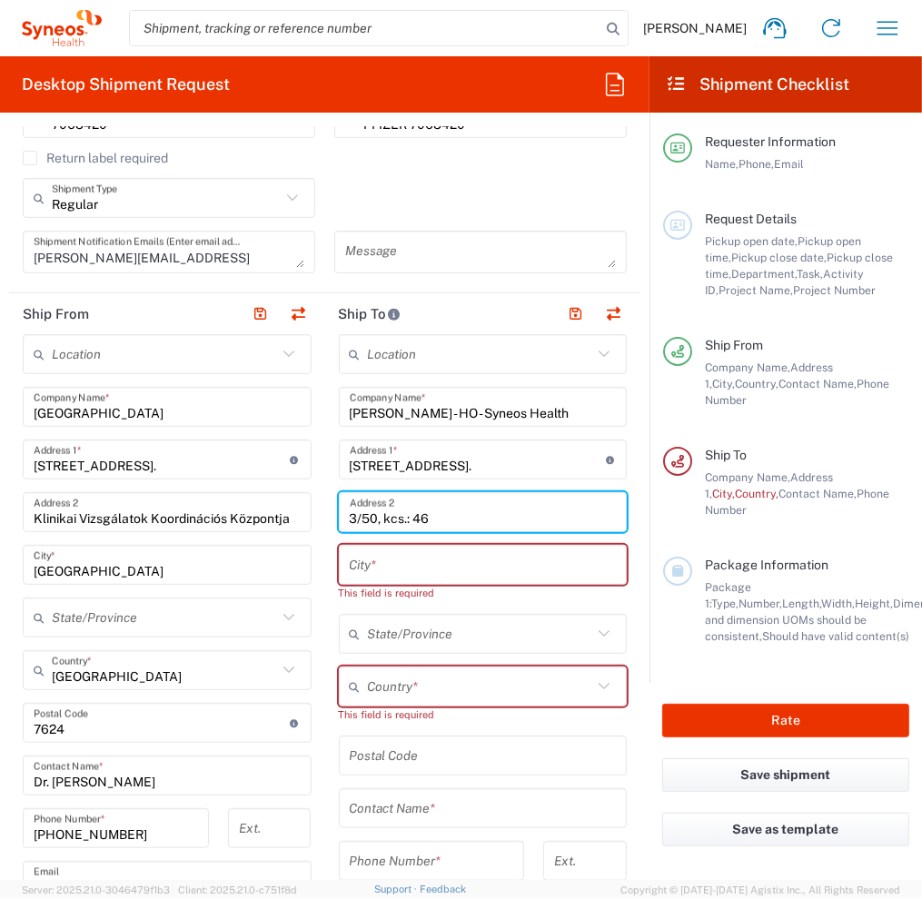
type input "3/50, kcs.: 46"
click at [406, 560] on input "text" at bounding box center [483, 565] width 267 height 32
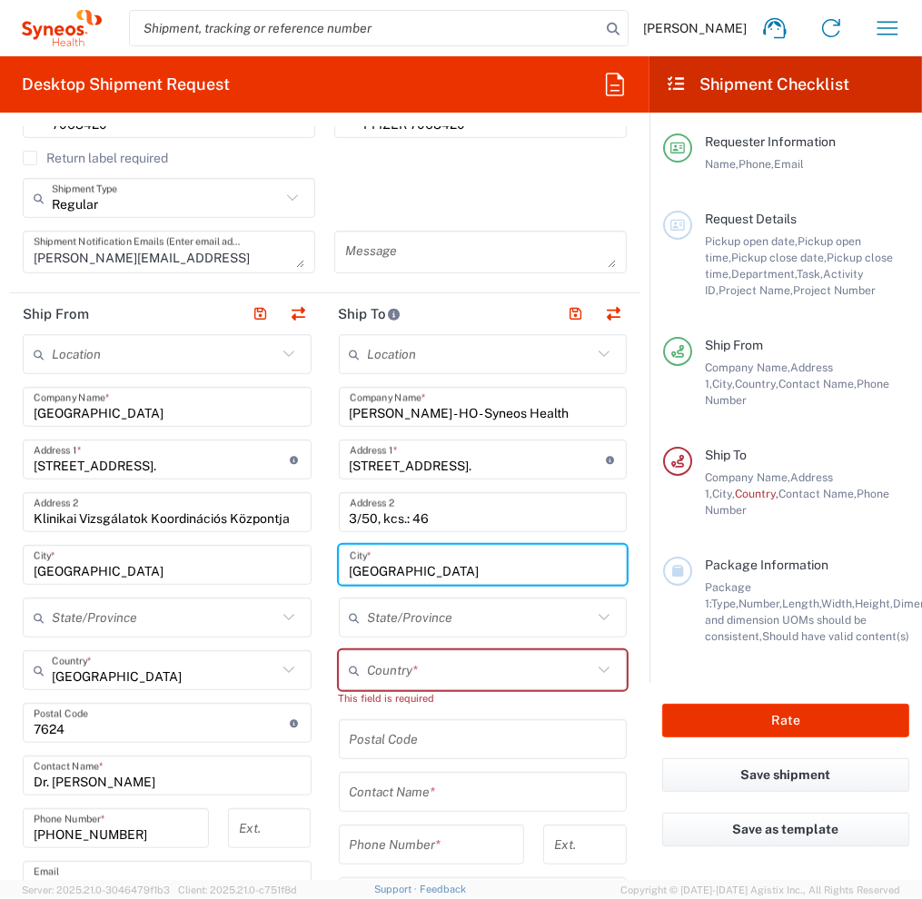
type input "[GEOGRAPHIC_DATA]"
click at [451, 673] on input "text" at bounding box center [480, 671] width 225 height 32
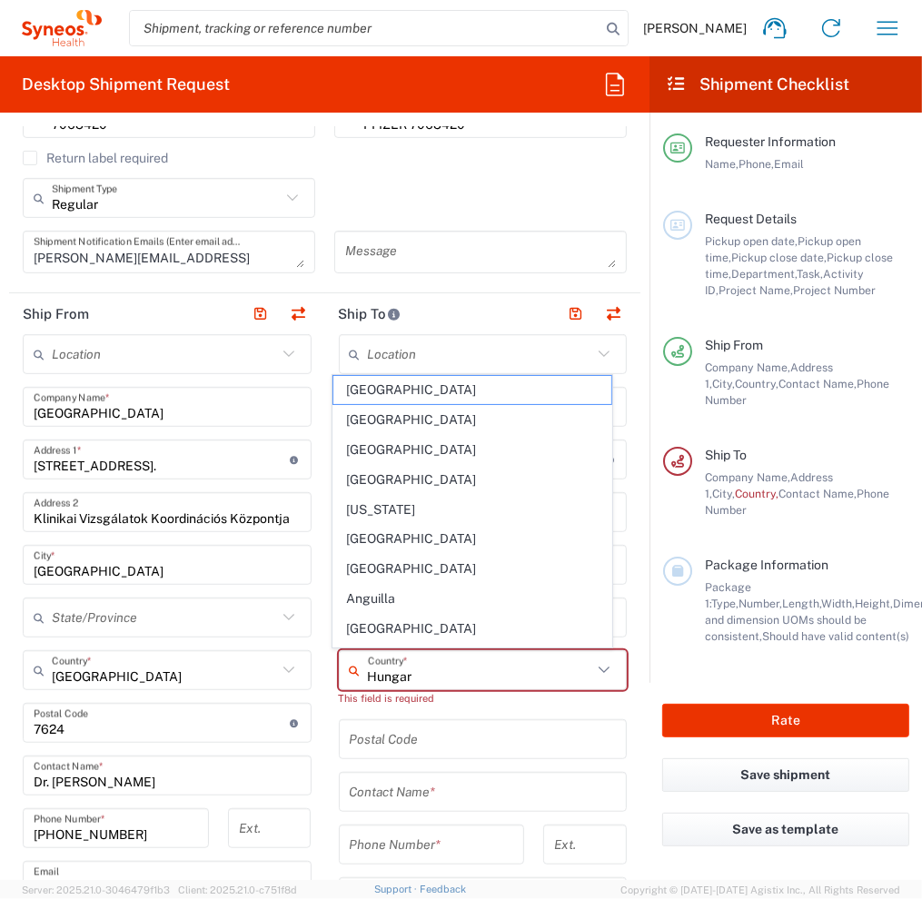
type input "[GEOGRAPHIC_DATA]"
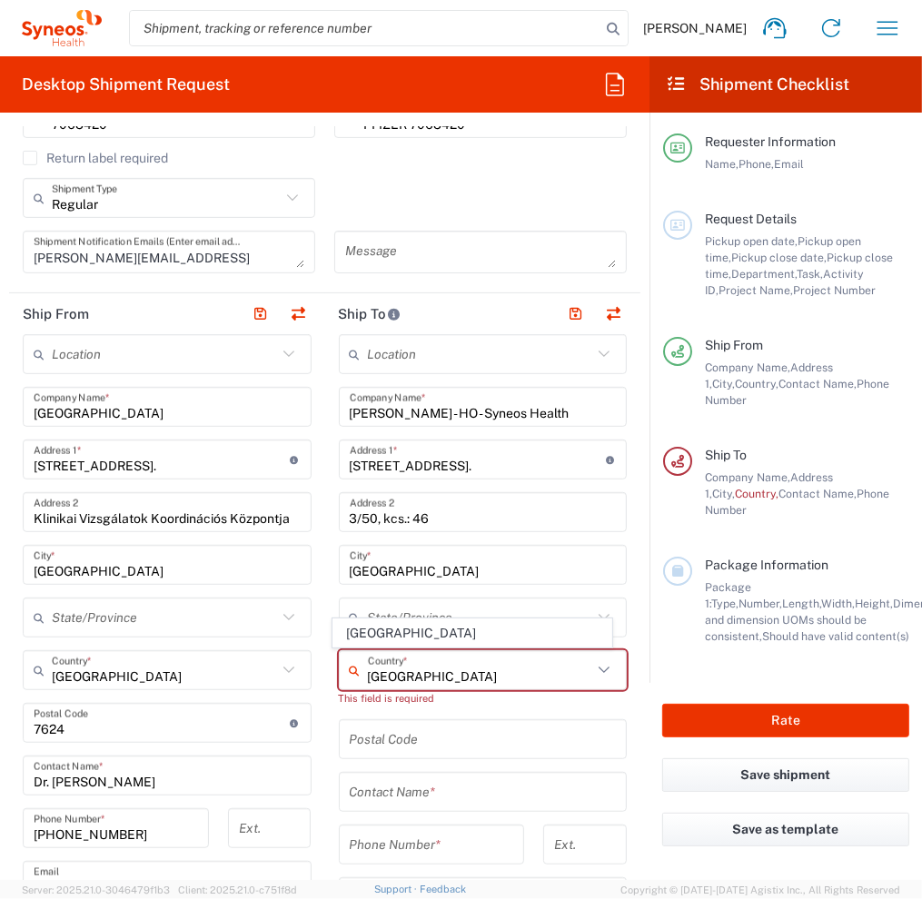
type input "[PHONE_NUMBER]"
type input "[GEOGRAPHIC_DATA]"
click at [375, 849] on input "[PHONE_NUMBER]" at bounding box center [432, 845] width 164 height 32
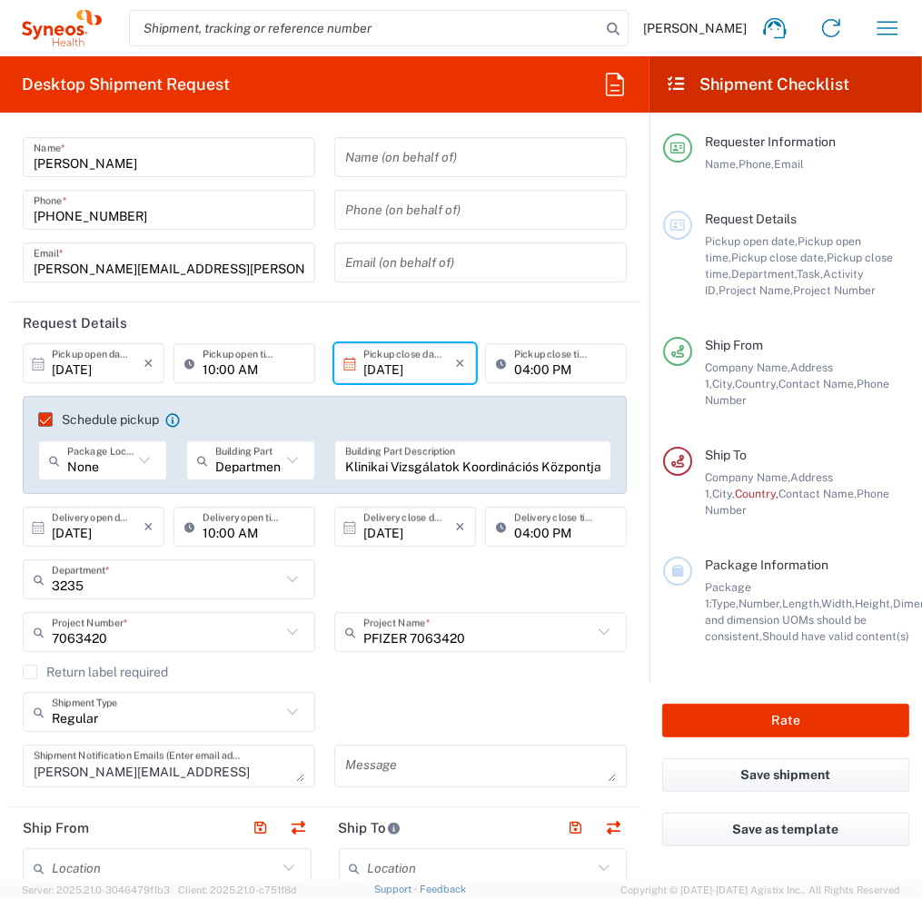
scroll to position [0, 0]
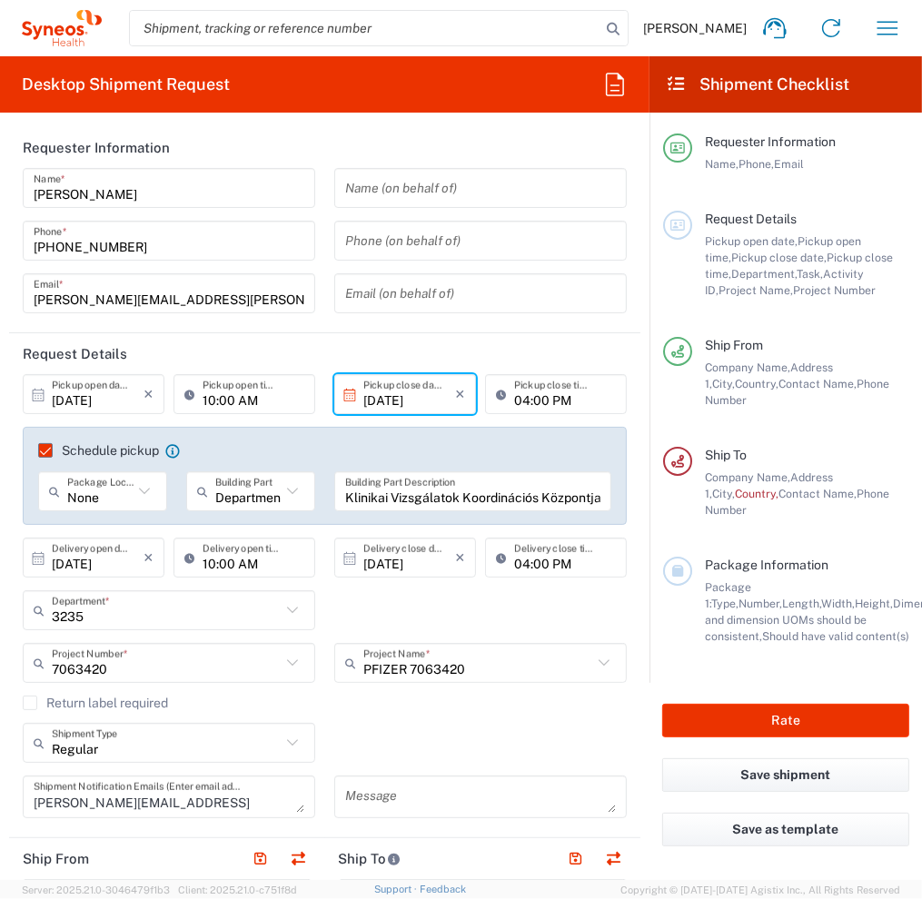
type input "[PHONE_NUMBER]"
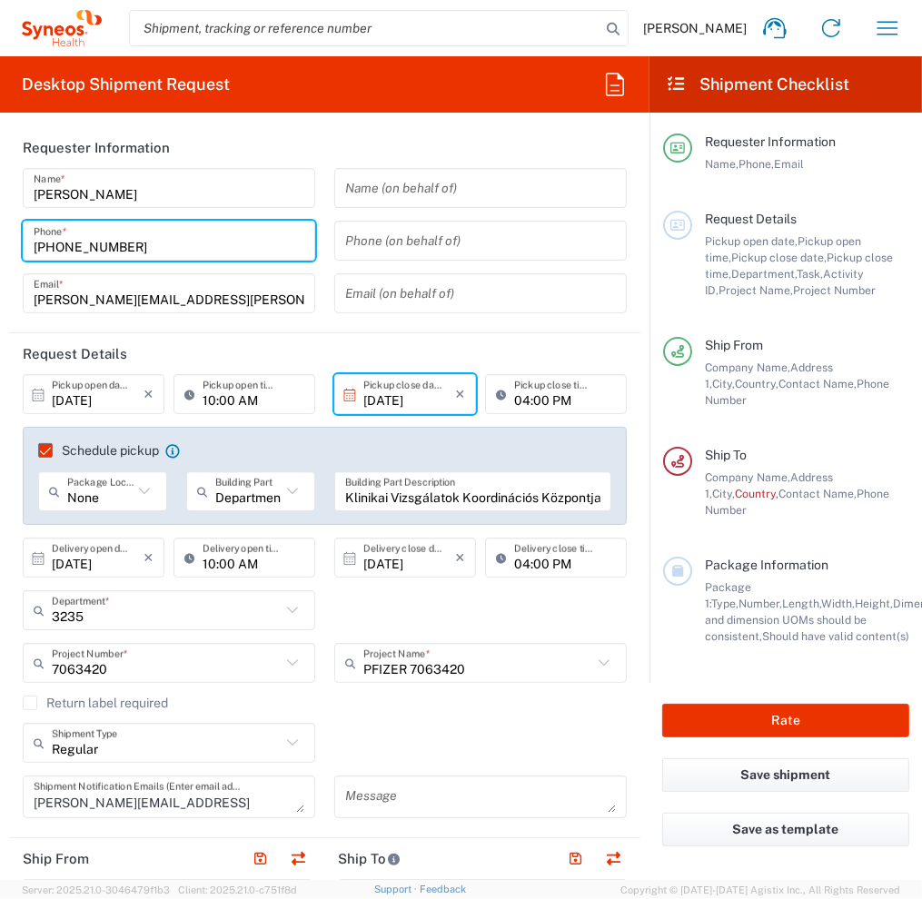
click at [58, 252] on input "[PHONE_NUMBER]" at bounding box center [169, 241] width 271 height 32
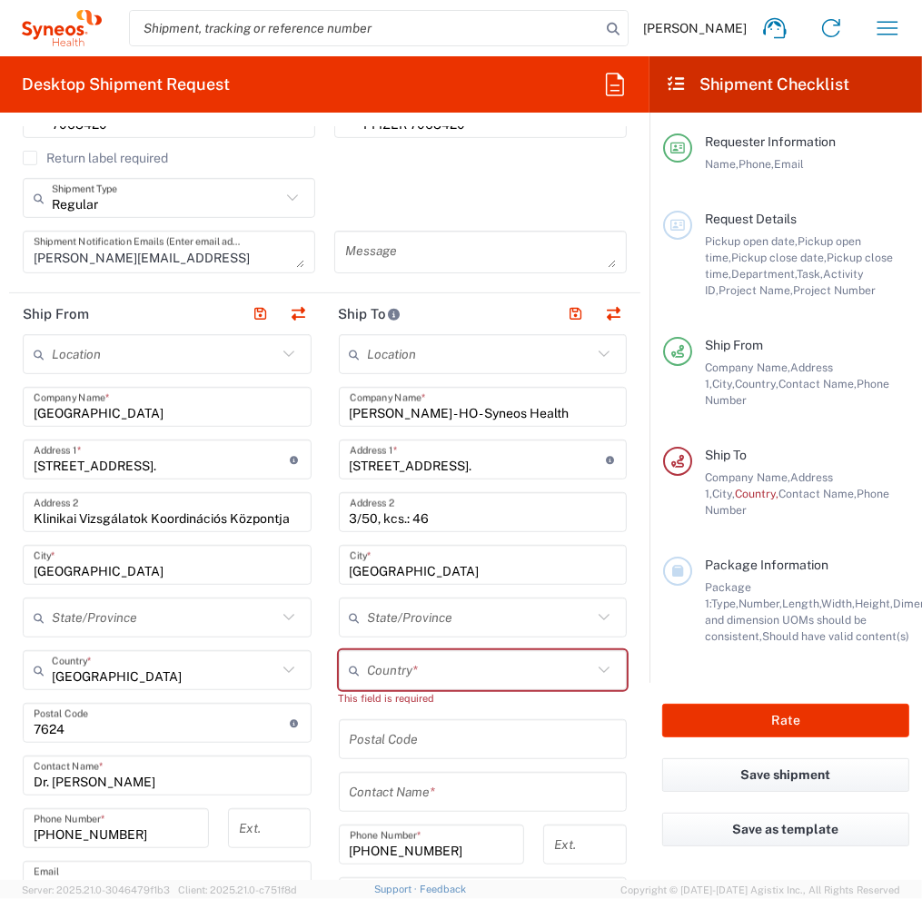
type input "[PHONE_NUMBER]"
click at [402, 672] on input "text" at bounding box center [480, 671] width 225 height 32
type input "[GEOGRAPHIC_DATA]"
click at [374, 735] on input "undefined" at bounding box center [483, 740] width 267 height 32
click at [391, 677] on input "text" at bounding box center [480, 671] width 225 height 32
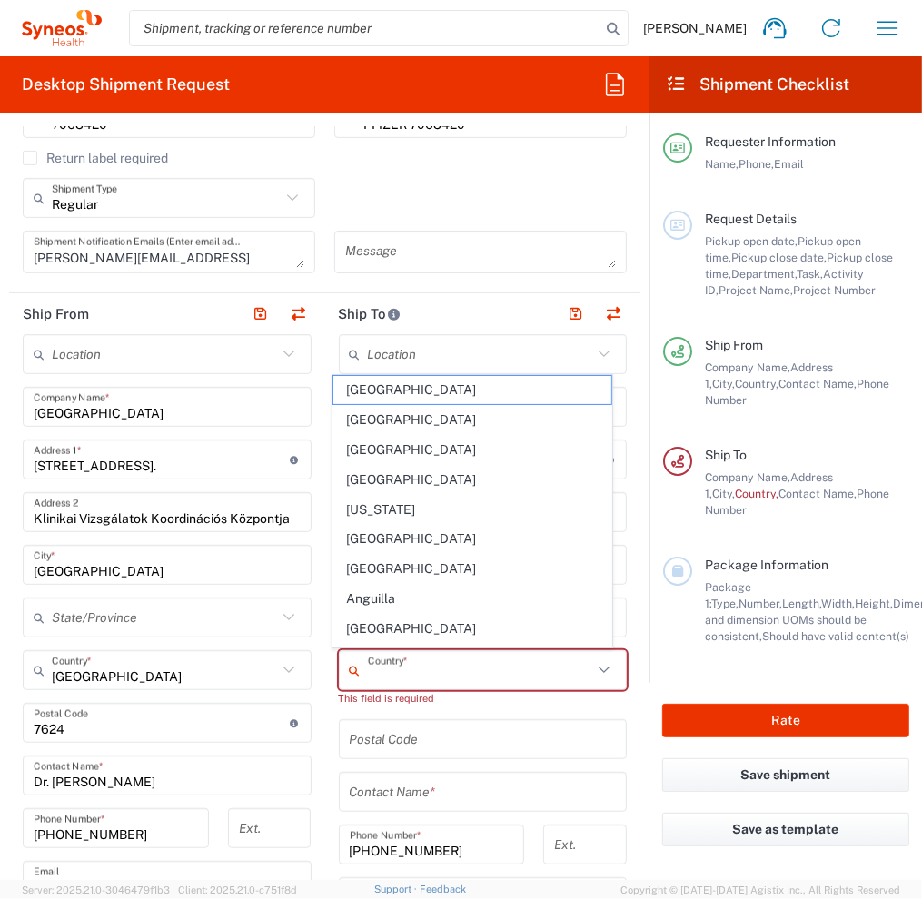
type input "[GEOGRAPHIC_DATA]"
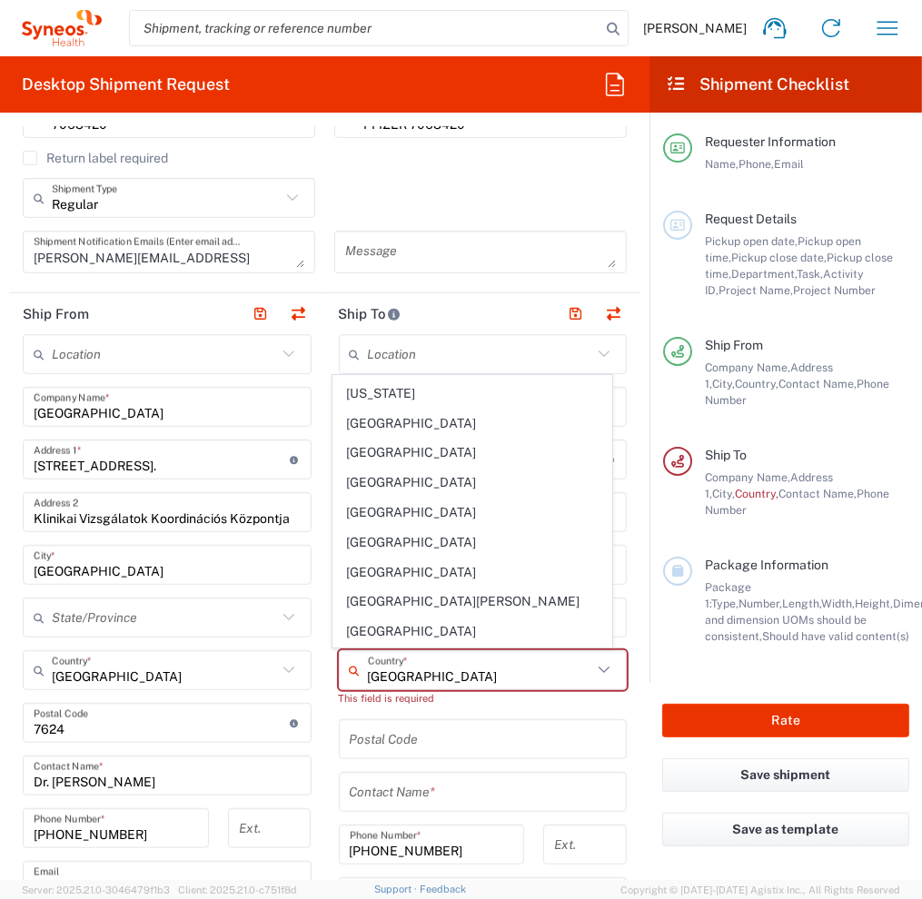
scroll to position [2815, 0]
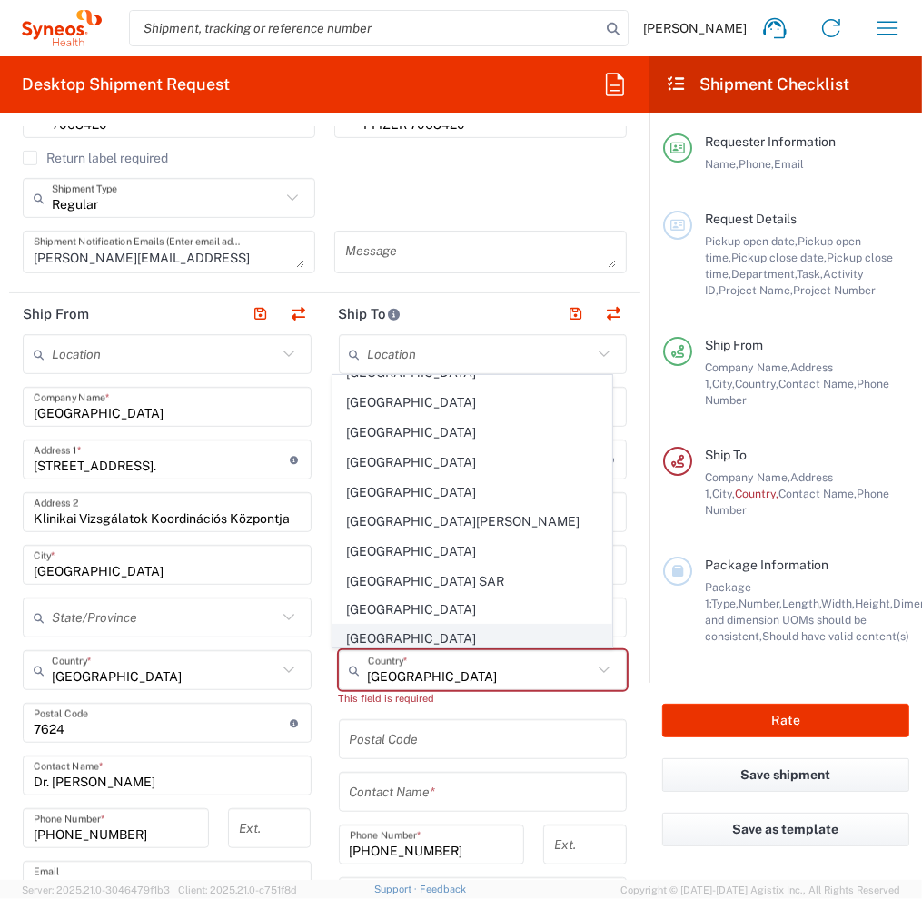
click at [454, 625] on span "[GEOGRAPHIC_DATA]" at bounding box center [472, 639] width 278 height 28
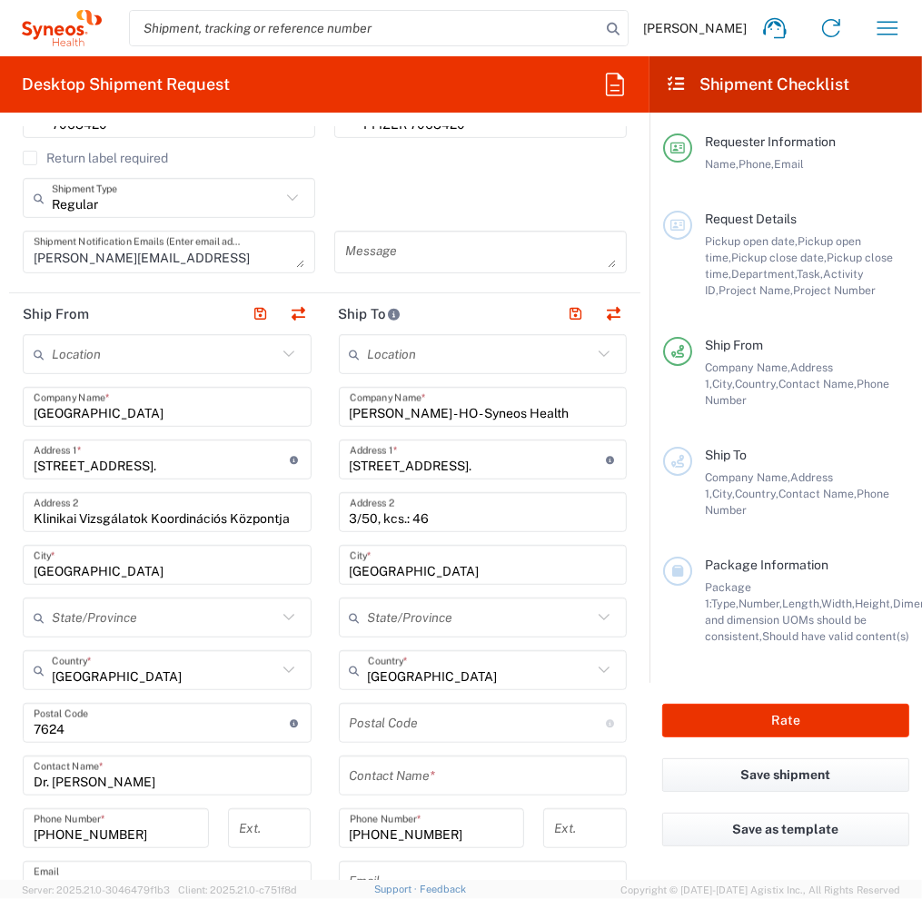
drag, startPoint x: 436, startPoint y: 733, endPoint x: 431, endPoint y: 719, distance: 14.4
click at [436, 733] on input "undefined" at bounding box center [478, 723] width 256 height 32
type input "1092"
click at [354, 786] on input "text" at bounding box center [483, 776] width 267 height 32
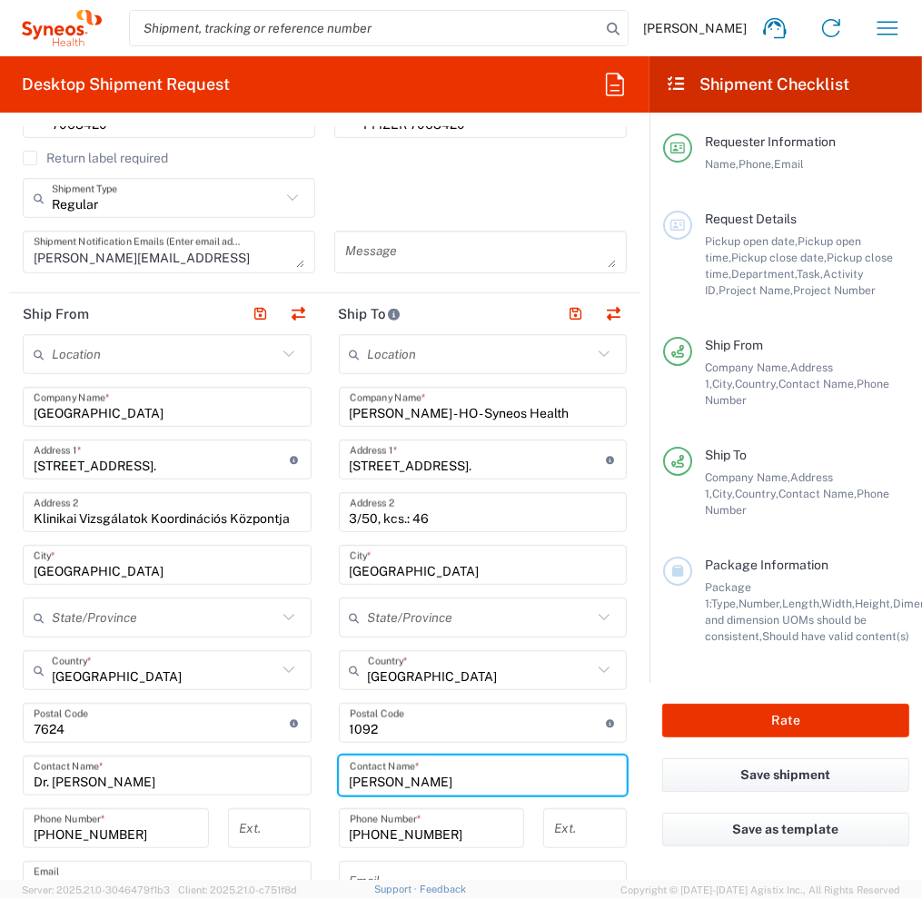
scroll to position [727, 0]
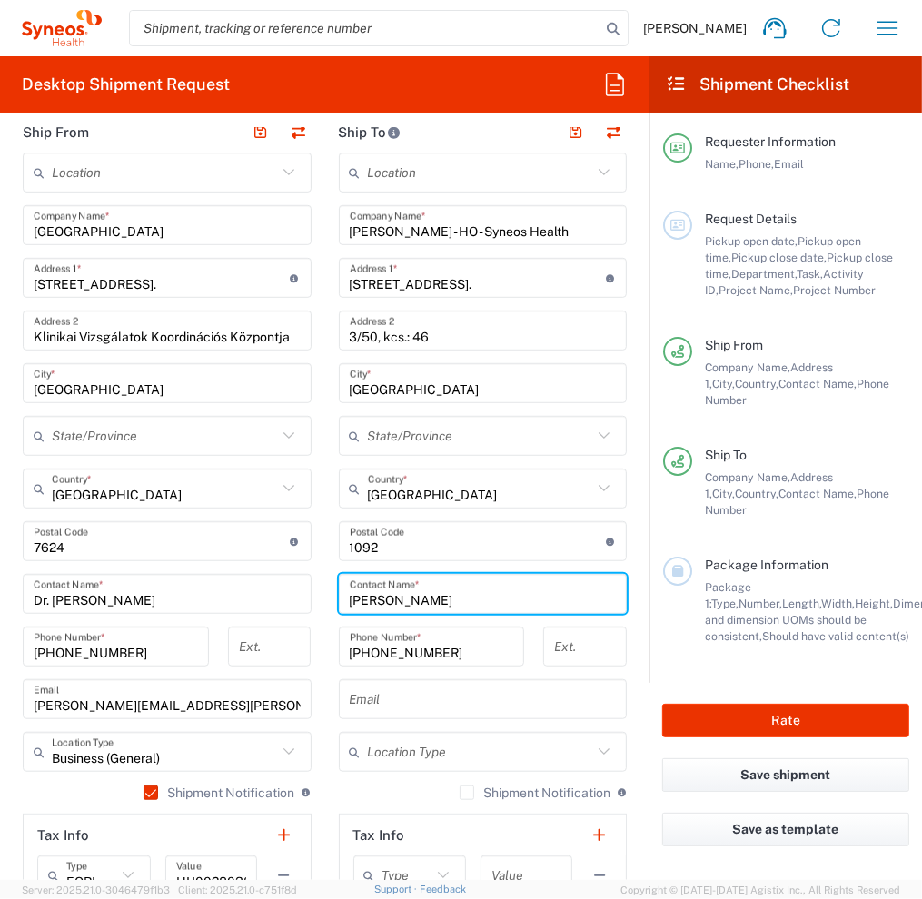
type input "[PERSON_NAME]"
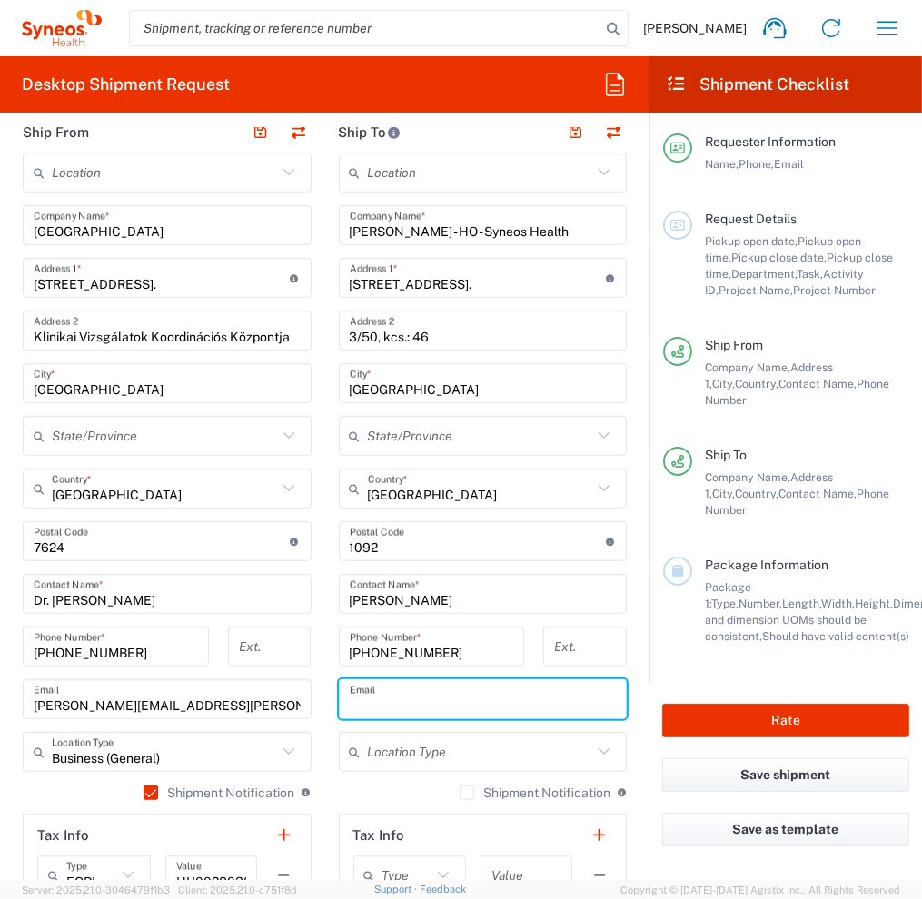
click at [401, 692] on input "text" at bounding box center [483, 700] width 267 height 32
type input "[PERSON_NAME][EMAIL_ADDRESS][PERSON_NAME][DOMAIN_NAME]"
type input "[PERSON_NAME]"
type input "[PERSON_NAME][EMAIL_ADDRESS][PERSON_NAME][DOMAIN_NAME]"
click at [424, 753] on input "text" at bounding box center [480, 753] width 225 height 32
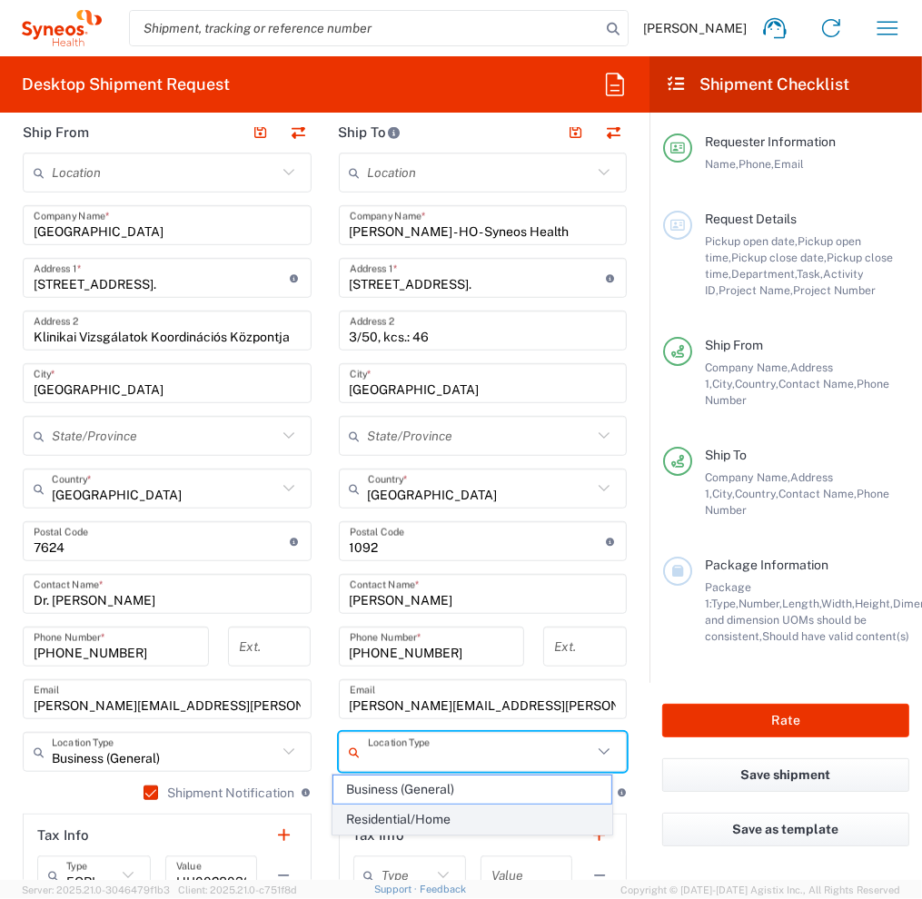
click at [410, 817] on span "Residential/Home" at bounding box center [472, 820] width 278 height 28
type input "Residential/Home"
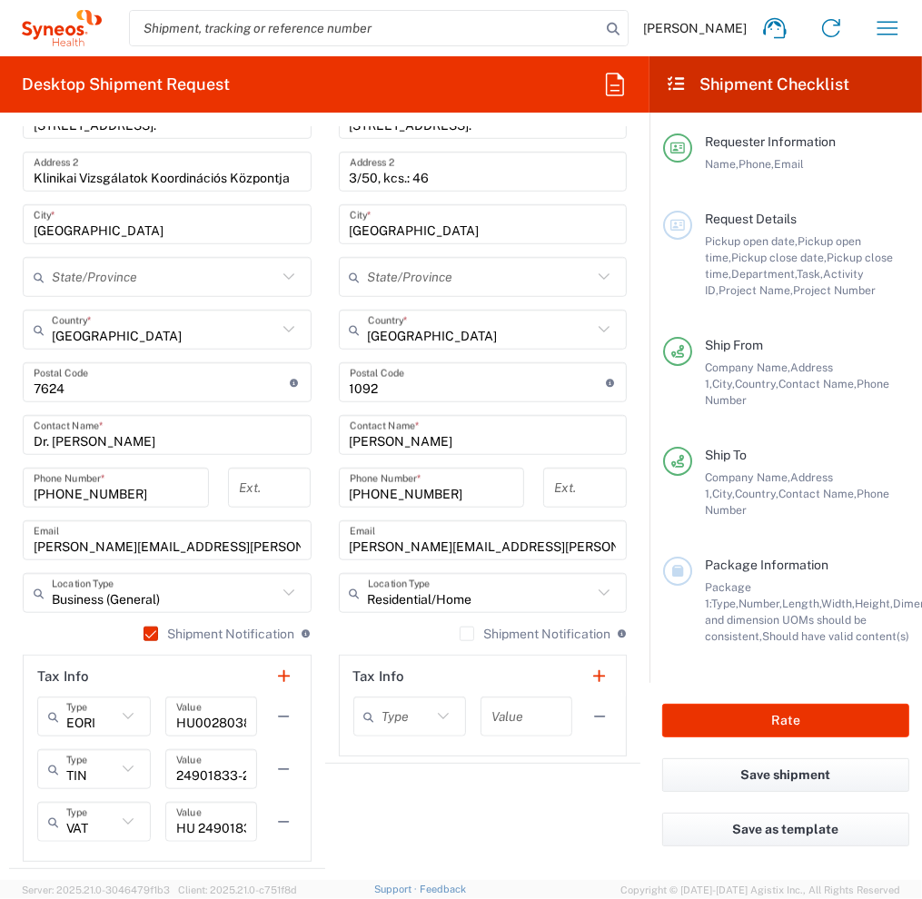
scroll to position [908, 0]
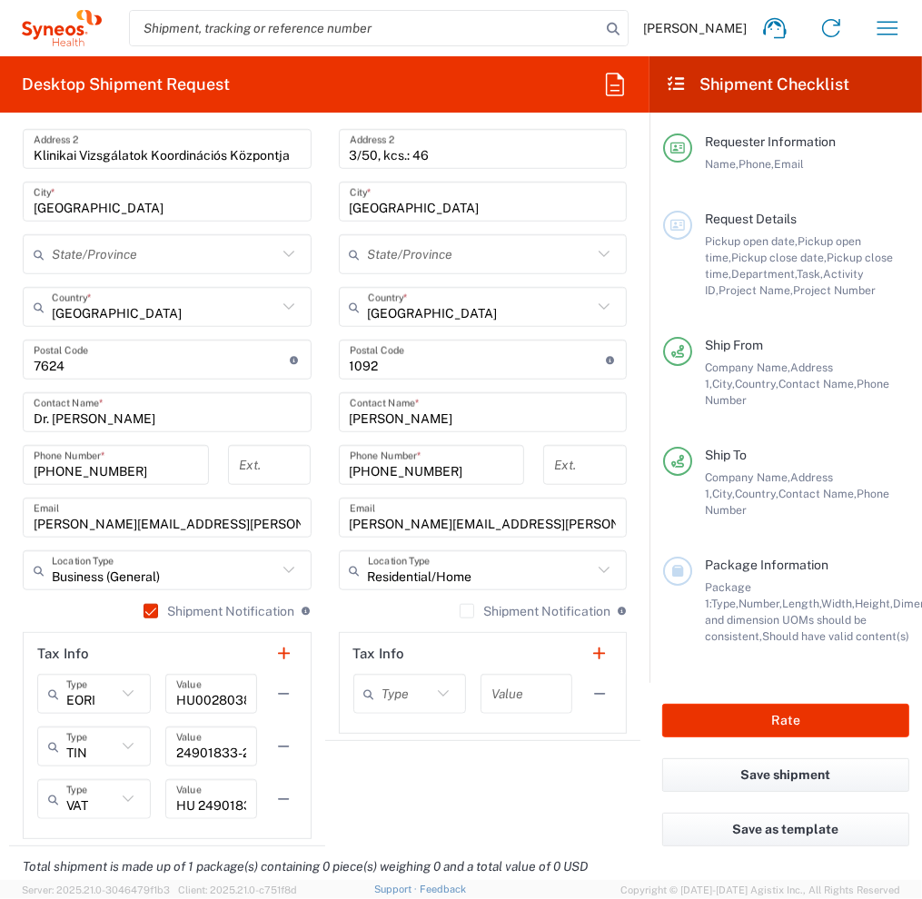
click at [460, 610] on label "Shipment Notification" at bounding box center [535, 611] width 151 height 15
click at [467, 611] on input "Shipment Notification" at bounding box center [467, 611] width 0 height 0
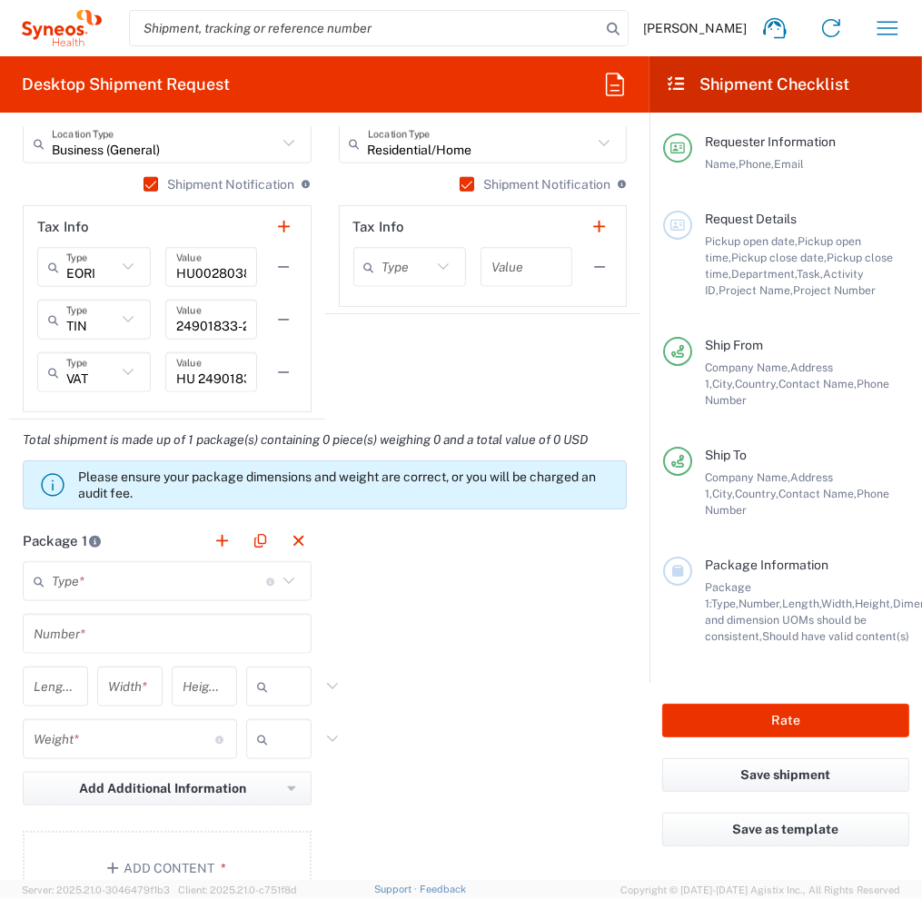
scroll to position [1453, 0]
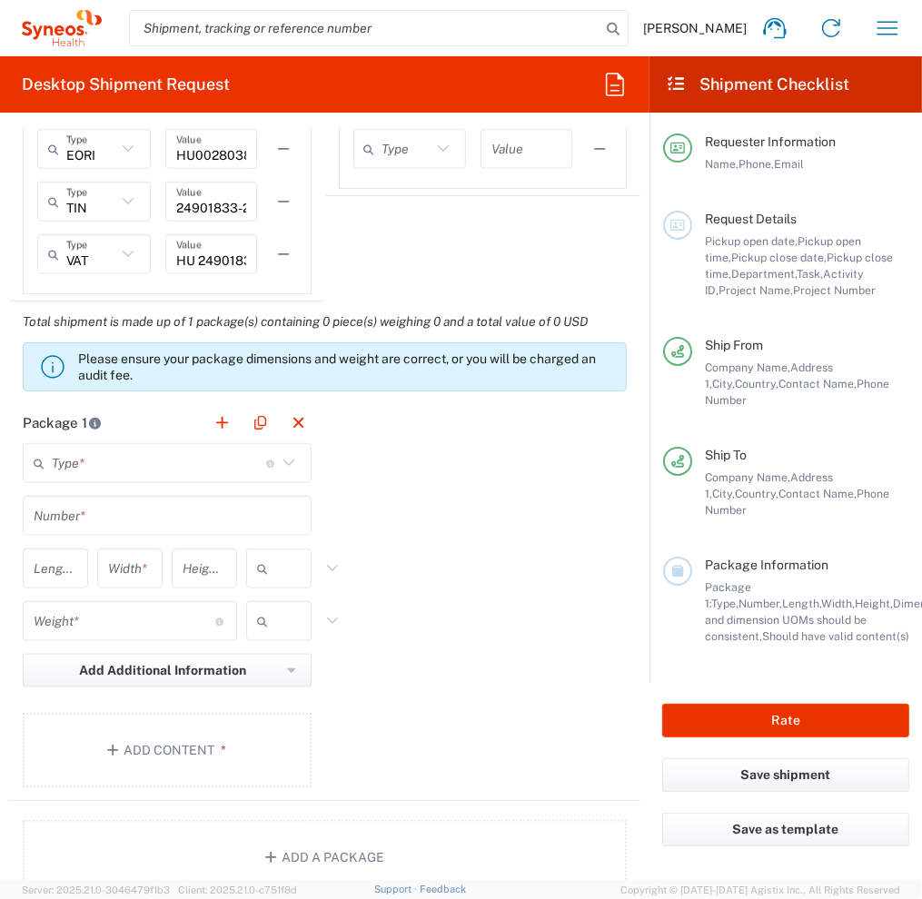
click at [119, 465] on input "text" at bounding box center [159, 464] width 214 height 32
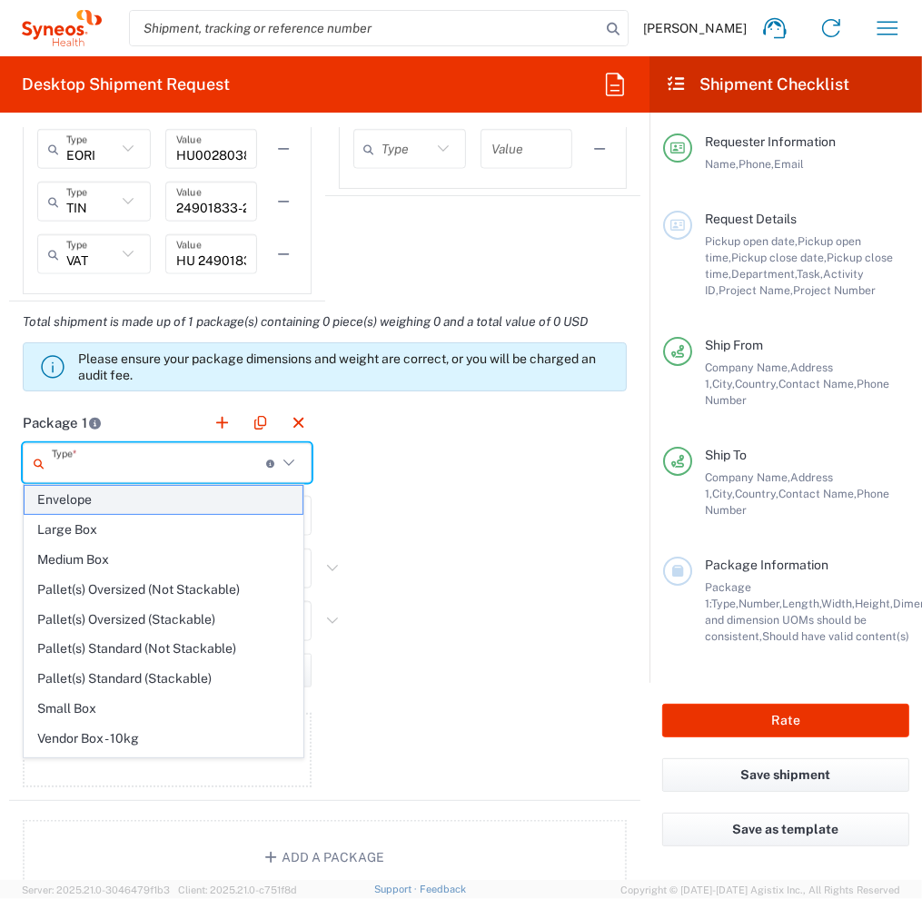
click at [111, 500] on span "Envelope" at bounding box center [164, 500] width 278 height 28
type input "Envelope"
type input "1"
type input "9.5"
type input "12.5"
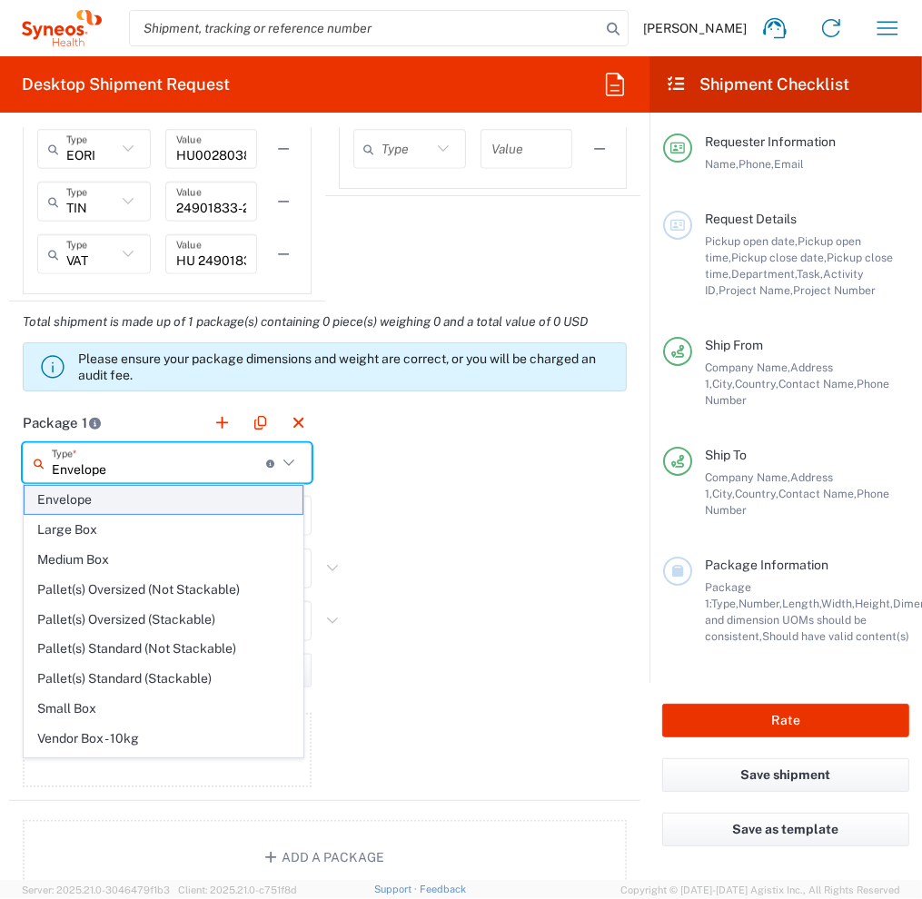
type input "0.25"
type input "in"
type input "0.45"
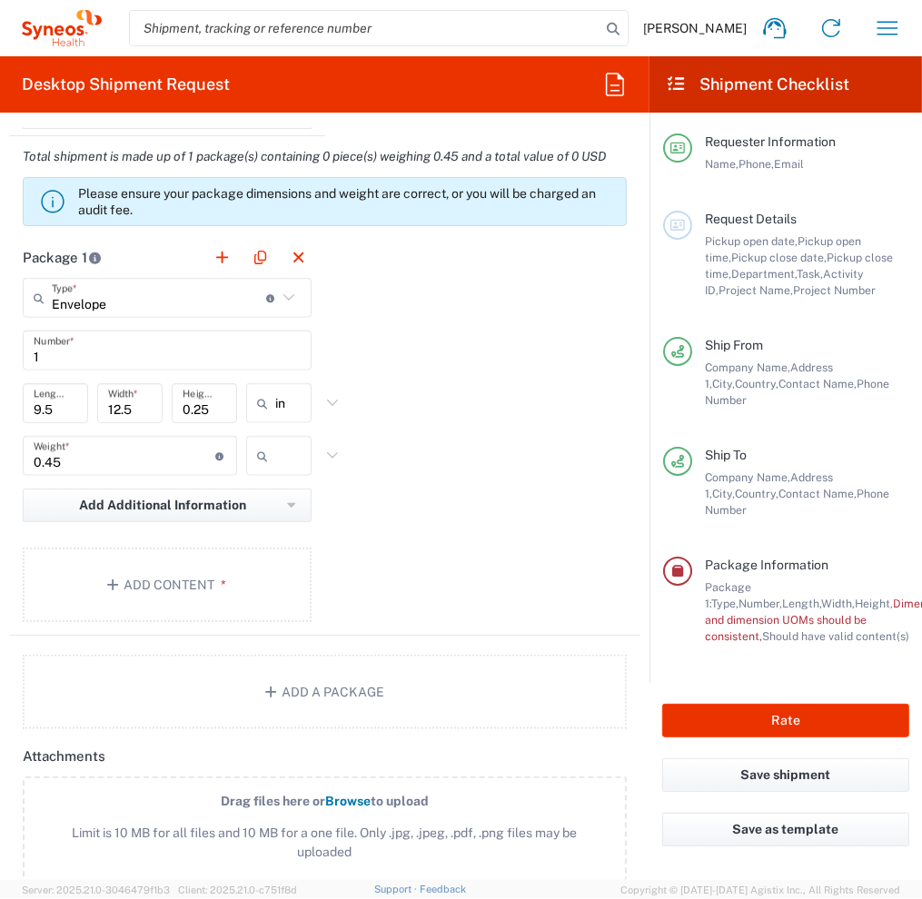
scroll to position [1635, 0]
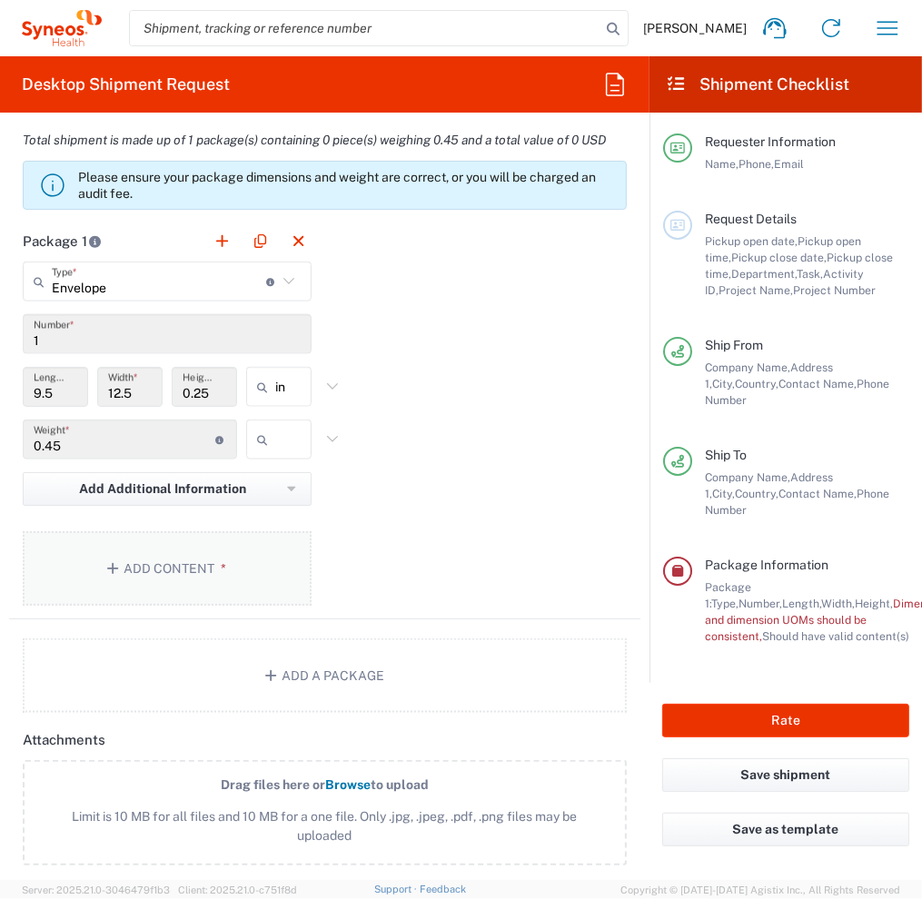
click at [130, 592] on button "Add Content *" at bounding box center [167, 568] width 289 height 74
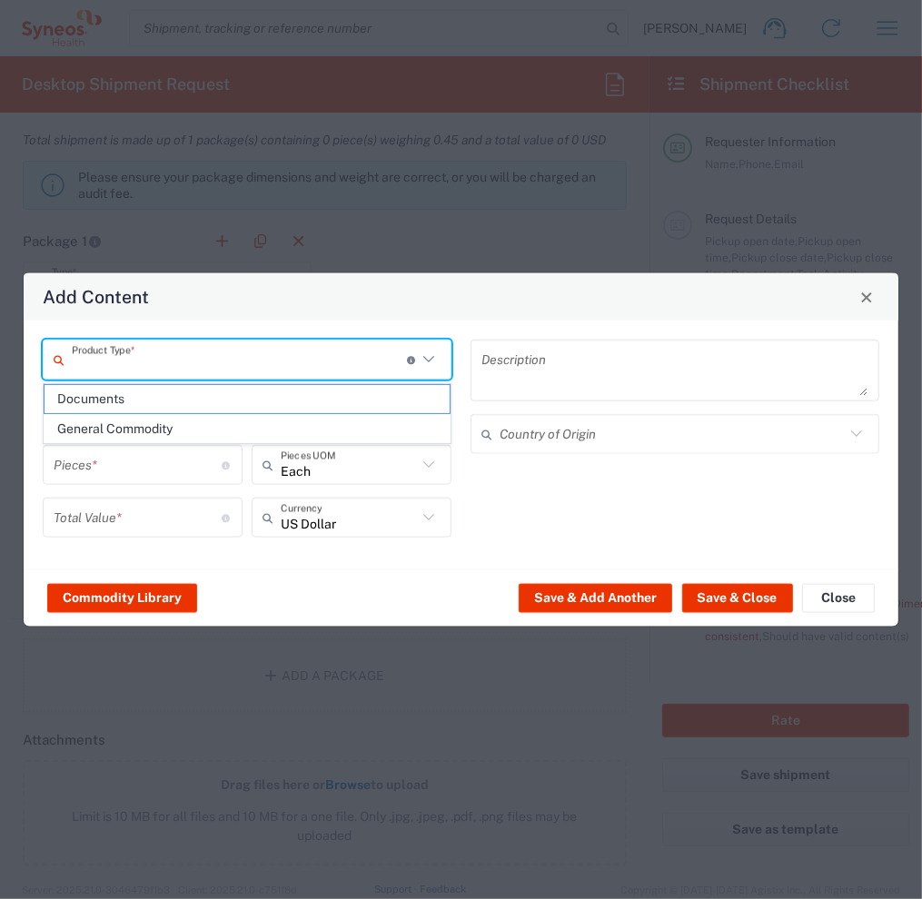
click at [222, 368] on input "text" at bounding box center [239, 359] width 335 height 32
click at [197, 411] on span "Documents" at bounding box center [247, 399] width 405 height 28
type input "Documents"
type input "1"
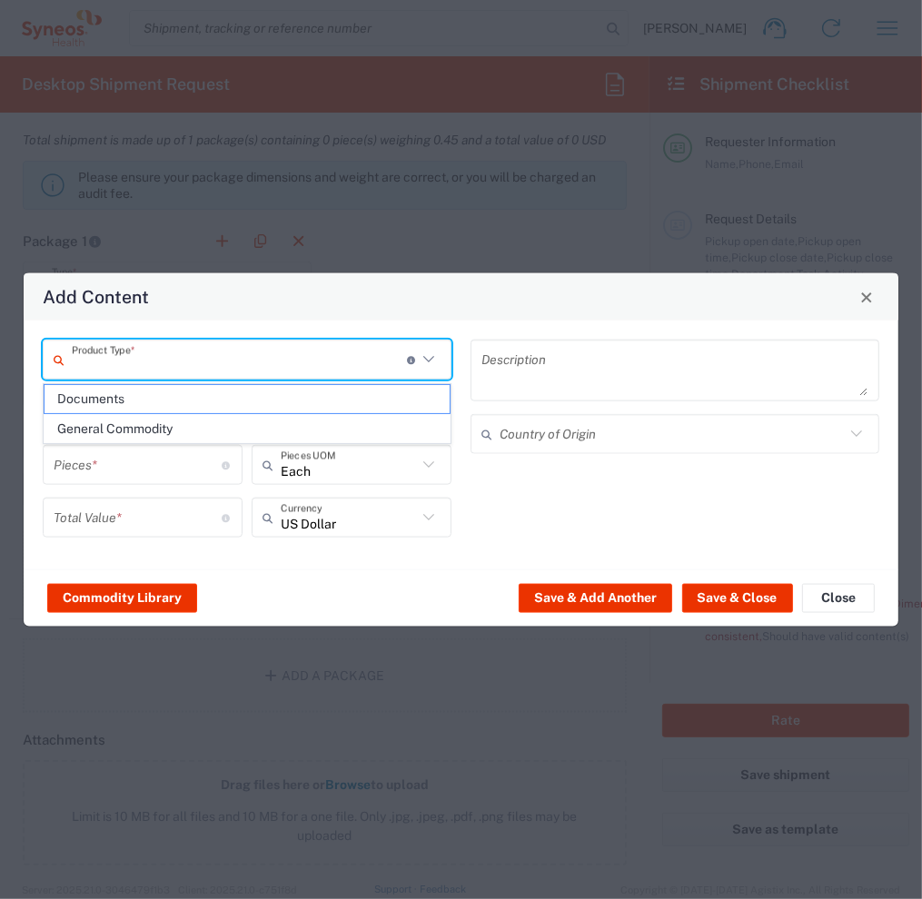
type input "1"
type textarea "Documents"
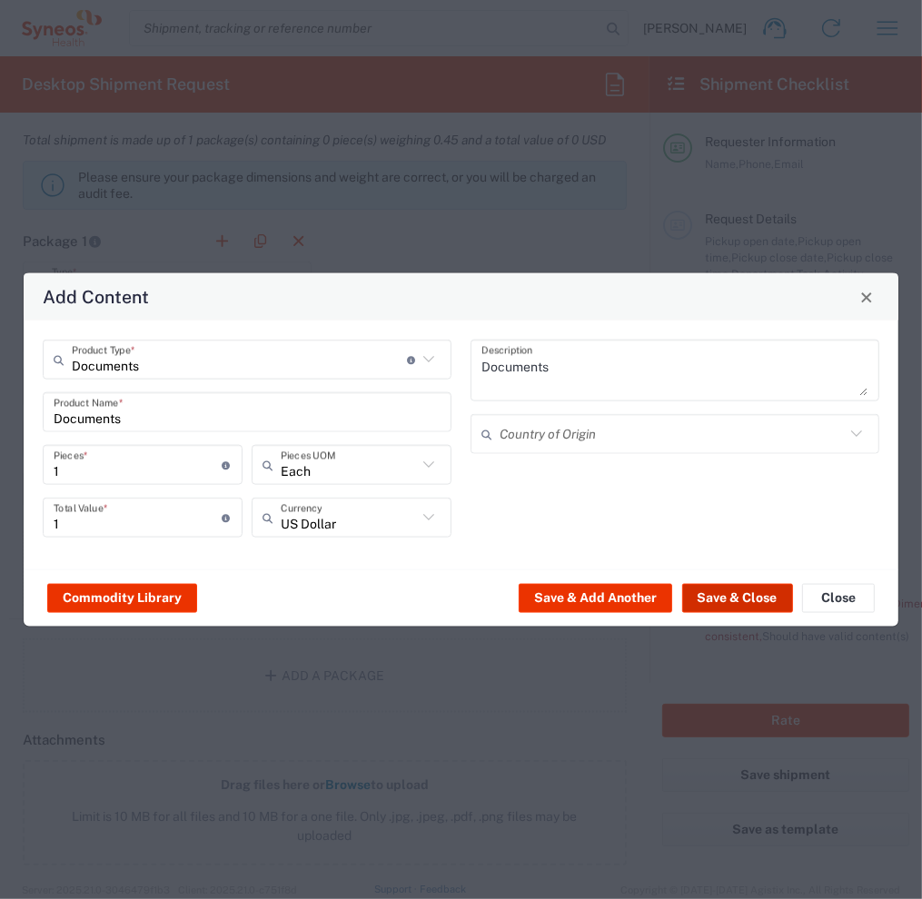
click at [724, 590] on button "Save & Close" at bounding box center [737, 597] width 111 height 29
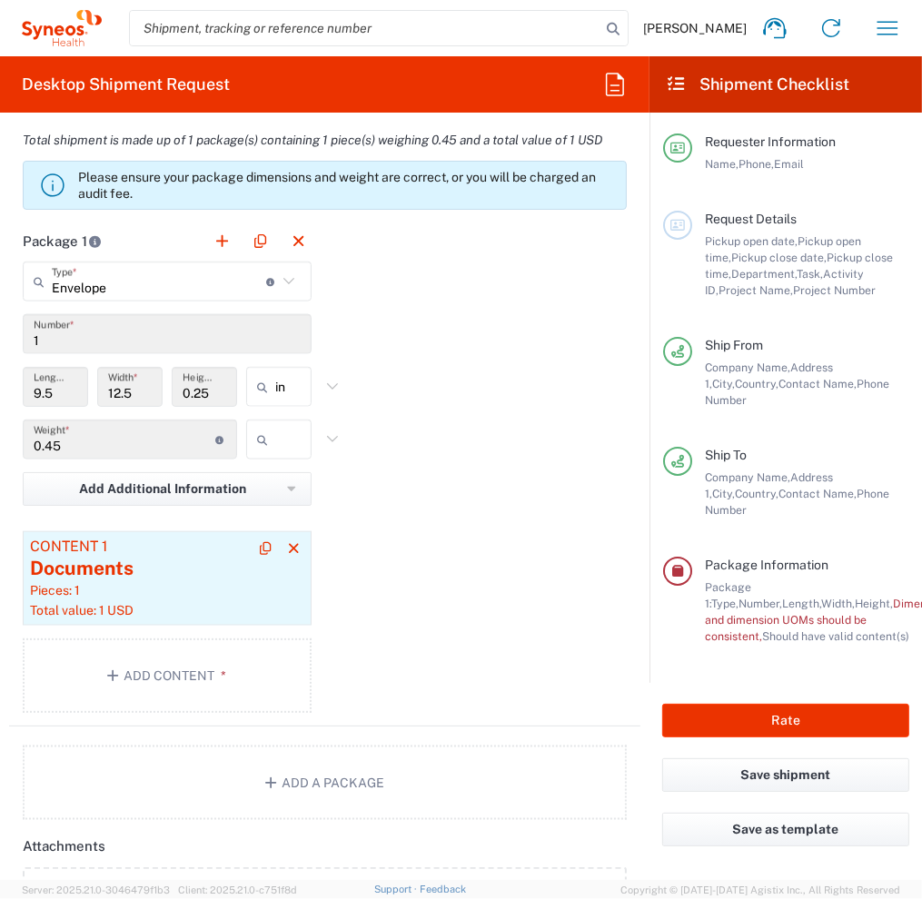
click at [204, 595] on div "Pieces: 1" at bounding box center [167, 590] width 274 height 16
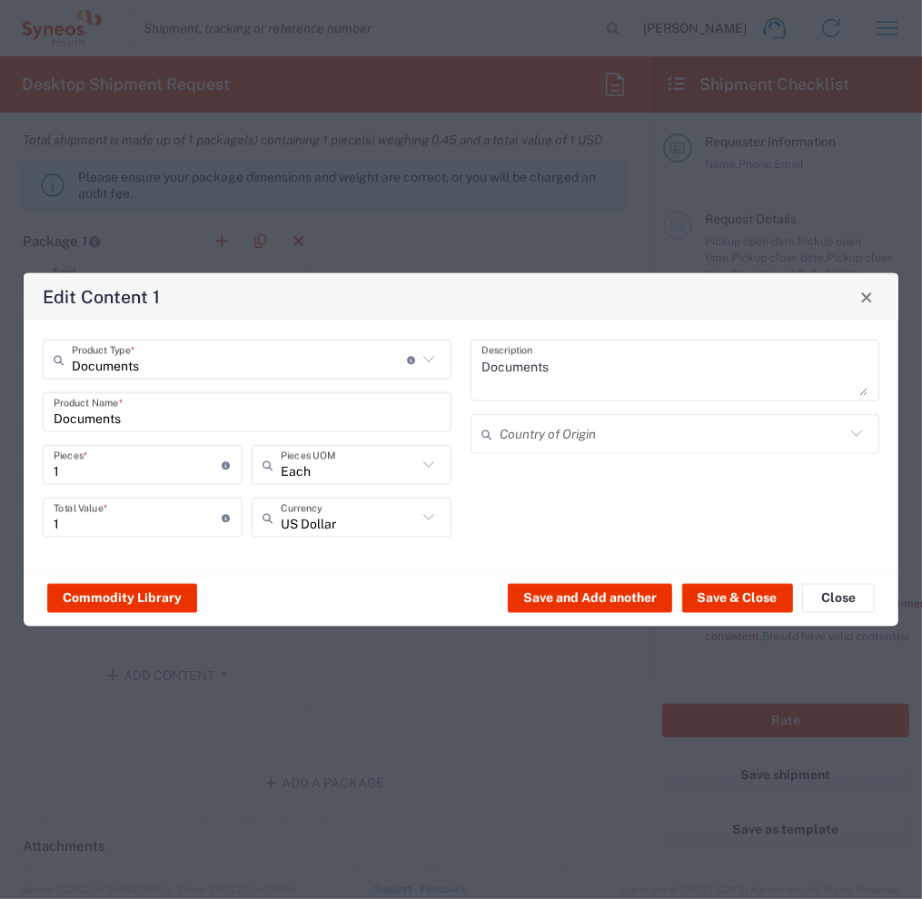
click at [858, 433] on icon at bounding box center [856, 433] width 11 height 6
click at [680, 436] on input "text" at bounding box center [671, 434] width 345 height 32
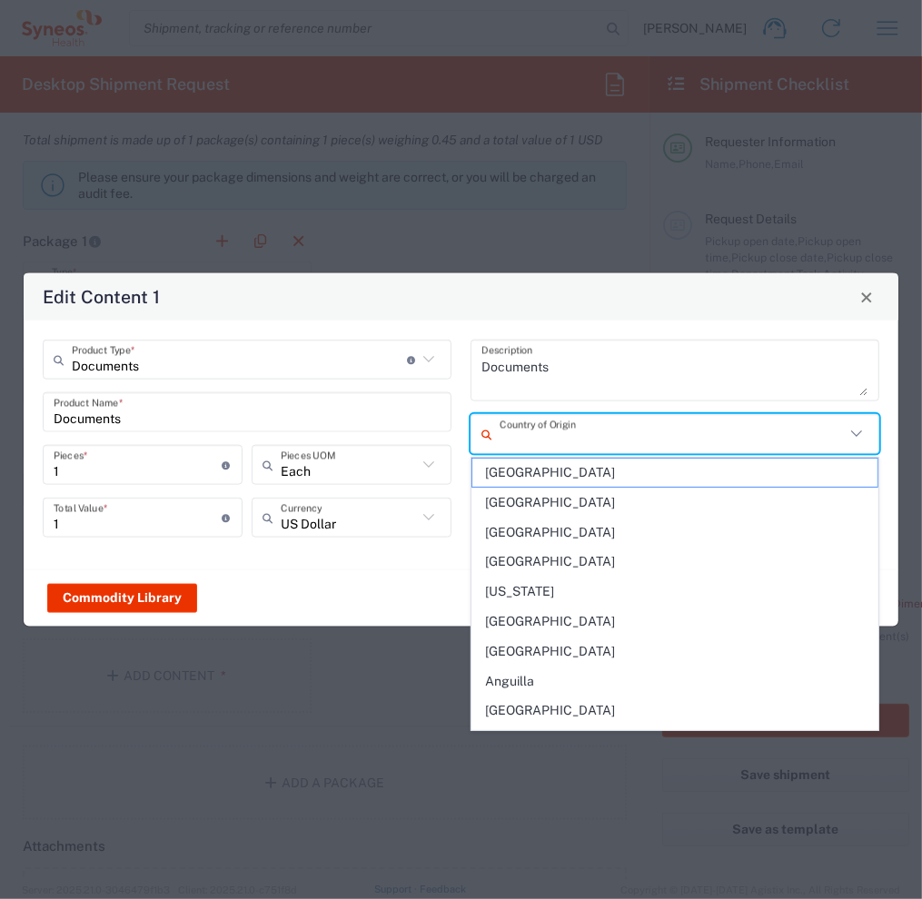
click at [565, 429] on input "text" at bounding box center [671, 434] width 345 height 32
click at [519, 440] on input "text" at bounding box center [671, 434] width 345 height 32
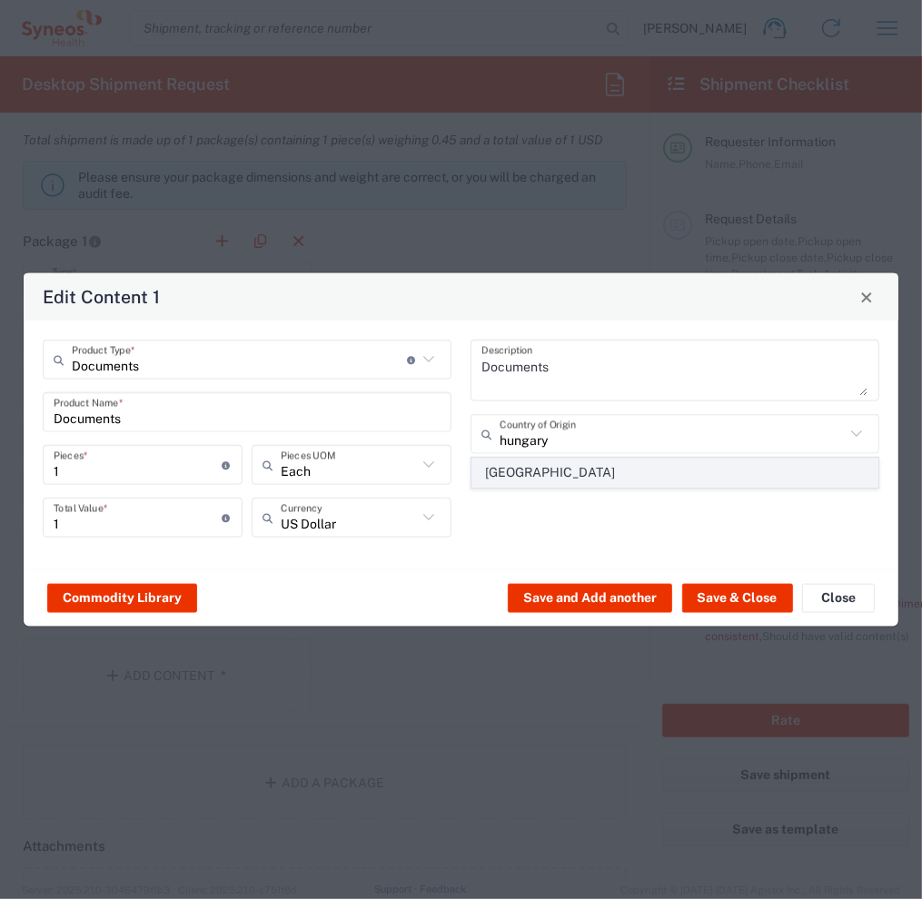
click at [511, 466] on span "[GEOGRAPHIC_DATA]" at bounding box center [674, 473] width 405 height 28
type input "[GEOGRAPHIC_DATA]"
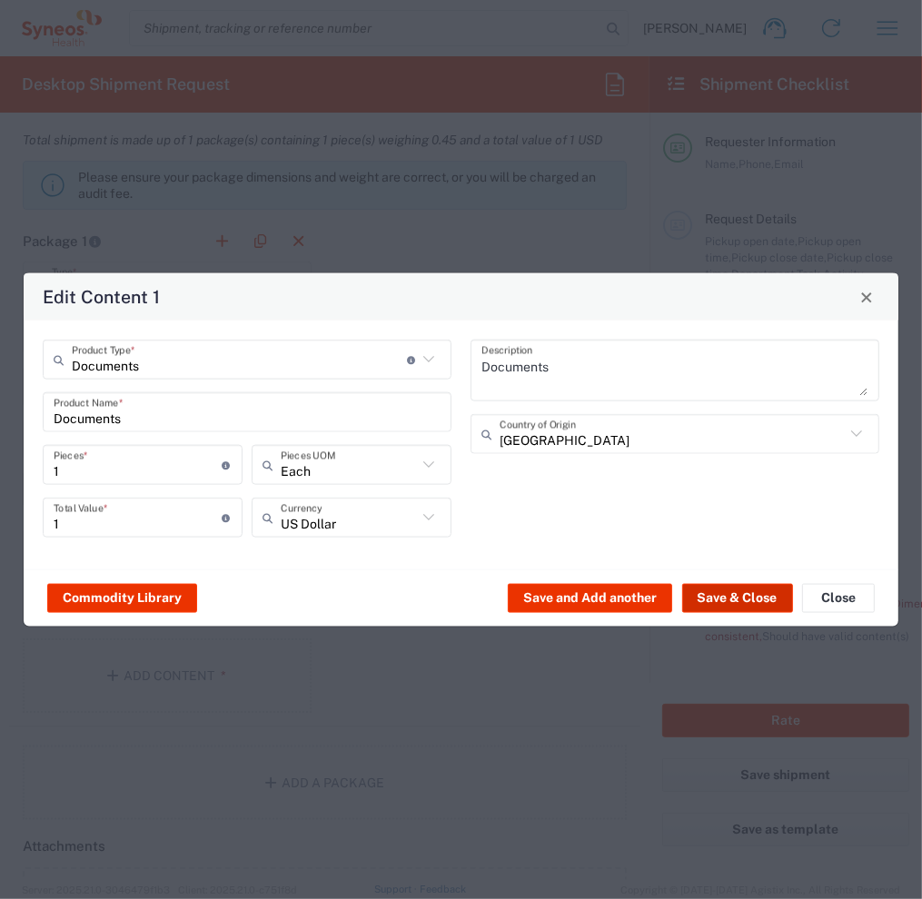
click at [731, 598] on button "Save & Close" at bounding box center [737, 597] width 111 height 29
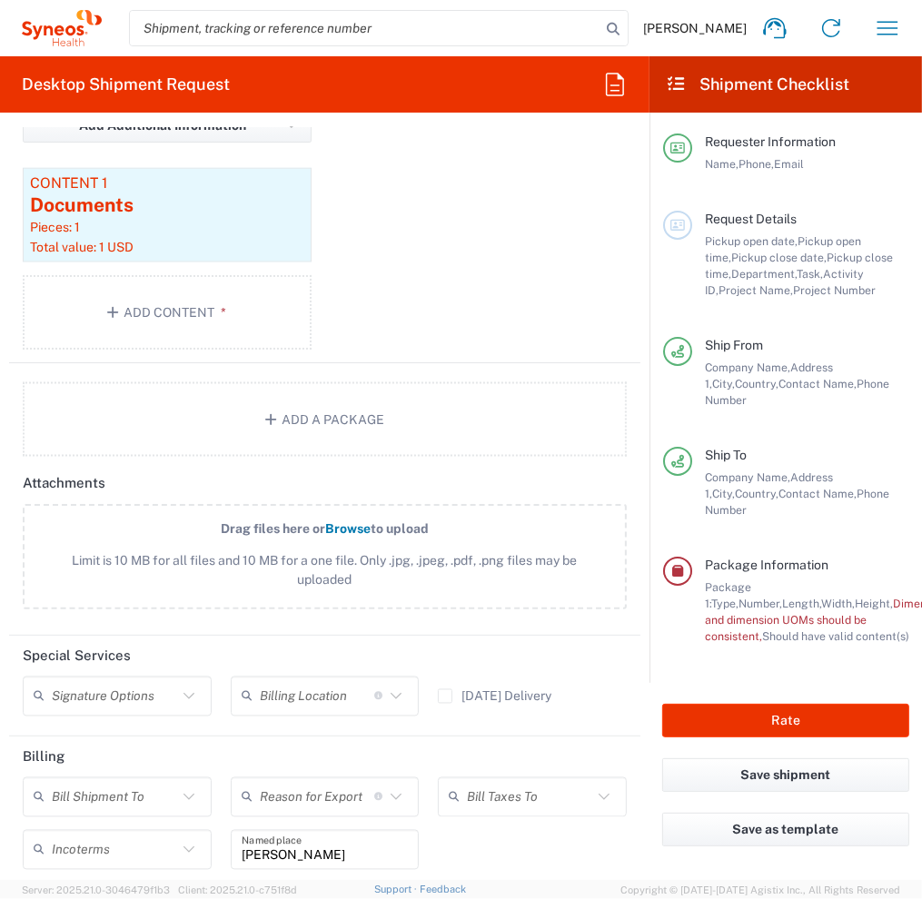
scroll to position [2089, 0]
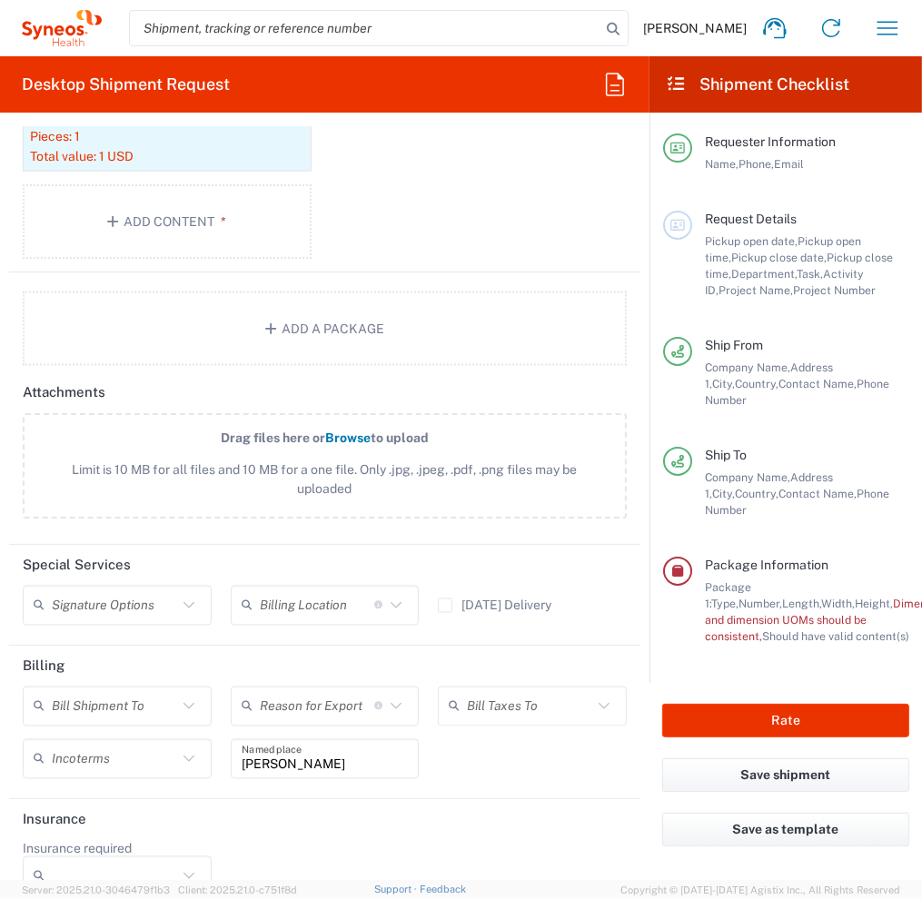
click at [189, 597] on icon at bounding box center [189, 606] width 24 height 24
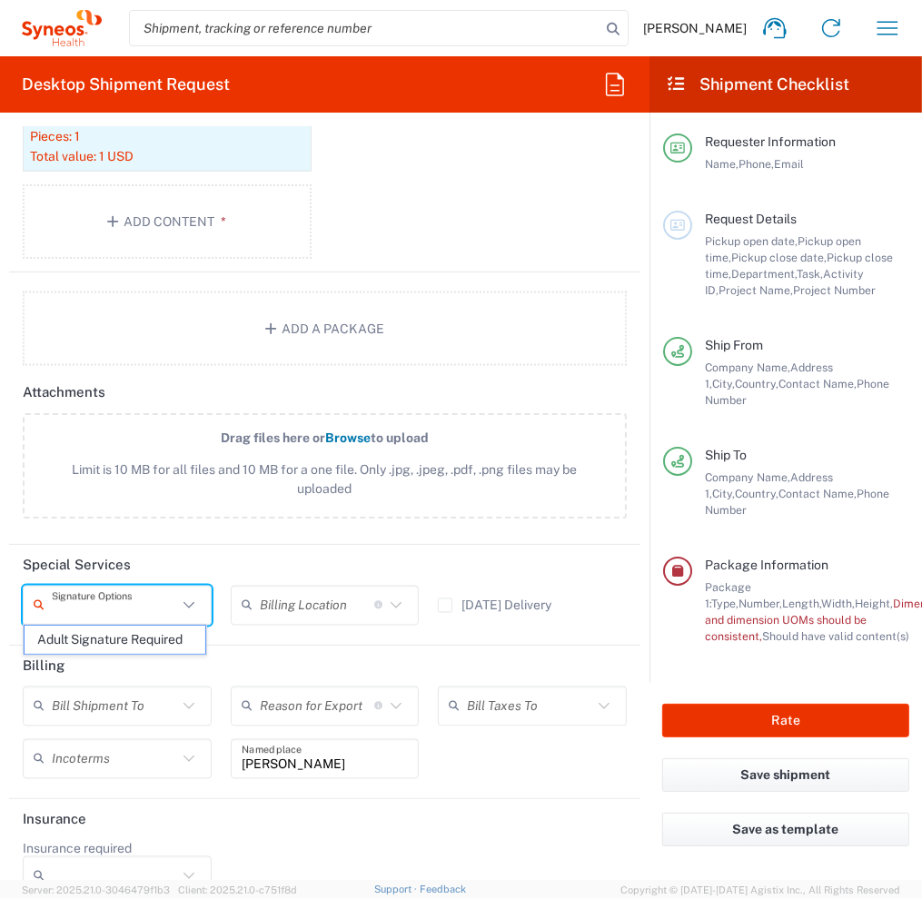
click at [374, 557] on header "Special Services" at bounding box center [324, 565] width 631 height 41
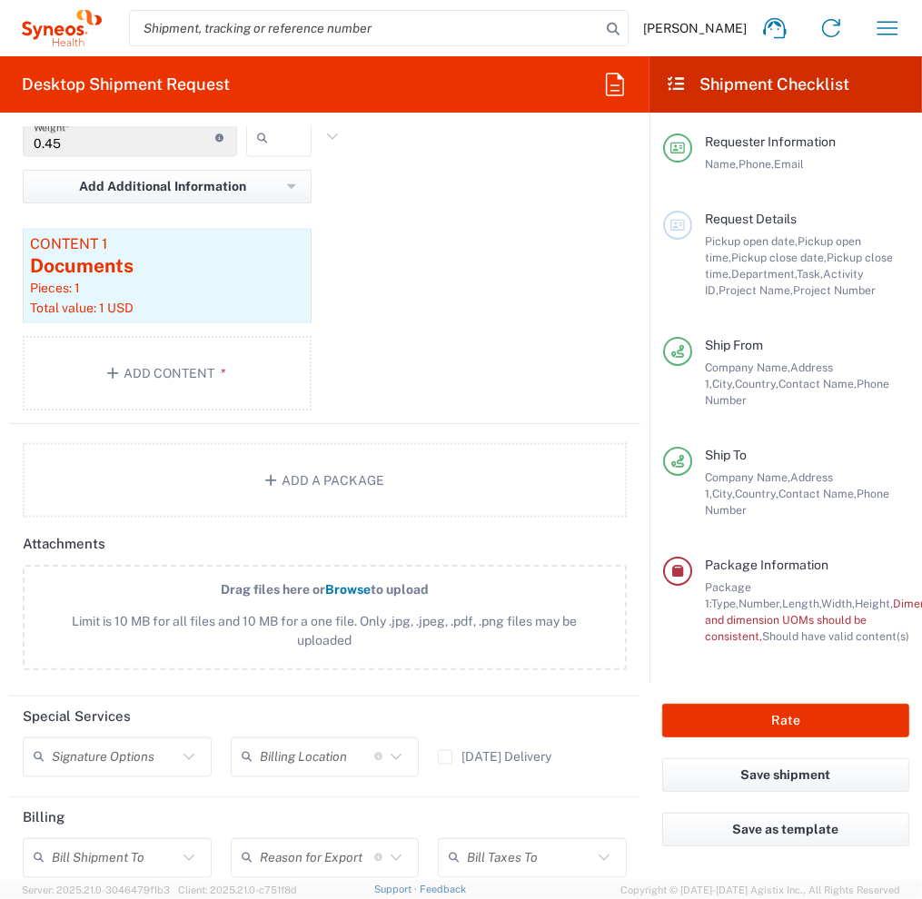
scroll to position [2119, 0]
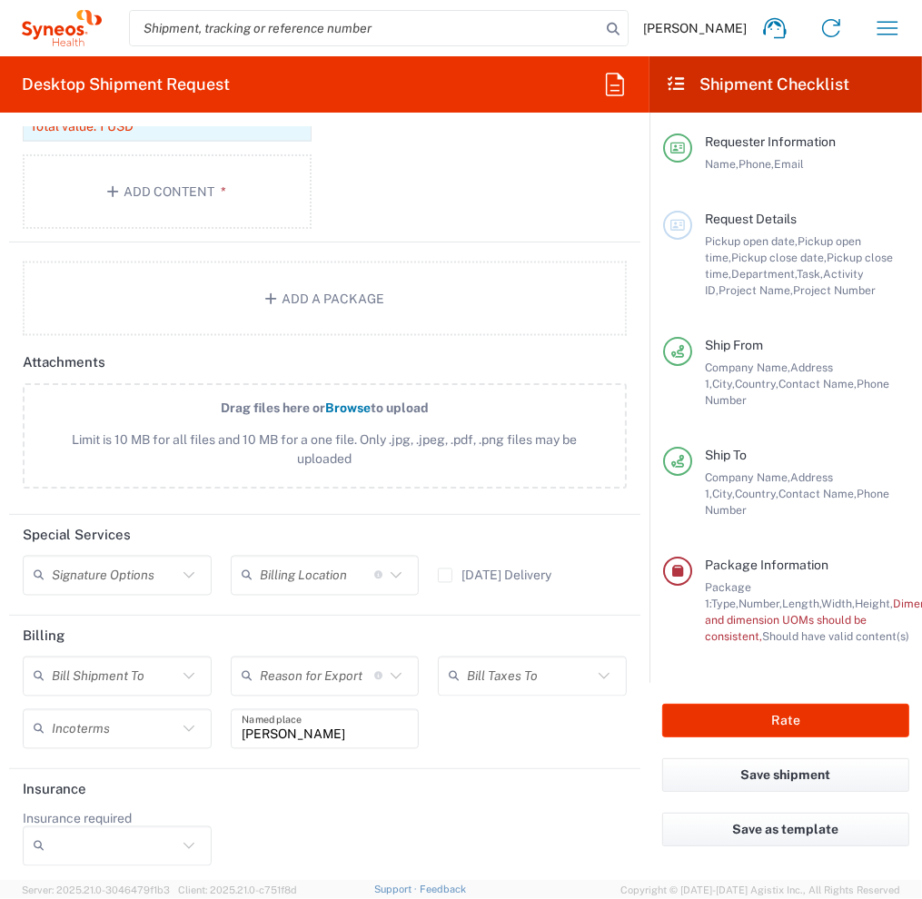
click at [180, 669] on icon at bounding box center [189, 677] width 24 height 24
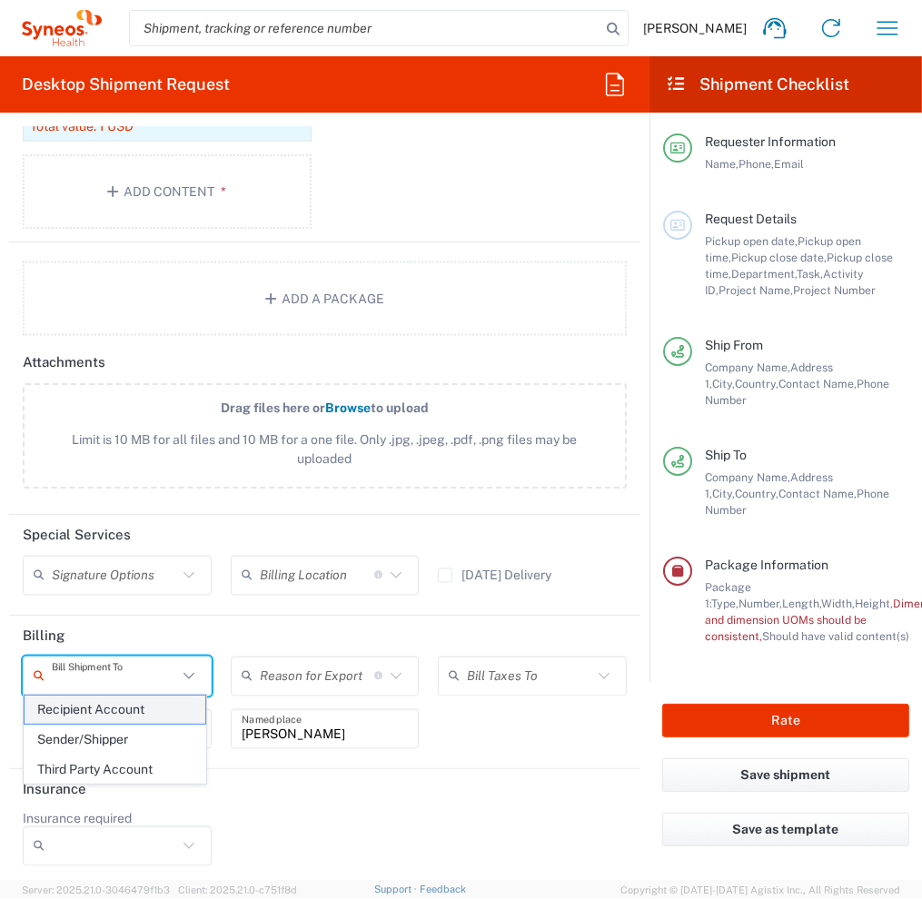
click at [168, 709] on span "Recipient Account" at bounding box center [115, 710] width 181 height 28
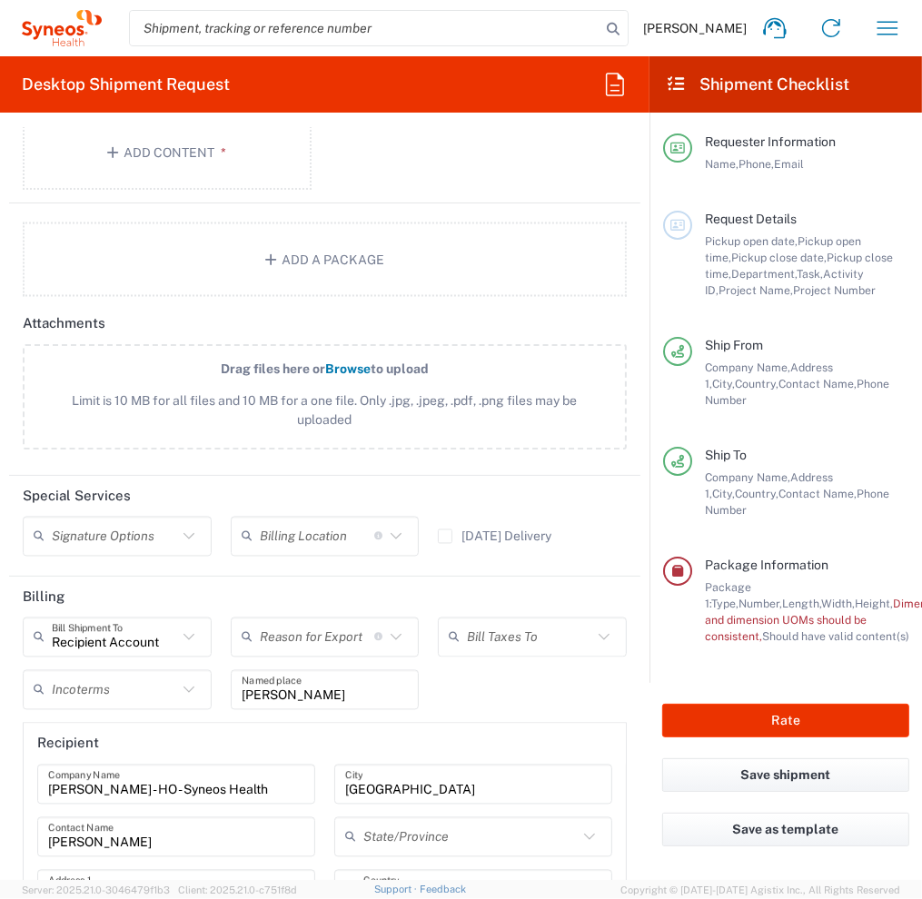
scroll to position [2249, 0]
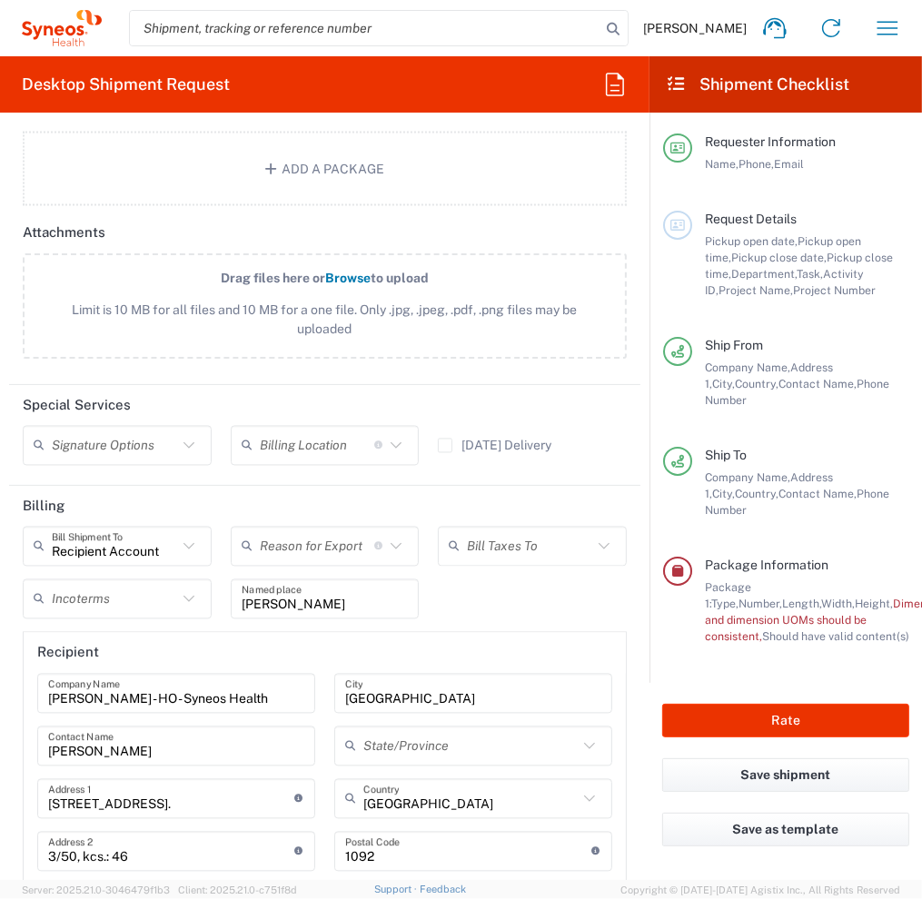
click at [185, 535] on icon at bounding box center [189, 547] width 24 height 24
type input "Recipient Account"
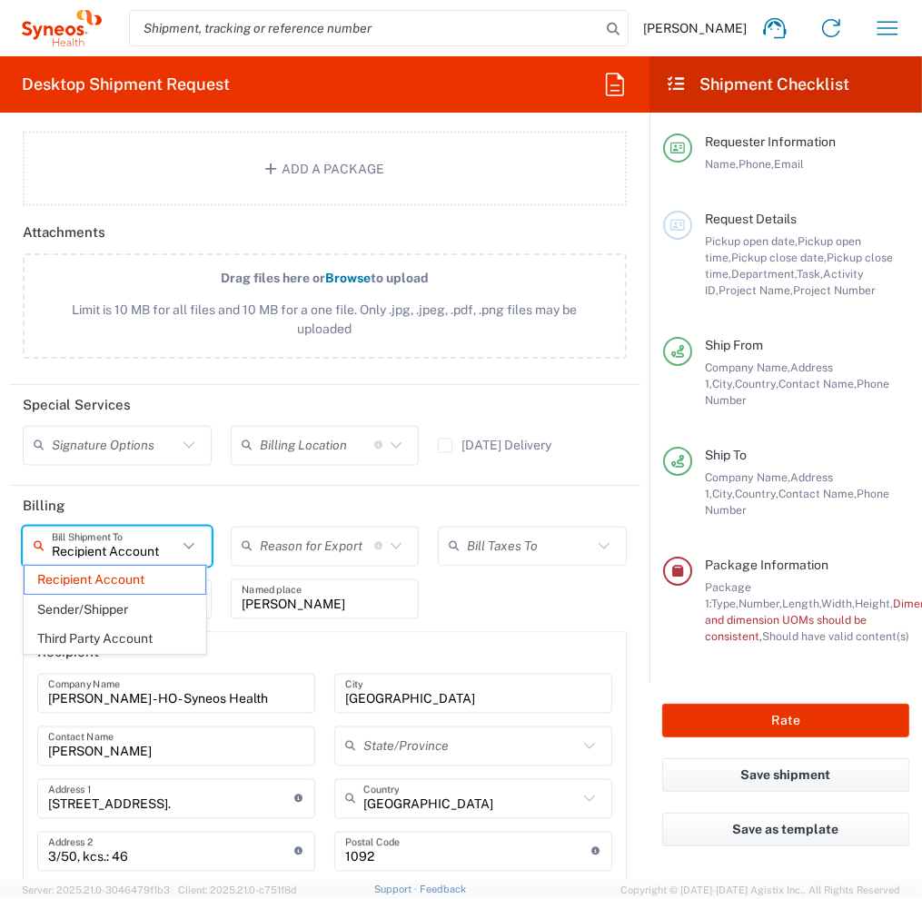
drag, startPoint x: 166, startPoint y: 542, endPoint x: 15, endPoint y: 538, distance: 150.8
click at [15, 538] on div "Recipient Account Bill Shipment To Recipient Account Sender/Shipper Third Party…" at bounding box center [118, 553] width 208 height 53
click at [185, 490] on header "Billing" at bounding box center [324, 506] width 631 height 41
type input "Recipient Account"
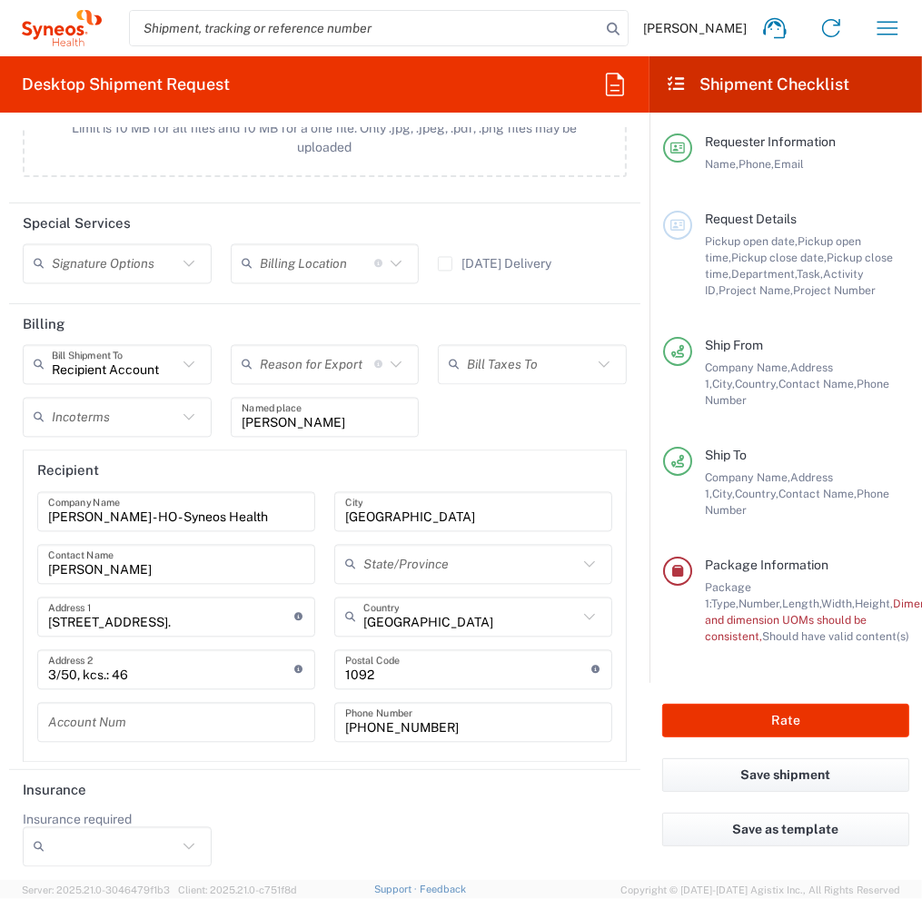
scroll to position [2158, 0]
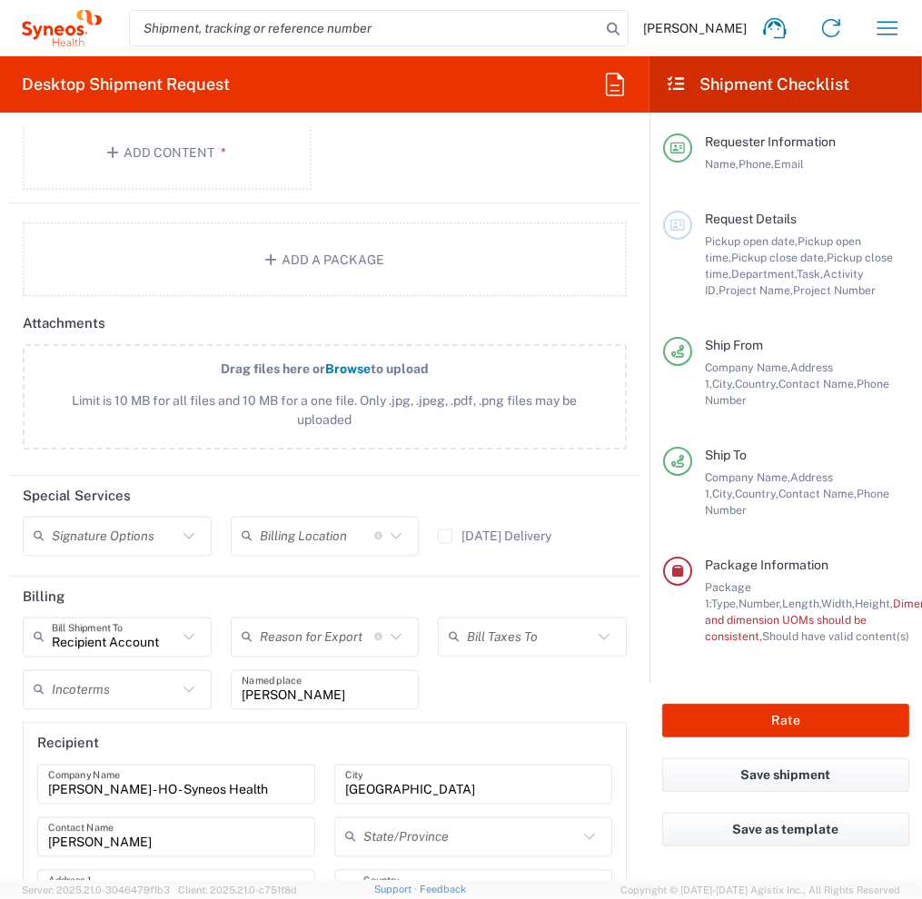
click at [186, 532] on icon at bounding box center [189, 537] width 24 height 24
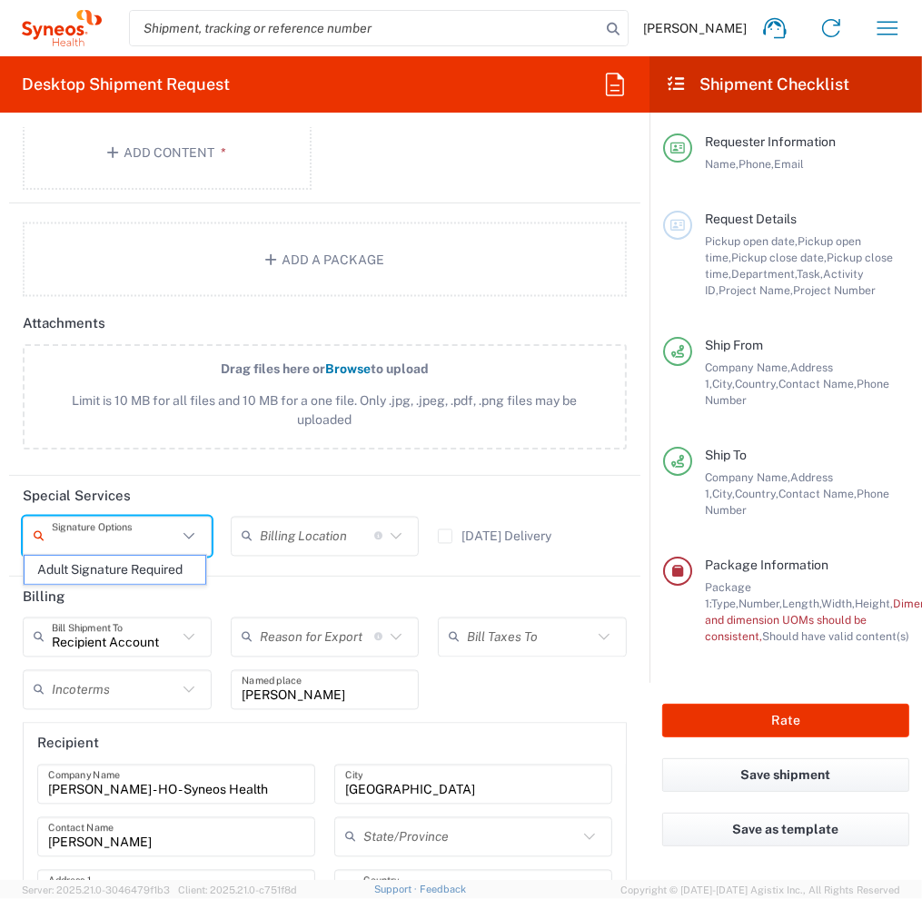
click at [292, 483] on header "Special Services" at bounding box center [324, 496] width 631 height 41
click at [393, 532] on icon at bounding box center [396, 537] width 24 height 24
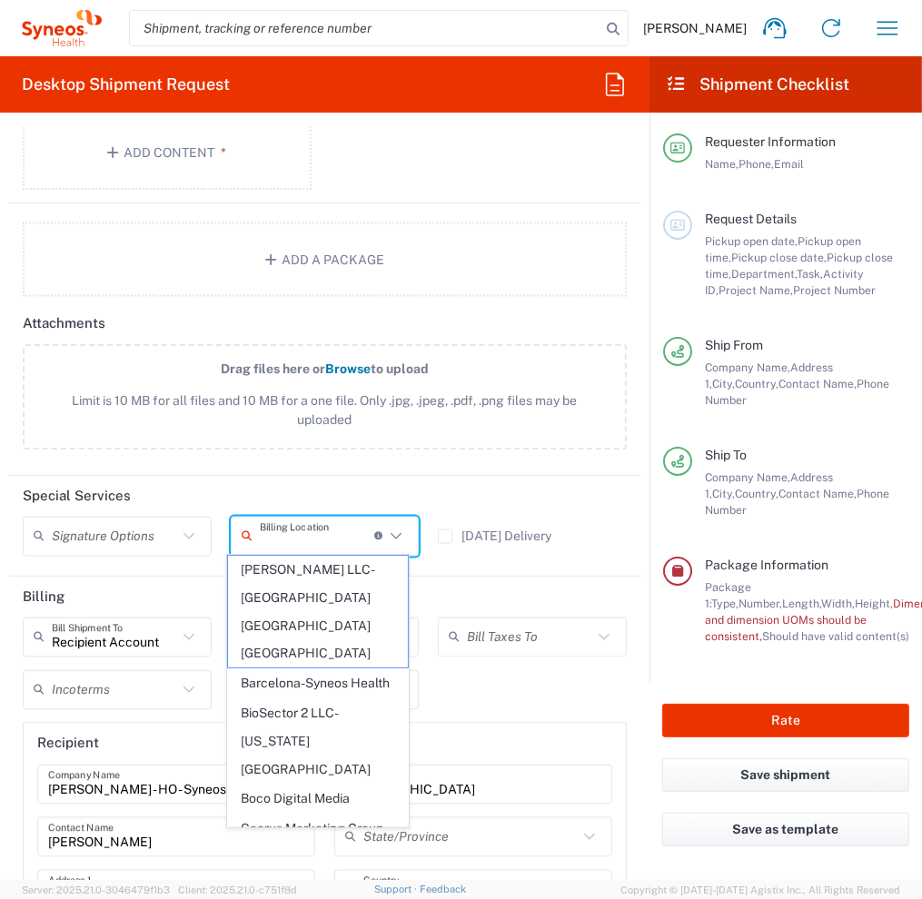
click at [363, 465] on agx-form-section "Attachments Drag files here or Browse to upload Limit is 10 MB for all files an…" at bounding box center [324, 389] width 631 height 173
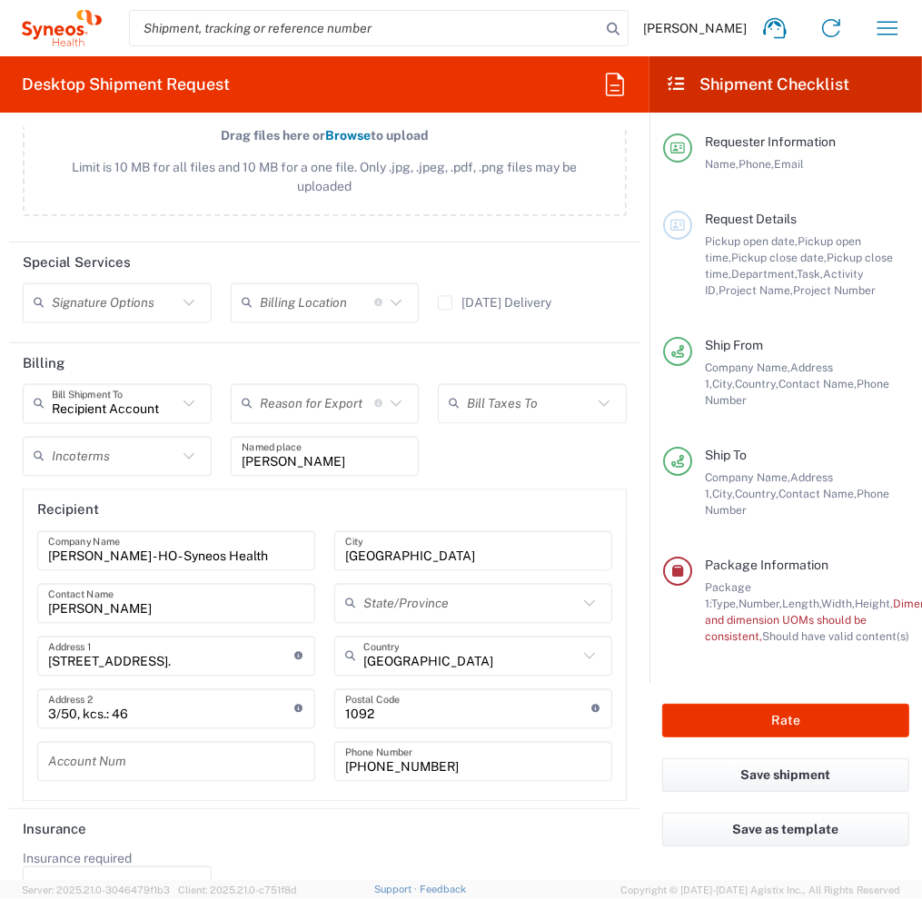
scroll to position [2430, 0]
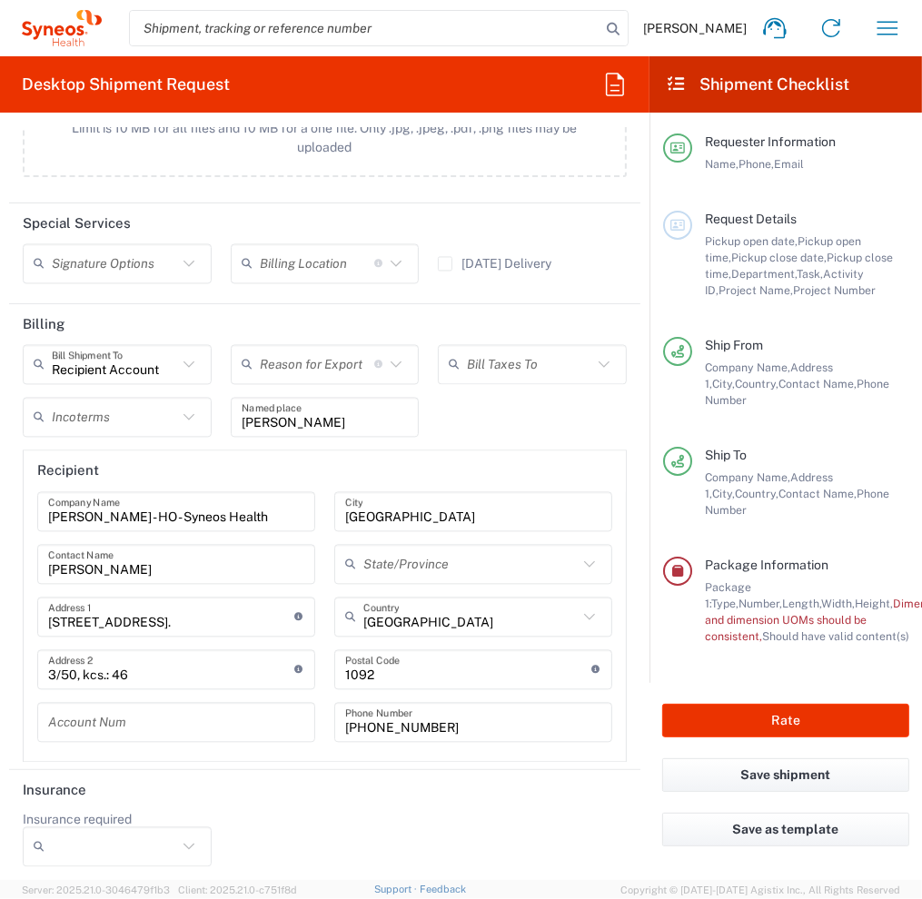
click at [186, 353] on icon at bounding box center [189, 365] width 24 height 24
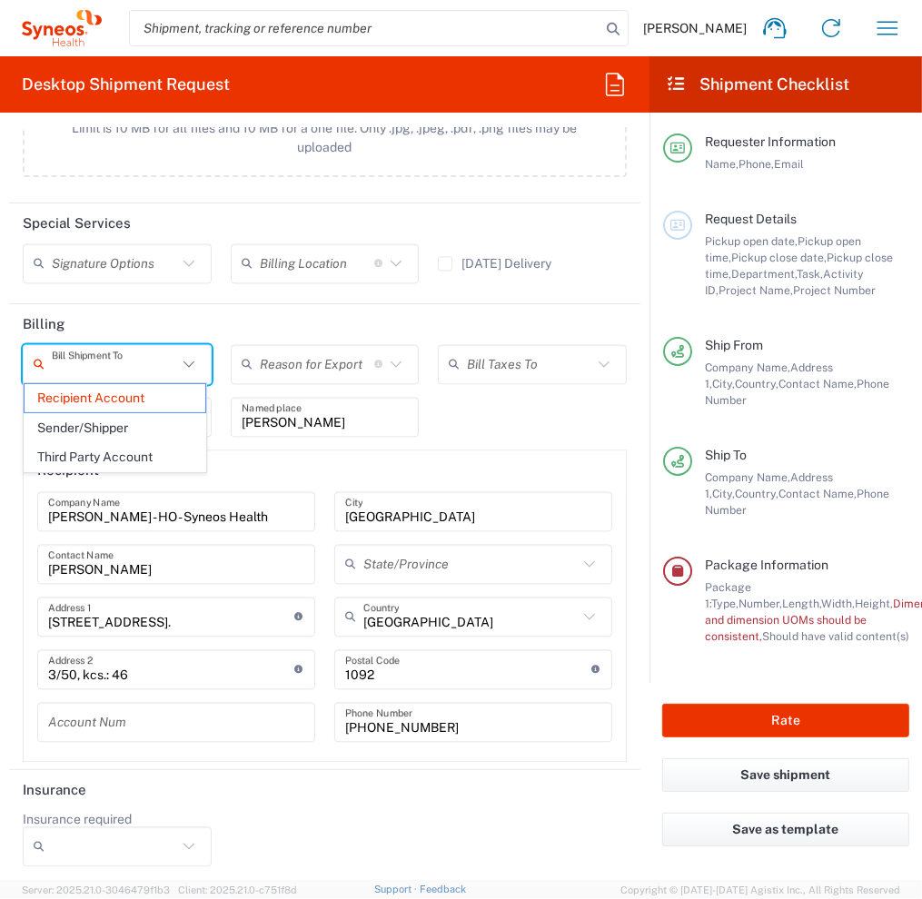
click at [131, 349] on input "text" at bounding box center [114, 365] width 125 height 32
click at [129, 324] on header "Billing" at bounding box center [324, 324] width 631 height 41
type input "Recipient Account"
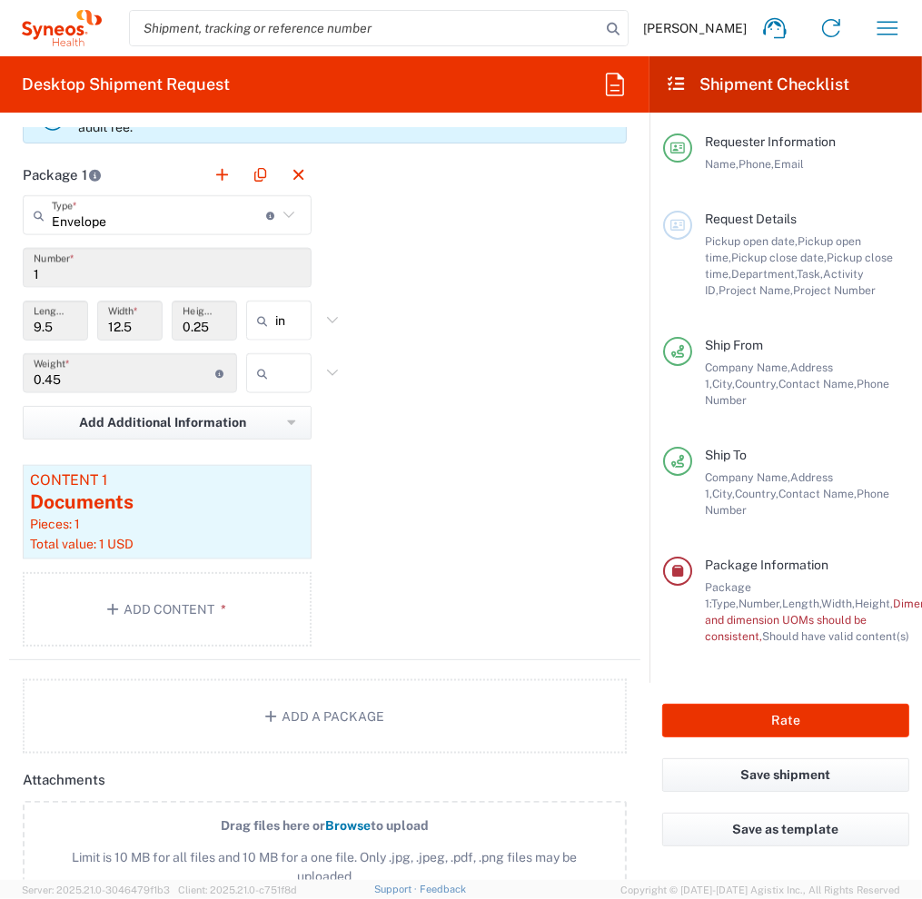
scroll to position [1431, 0]
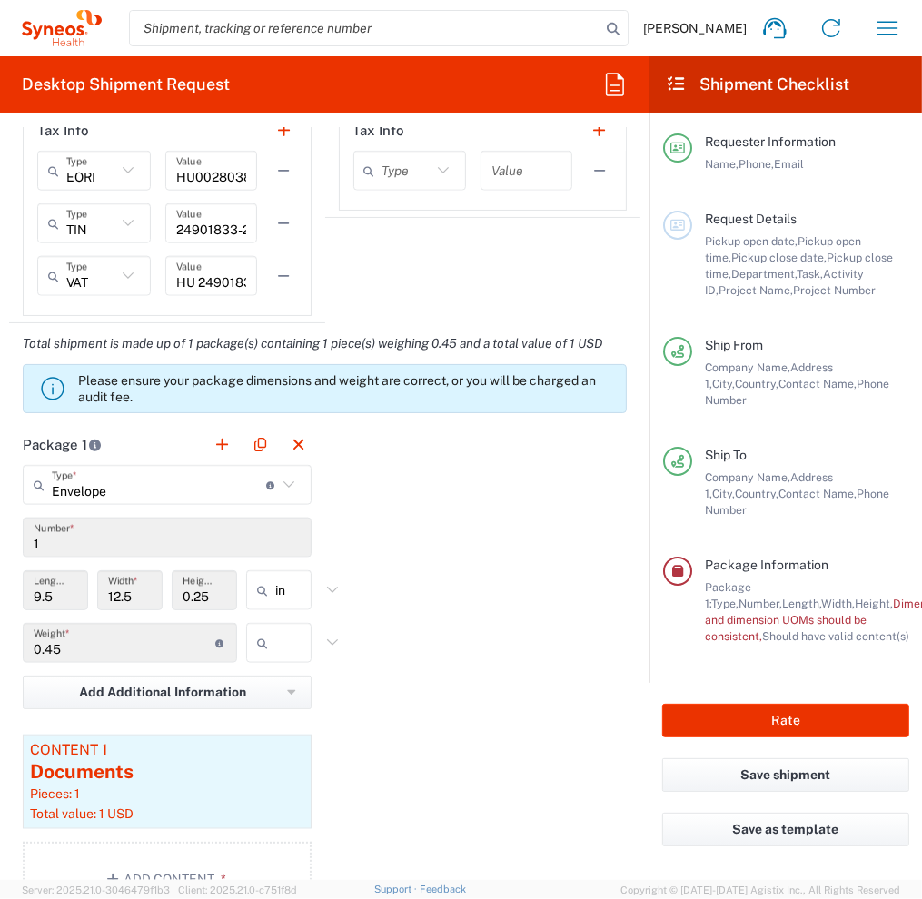
click at [275, 637] on input "text" at bounding box center [297, 642] width 45 height 29
click at [264, 679] on span "kgs" at bounding box center [272, 680] width 60 height 28
type input "kgs"
click at [275, 587] on input "in" at bounding box center [297, 590] width 45 height 29
click at [262, 652] on span "cm" at bounding box center [272, 656] width 60 height 28
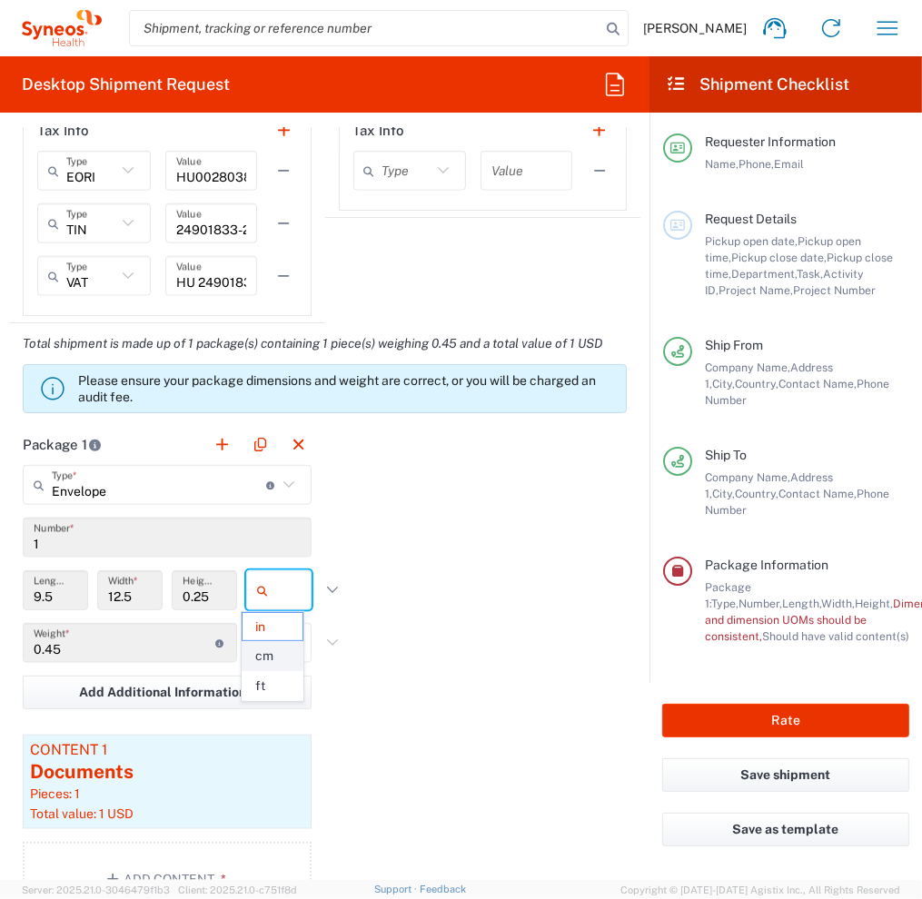
type input "24.13"
type input "31.75"
type input "0.64"
type input "cm"
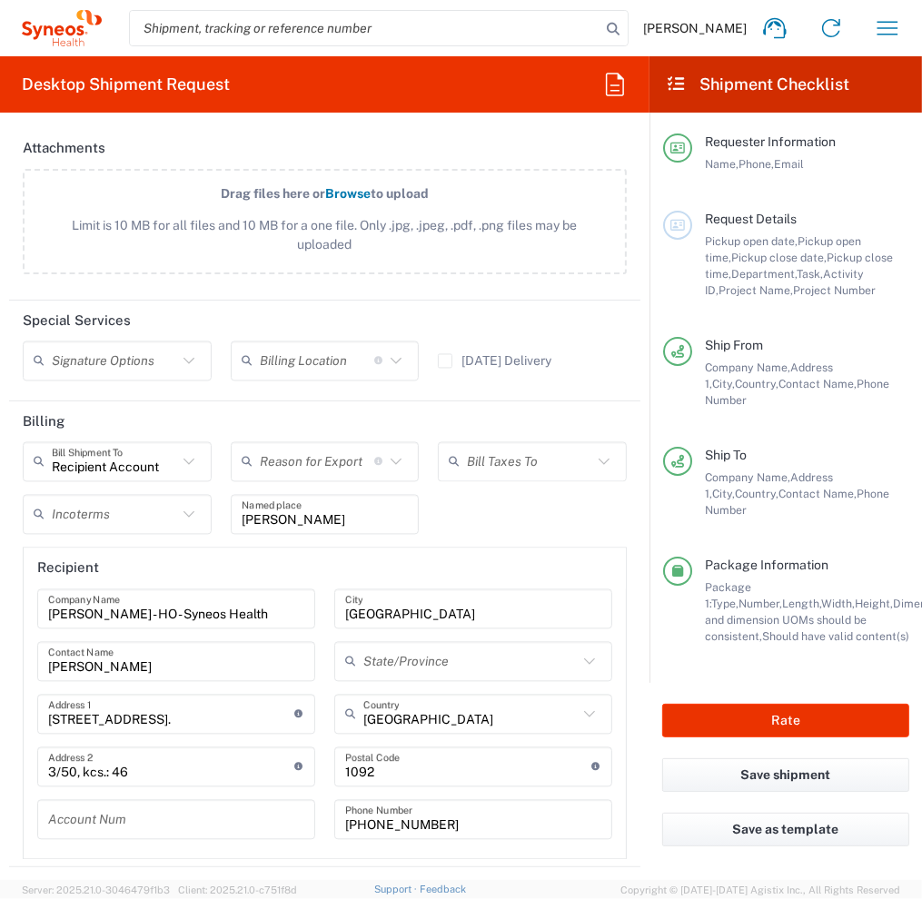
scroll to position [2339, 0]
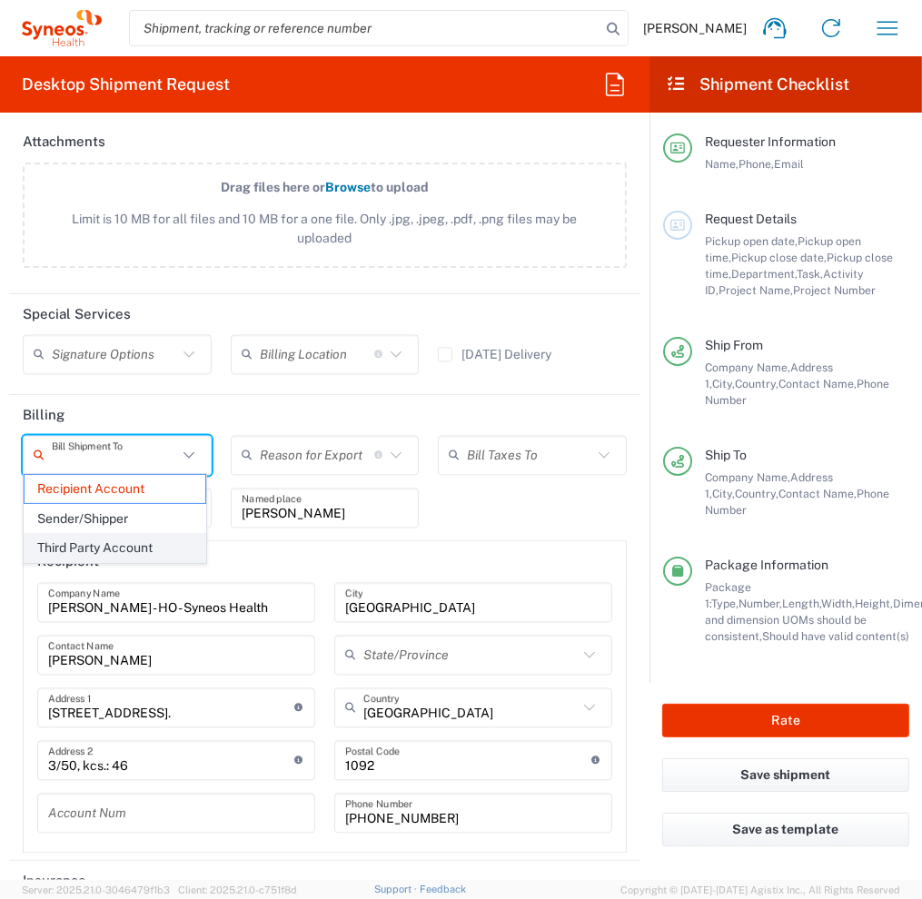
click at [121, 449] on input "text" at bounding box center [114, 456] width 125 height 32
click at [134, 450] on input "text" at bounding box center [114, 456] width 125 height 32
click at [162, 404] on header "Billing" at bounding box center [324, 415] width 631 height 41
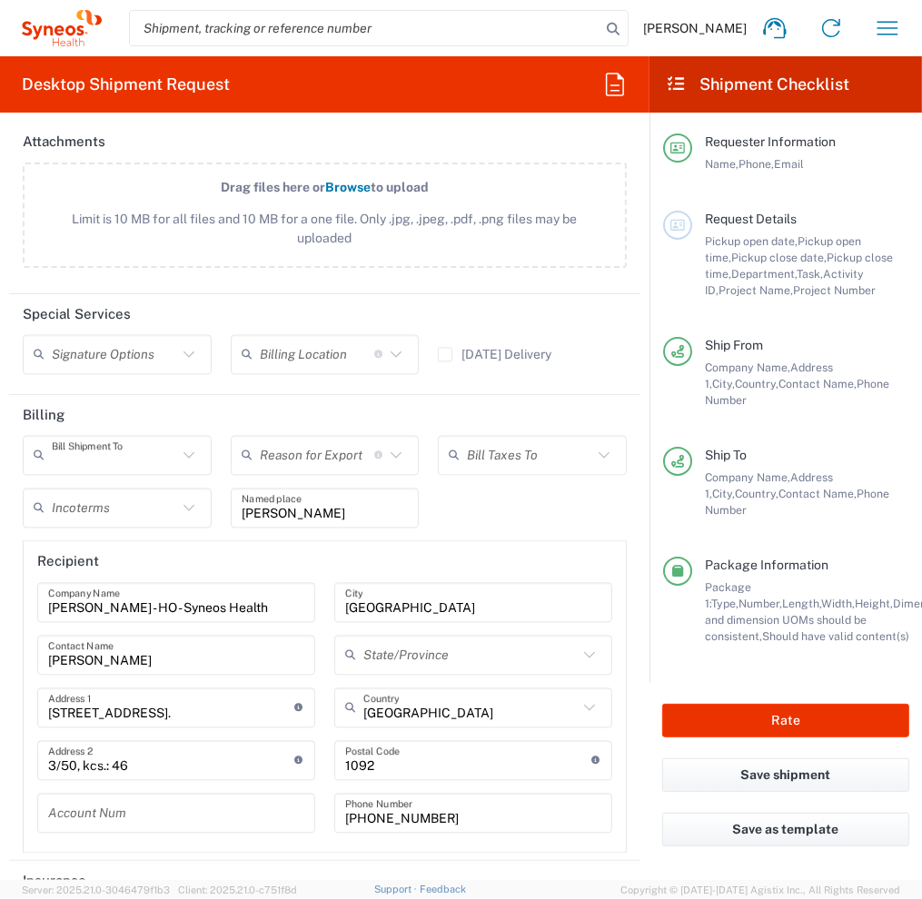
type input "Recipient Account"
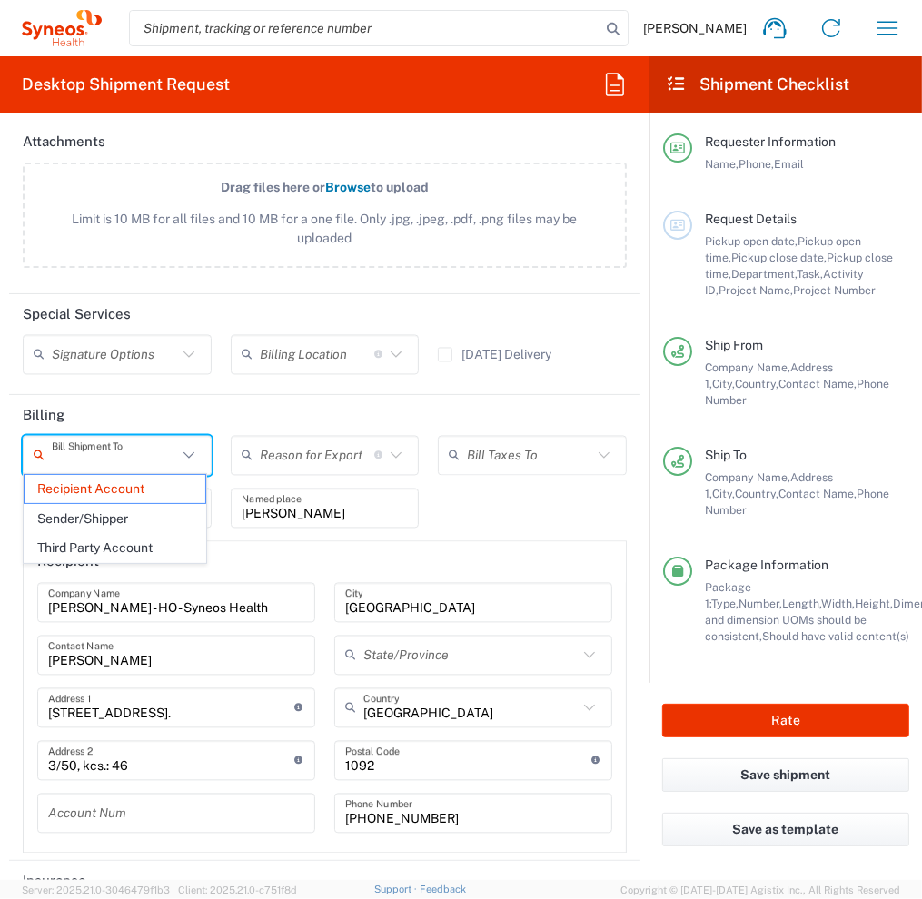
drag, startPoint x: 163, startPoint y: 455, endPoint x: 146, endPoint y: 458, distance: 16.6
click at [146, 458] on input "text" at bounding box center [114, 456] width 125 height 32
click at [251, 395] on header "Billing" at bounding box center [324, 415] width 631 height 41
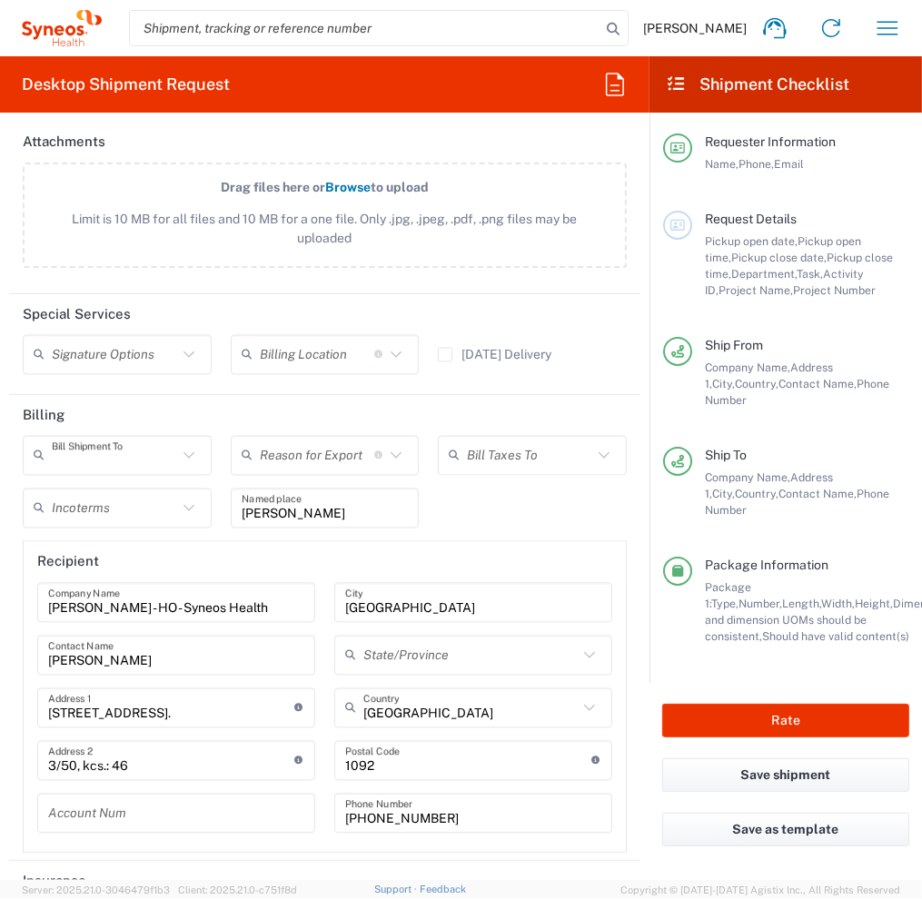
type input "Recipient Account"
click at [142, 398] on header "Billing" at bounding box center [324, 415] width 631 height 41
click at [125, 462] on input "Recipient Account" at bounding box center [114, 456] width 125 height 32
click at [265, 404] on header "Billing" at bounding box center [324, 415] width 631 height 41
type input "Recipient Account"
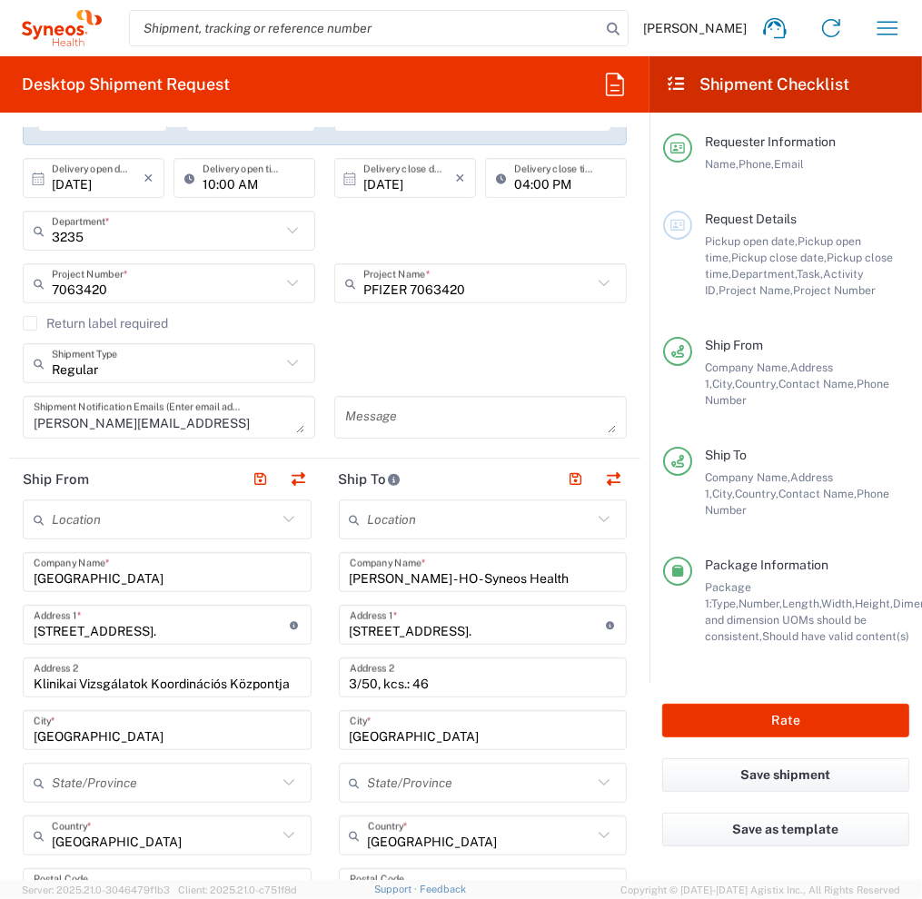
scroll to position [341, 0]
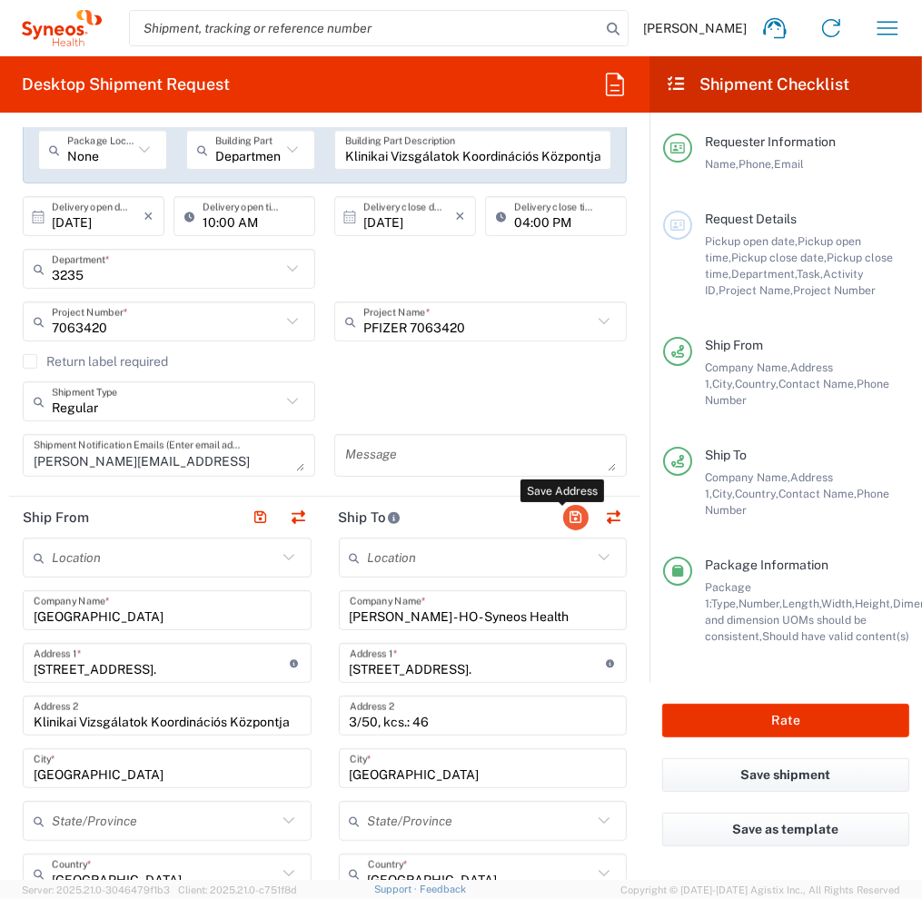
click at [563, 517] on button "button" at bounding box center [575, 517] width 25 height 25
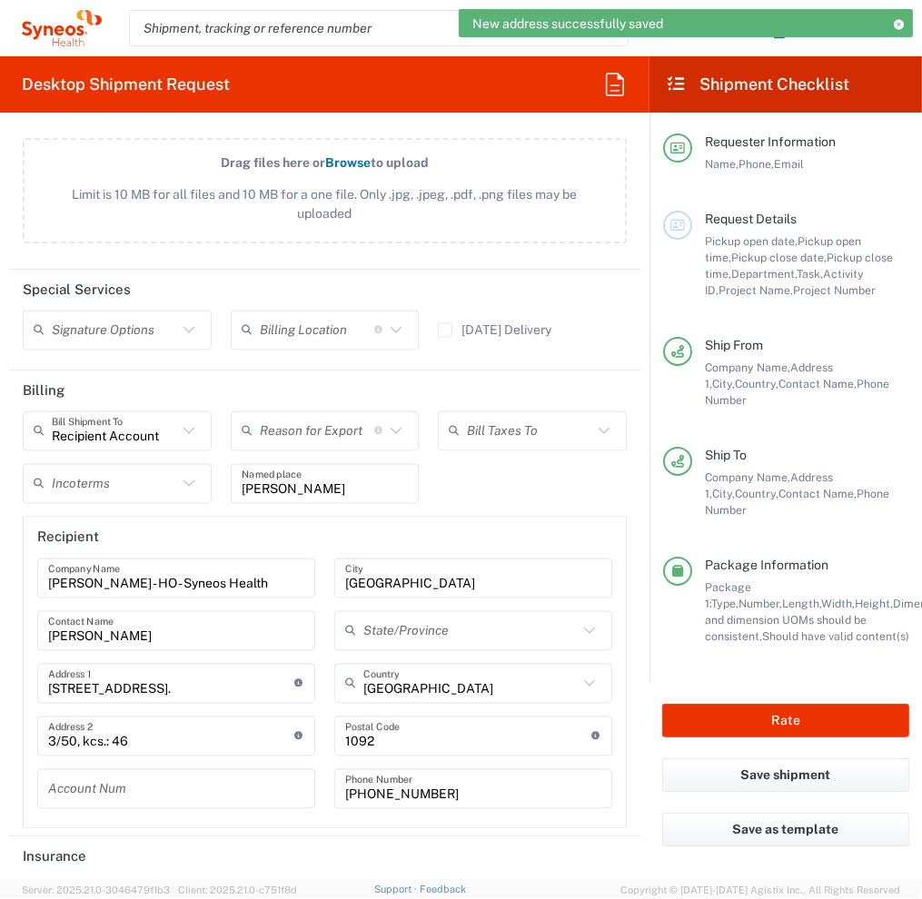
scroll to position [2430, 0]
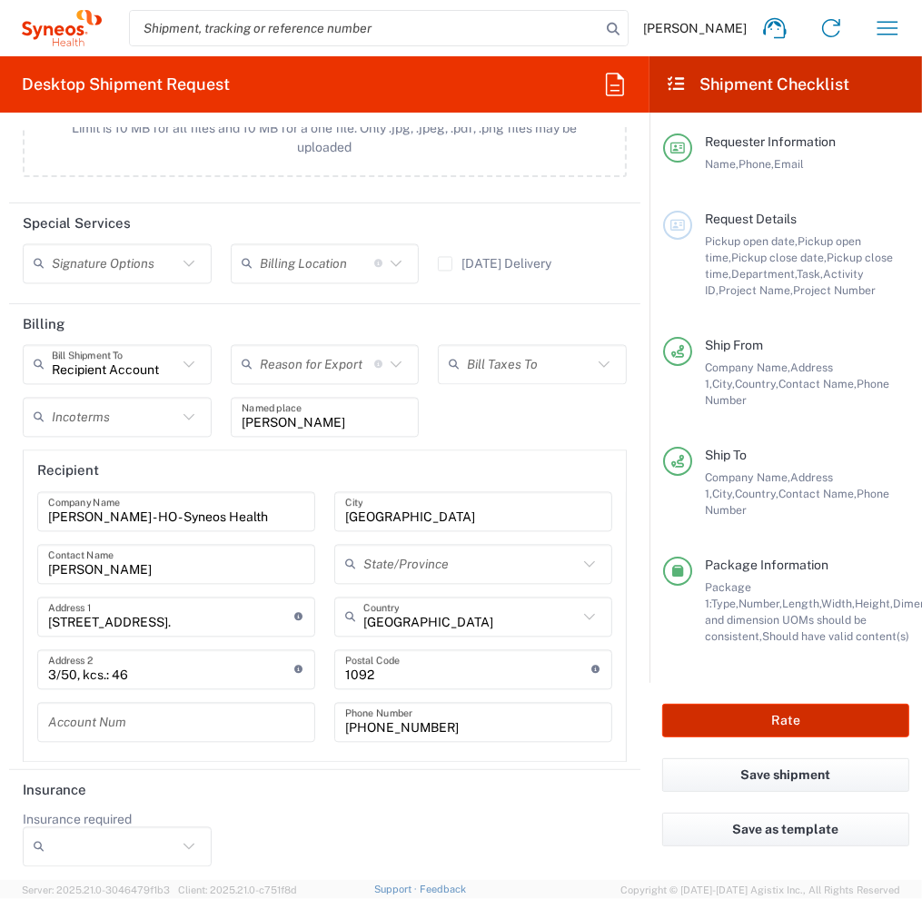
click at [773, 704] on button "Rate" at bounding box center [785, 721] width 247 height 34
type input "7063420"
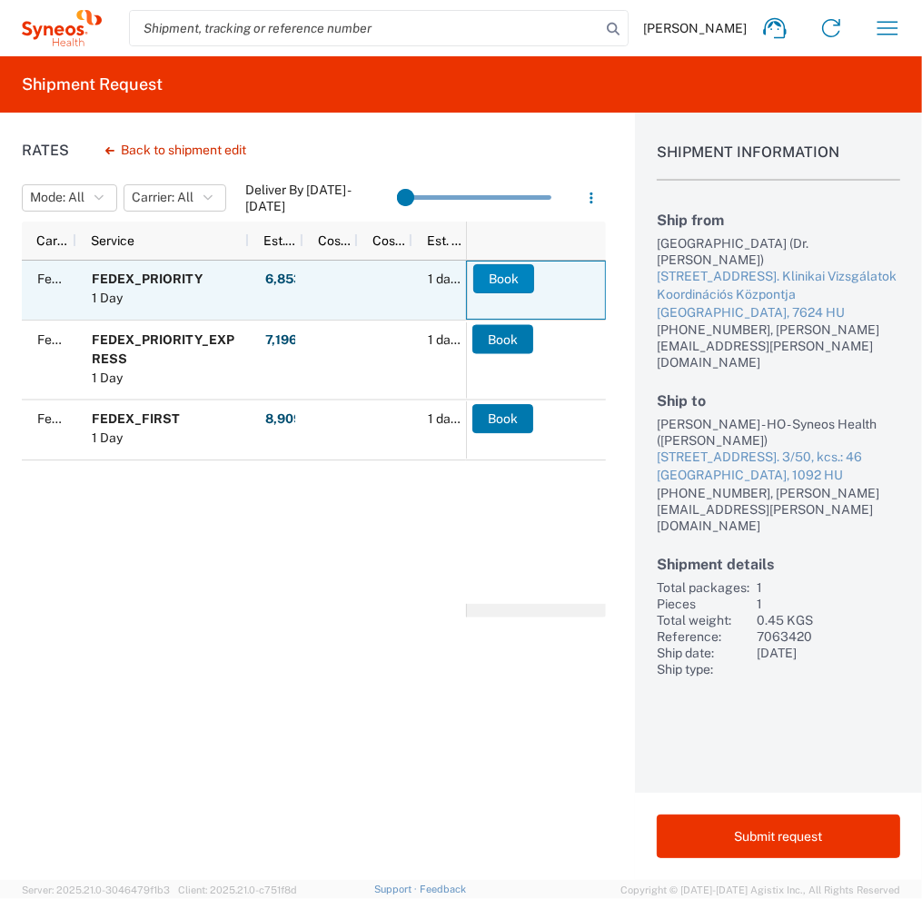
click at [494, 278] on button "Book" at bounding box center [503, 278] width 61 height 29
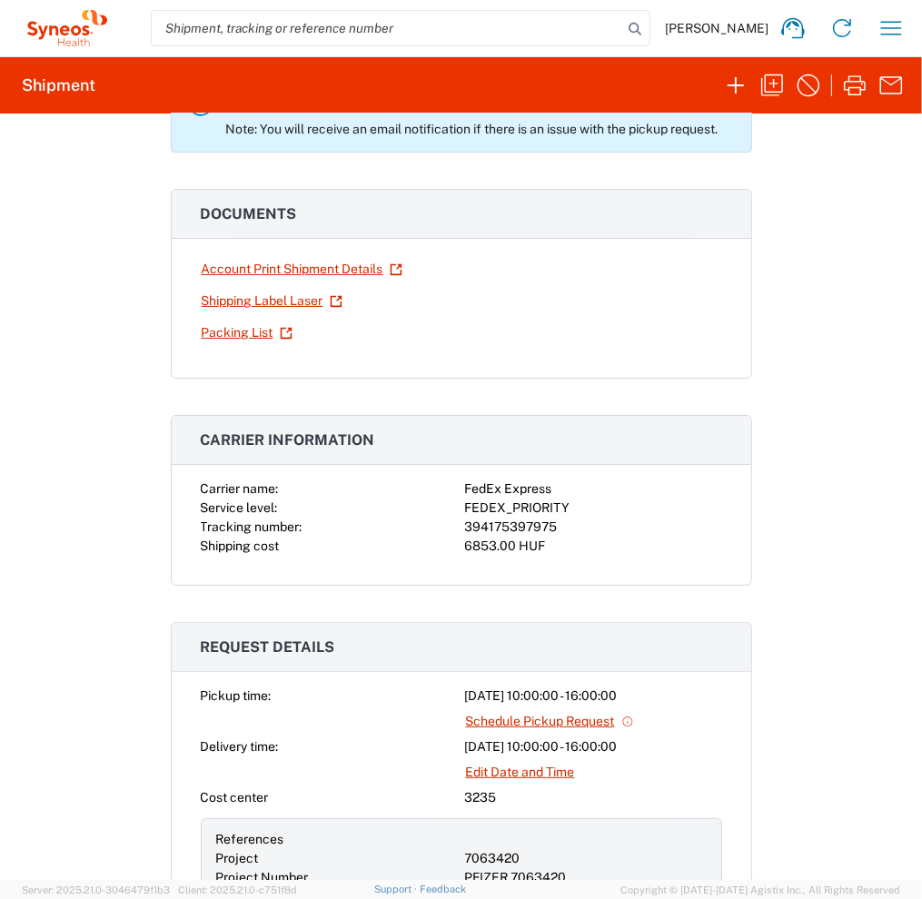
scroll to position [182, 0]
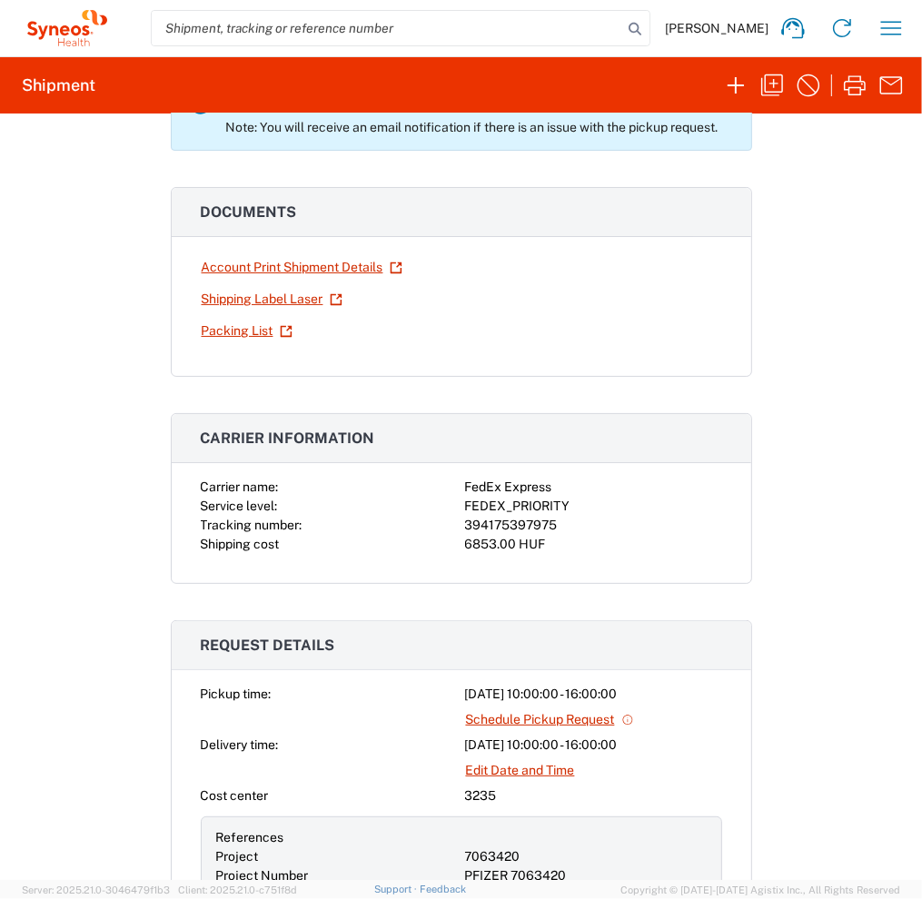
drag, startPoint x: 332, startPoint y: 293, endPoint x: 135, endPoint y: 299, distance: 197.1
click at [135, 299] on div "Shipment 57108491 Google Maps Pickup request is queued and will be submitted au…" at bounding box center [461, 497] width 922 height 766
click at [294, 299] on link "Shipping Label Laser" at bounding box center [272, 299] width 143 height 32
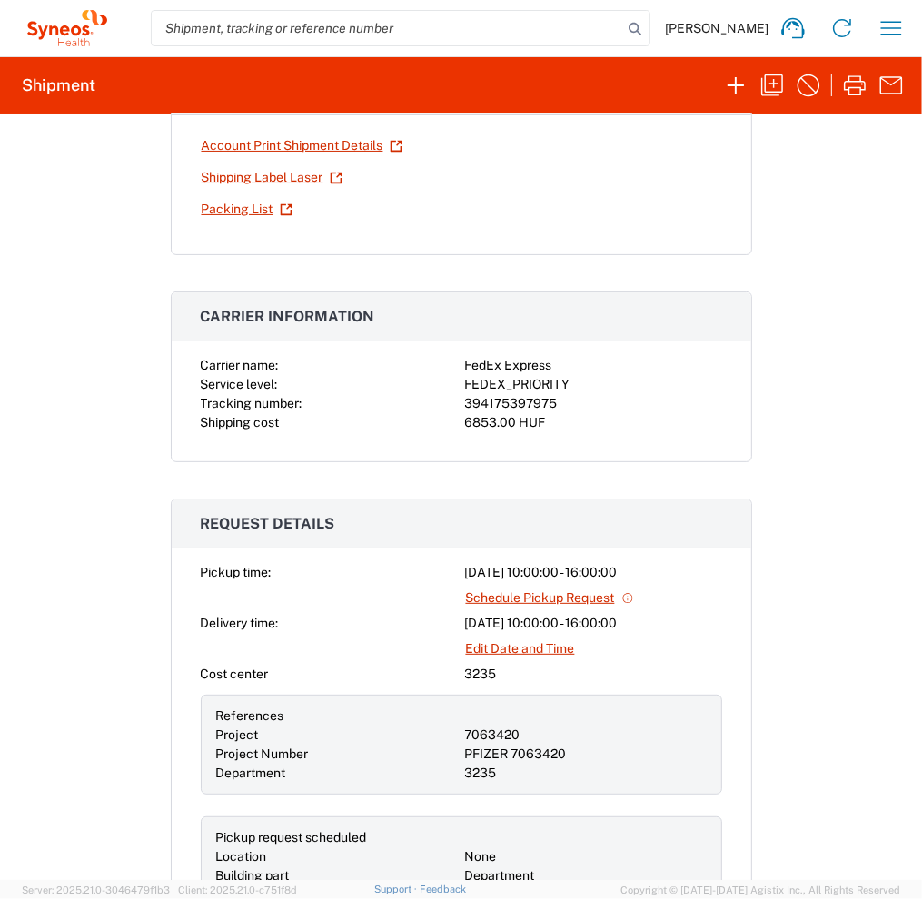
scroll to position [0, 0]
